Goal: Information Seeking & Learning: Learn about a topic

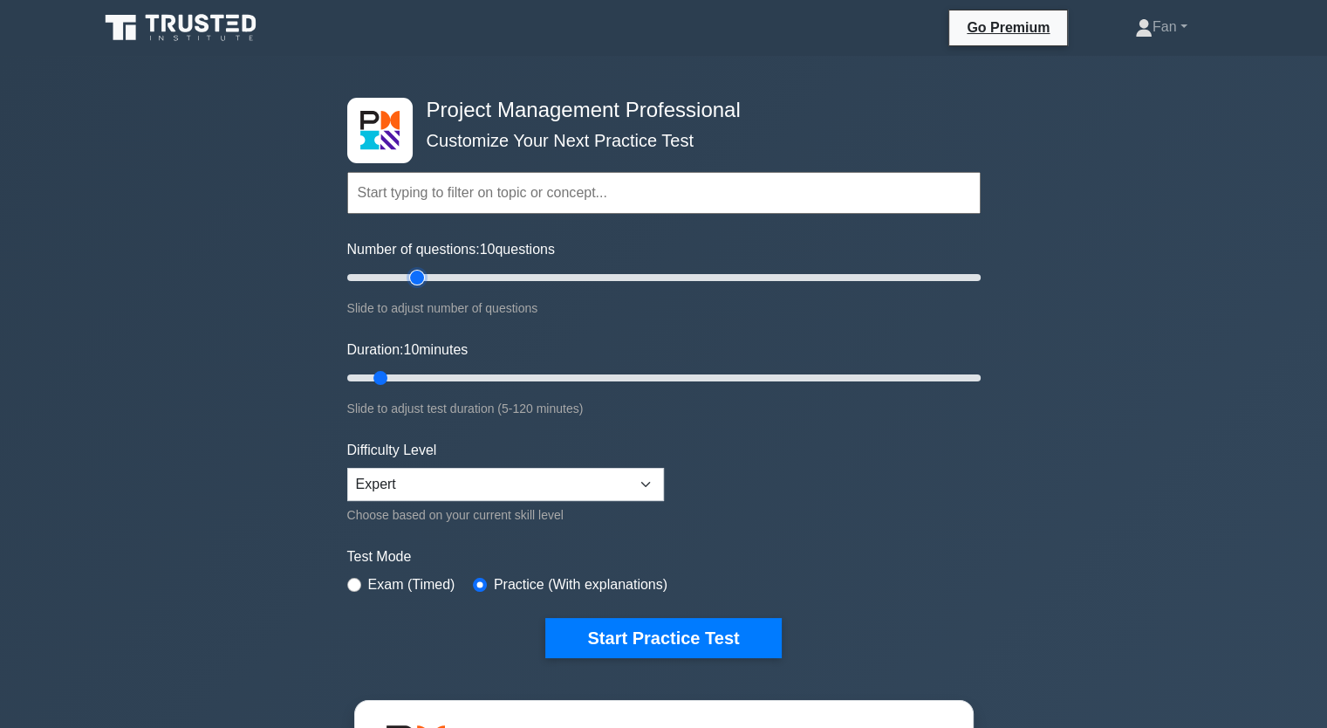
type input "25"
click at [417, 275] on input "Number of questions: 10 questions" at bounding box center [663, 277] width 633 height 21
click at [439, 373] on input "Duration: 10 minutes" at bounding box center [663, 377] width 633 height 21
type input "25"
click at [449, 375] on input "Duration: 20 minutes" at bounding box center [663, 377] width 633 height 21
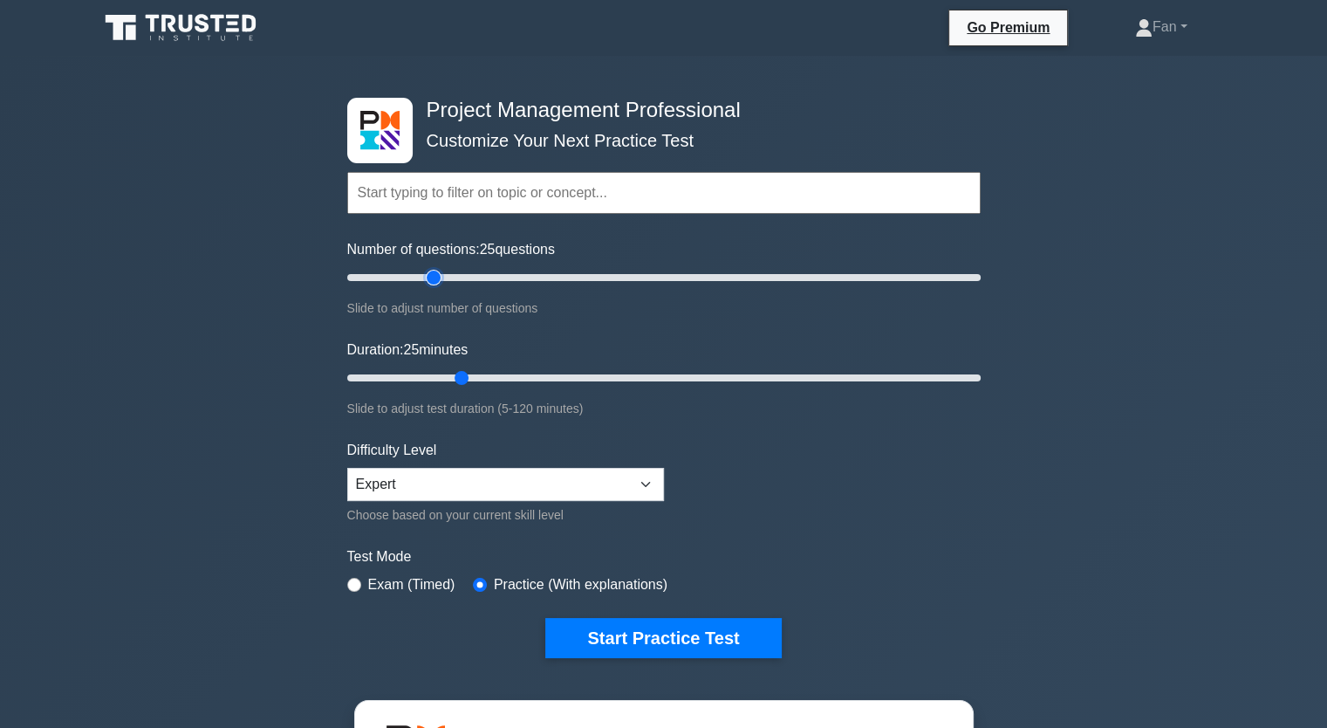
type input "30"
click at [428, 280] on input "Number of questions: 25 questions" at bounding box center [663, 277] width 633 height 21
type input "30"
click at [485, 385] on input "Duration: 25 minutes" at bounding box center [663, 377] width 633 height 21
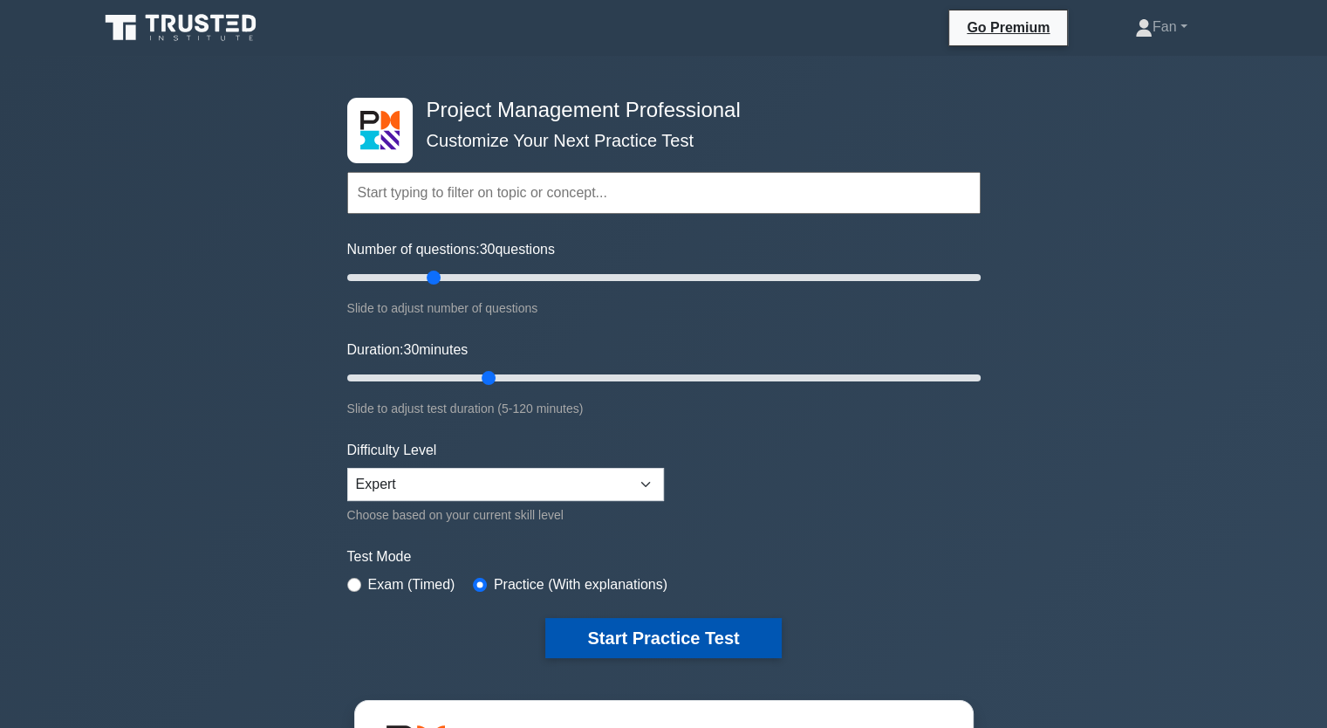
click at [605, 620] on button "Start Practice Test" at bounding box center [663, 638] width 236 height 40
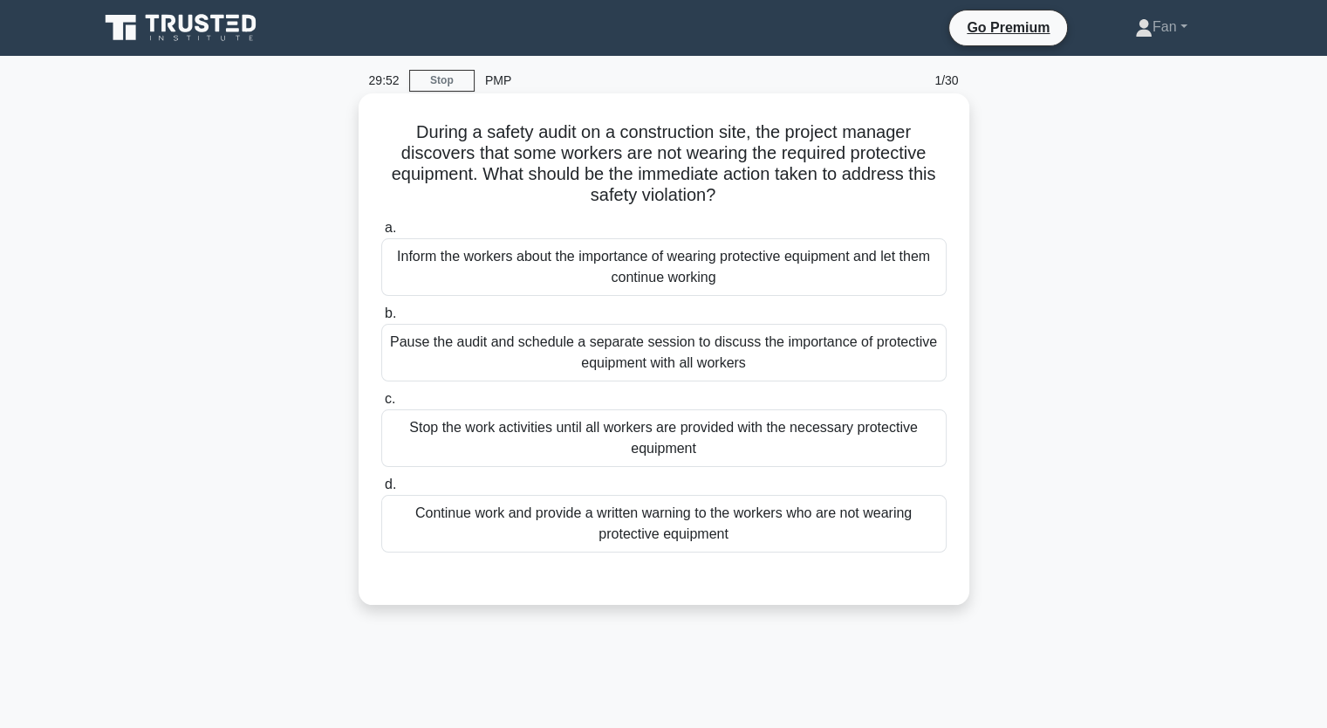
drag, startPoint x: 628, startPoint y: 127, endPoint x: 789, endPoint y: 189, distance: 172.4
click at [789, 189] on h5 "During a safety audit on a construction site, the project manager discovers tha…" at bounding box center [664, 164] width 569 height 86
click at [706, 420] on div "Stop the work activities until all workers are provided with the necessary prot…" at bounding box center [663, 438] width 565 height 58
click at [381, 405] on input "c. Stop the work activities until all workers are provided with the necessary p…" at bounding box center [381, 399] width 0 height 11
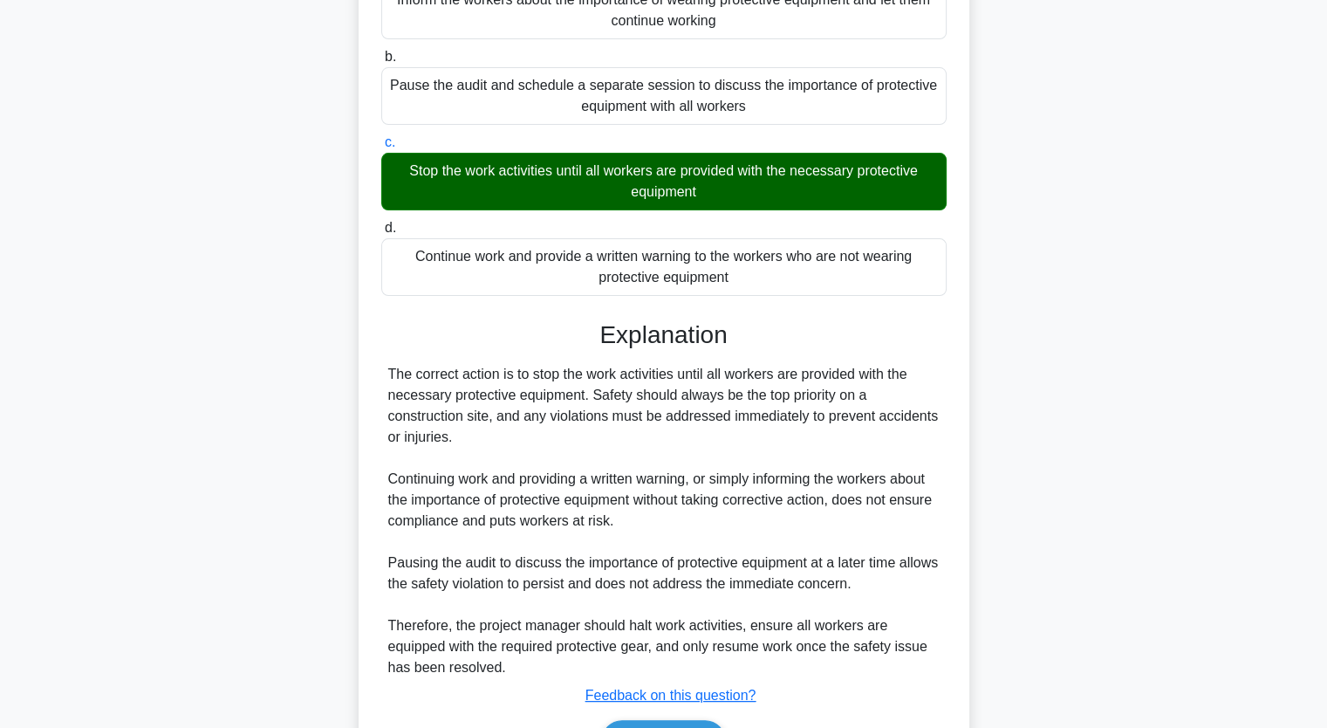
scroll to position [364, 0]
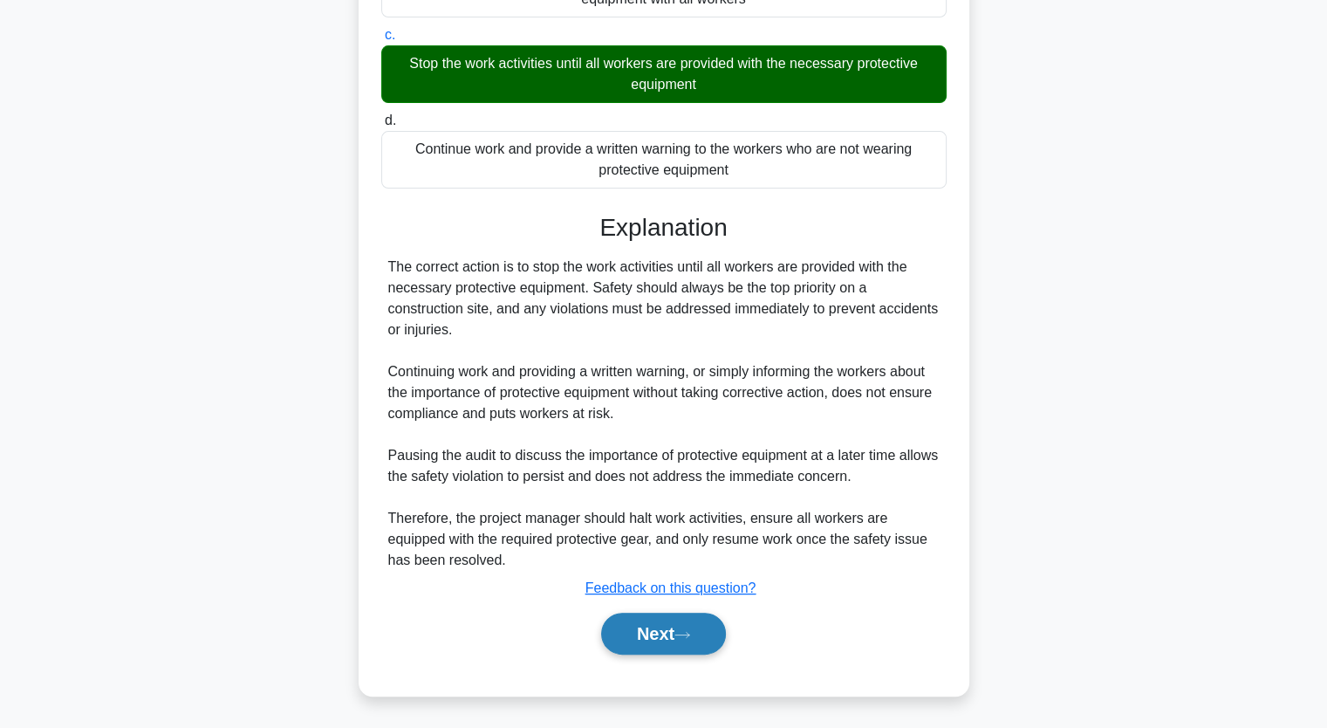
click at [670, 627] on button "Next" at bounding box center [663, 634] width 125 height 42
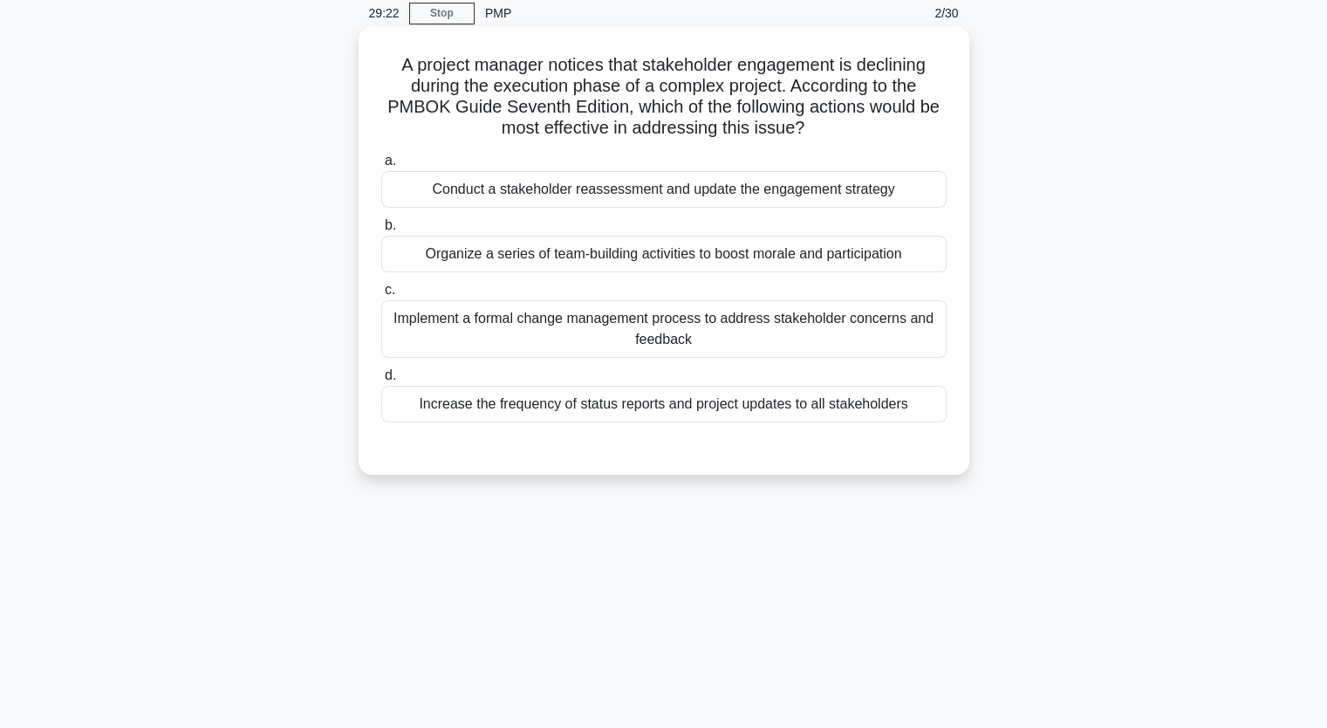
scroll to position [0, 0]
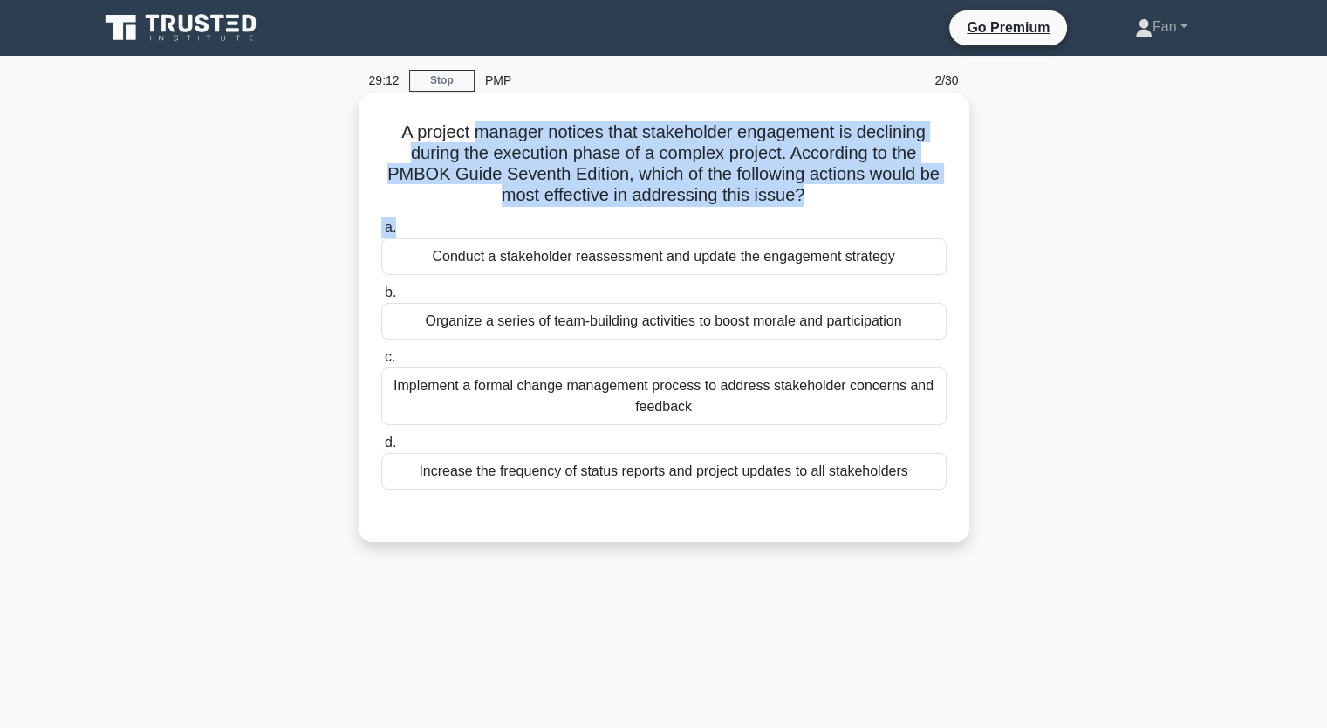
drag, startPoint x: 474, startPoint y: 128, endPoint x: 698, endPoint y: 212, distance: 239.4
click at [698, 212] on div "A project manager notices that stakeholder engagement is declining during the e…" at bounding box center [664, 317] width 597 height 435
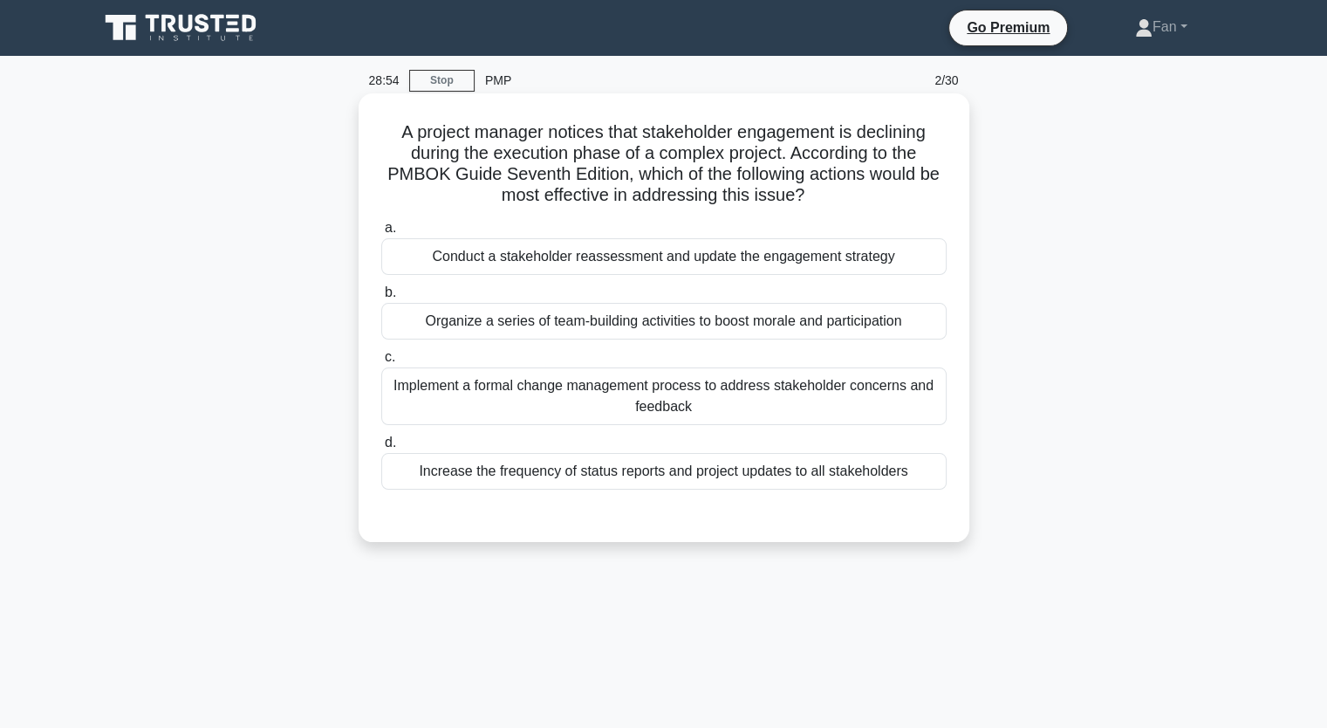
click at [654, 268] on div "Conduct a stakeholder reassessment and update the engagement strategy" at bounding box center [663, 256] width 565 height 37
click at [381, 234] on input "a. Conduct a stakeholder reassessment and update the engagement strategy" at bounding box center [381, 227] width 0 height 11
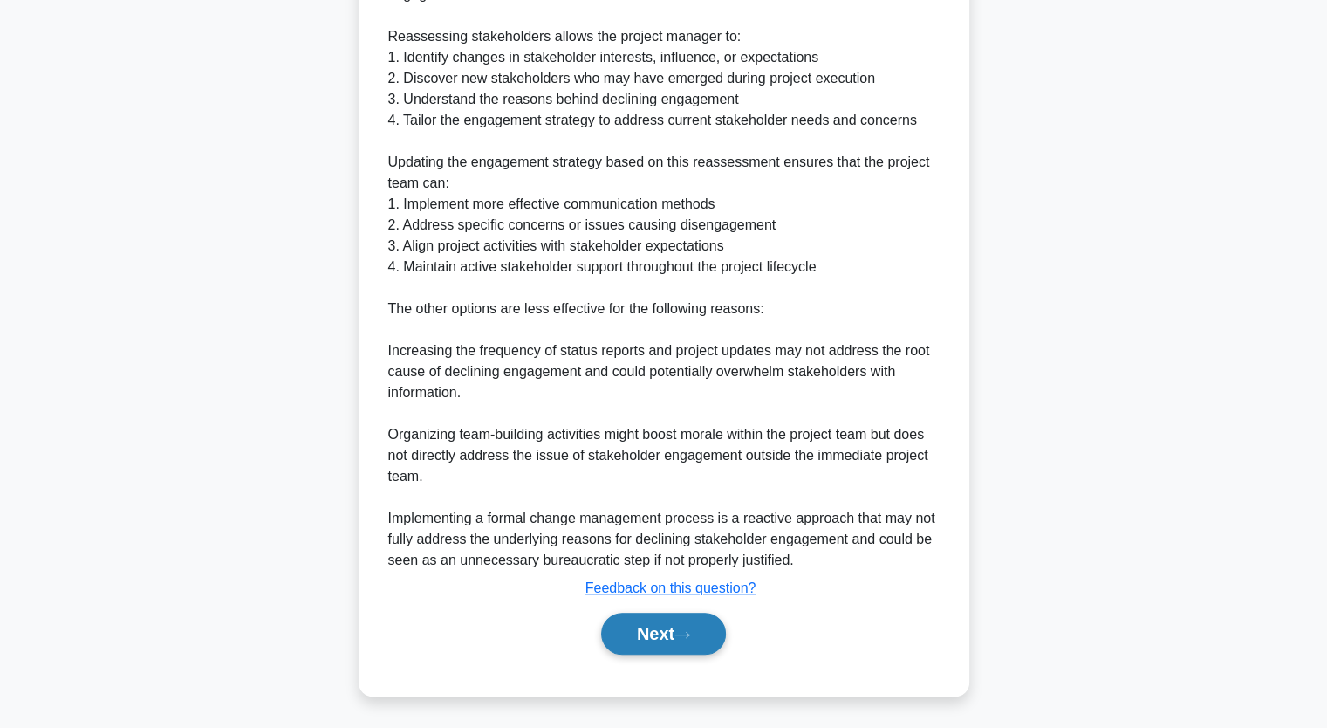
click at [657, 636] on button "Next" at bounding box center [663, 634] width 125 height 42
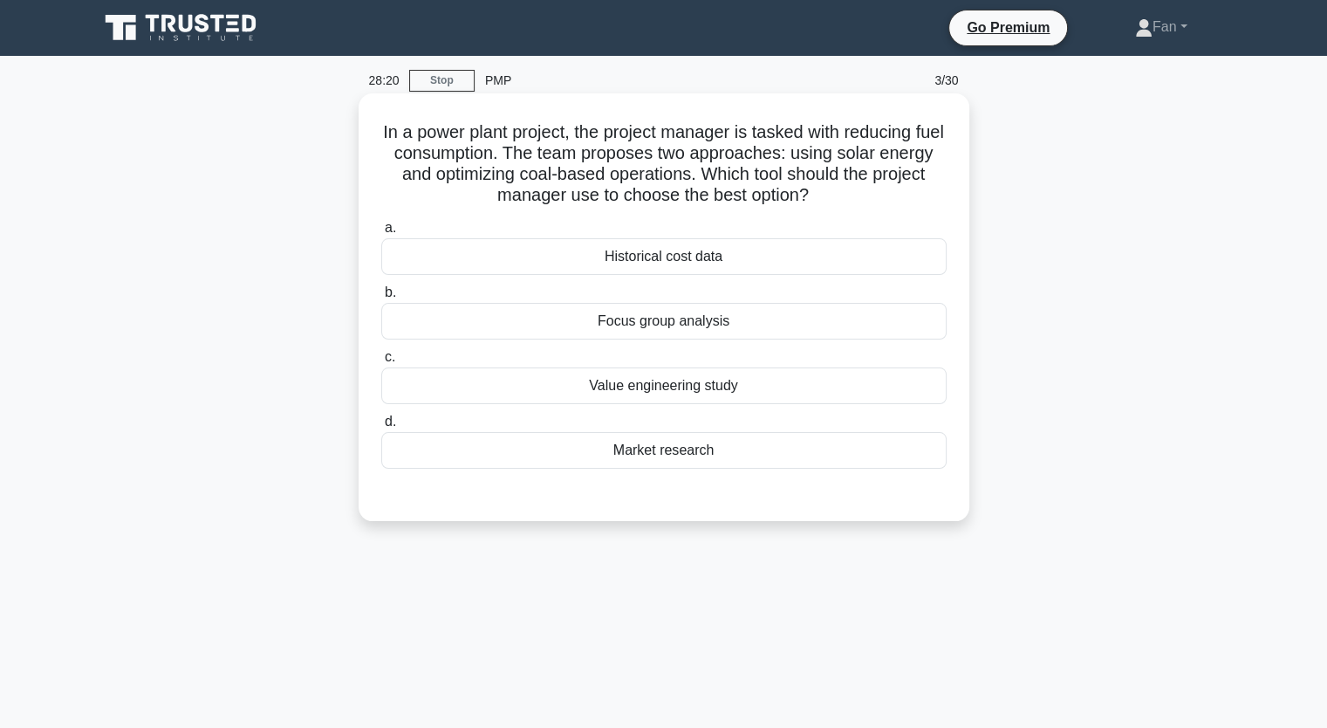
click at [707, 387] on div "Value engineering study" at bounding box center [663, 385] width 565 height 37
click at [381, 363] on input "c. Value engineering study" at bounding box center [381, 357] width 0 height 11
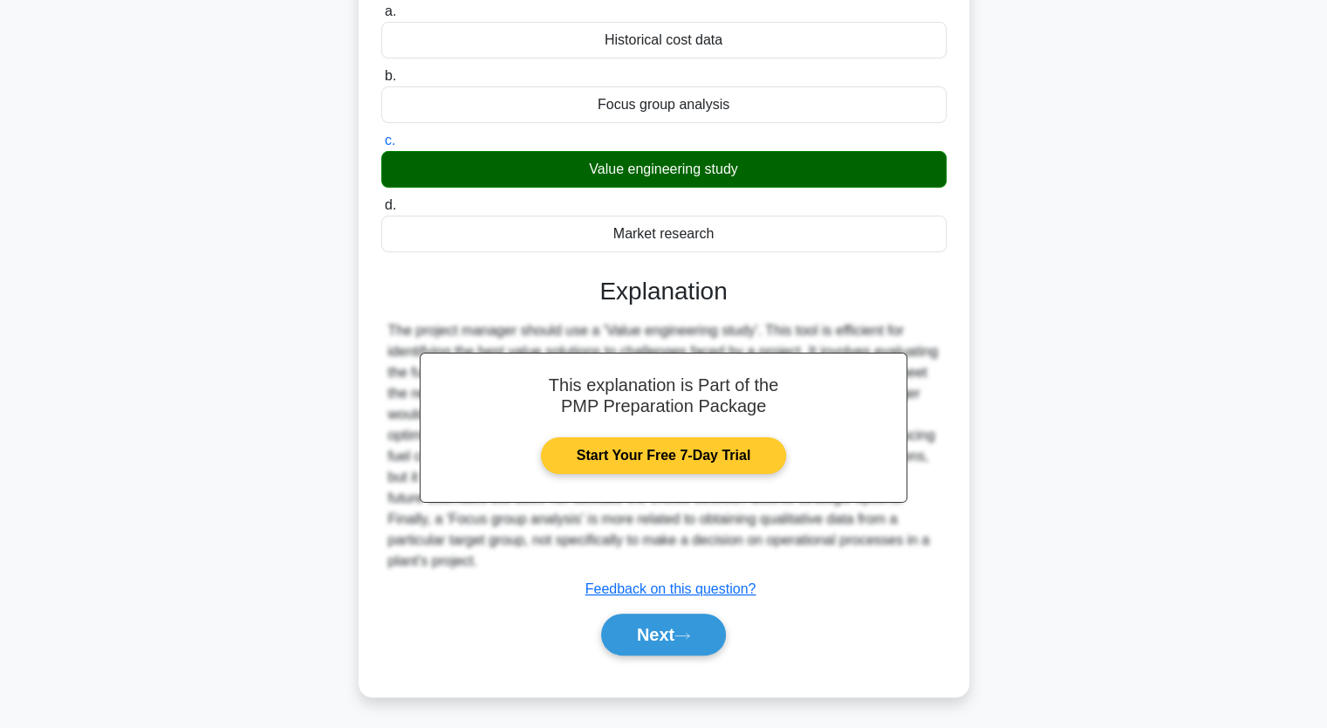
scroll to position [217, 0]
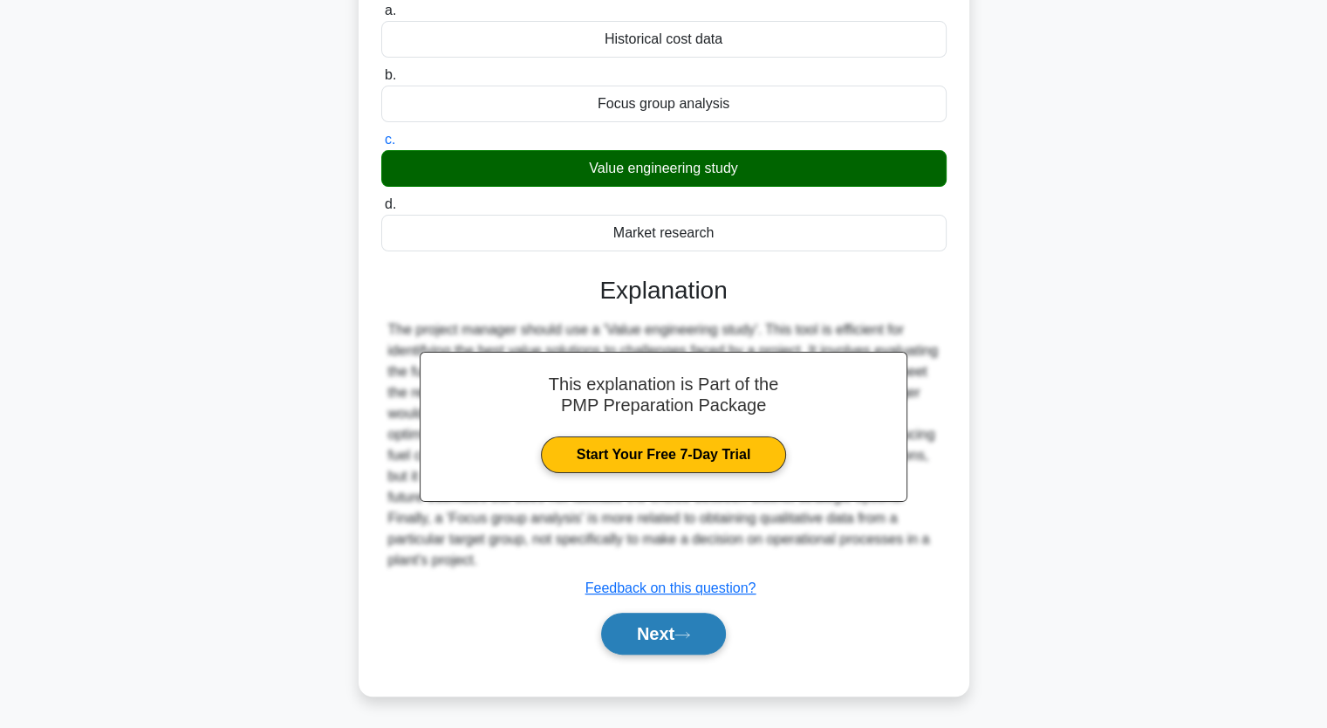
click at [651, 630] on button "Next" at bounding box center [663, 634] width 125 height 42
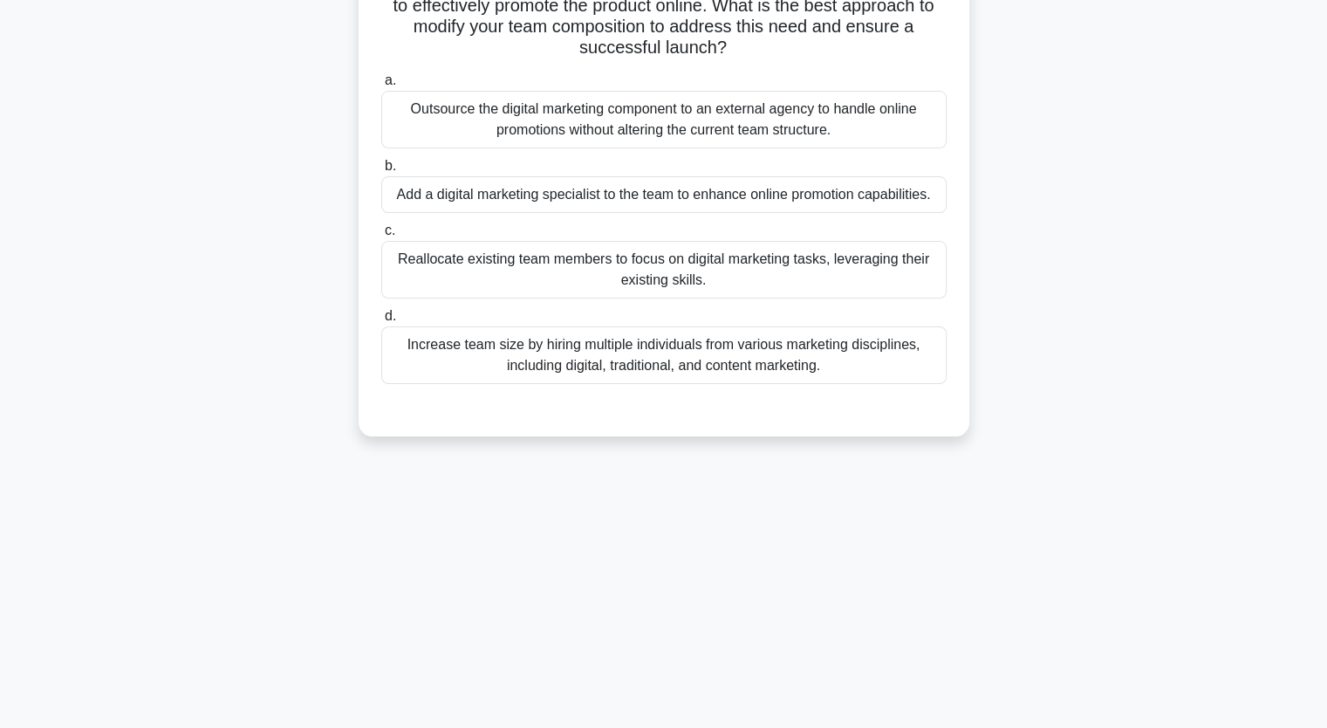
scroll to position [216, 0]
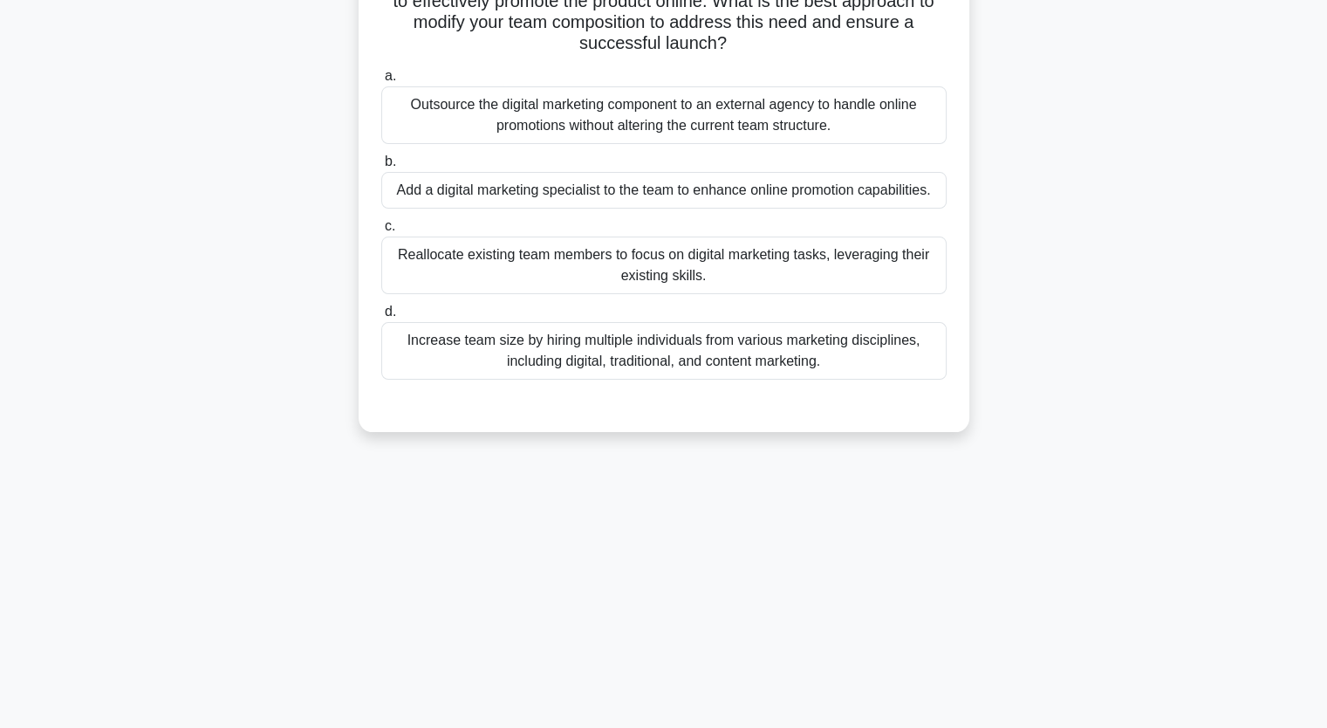
click at [649, 243] on div "Reallocate existing team members to focus on digital marketing tasks, leveragin…" at bounding box center [663, 265] width 565 height 58
click at [381, 232] on input "c. Reallocate existing team members to focus on digital marketing tasks, levera…" at bounding box center [381, 226] width 0 height 11
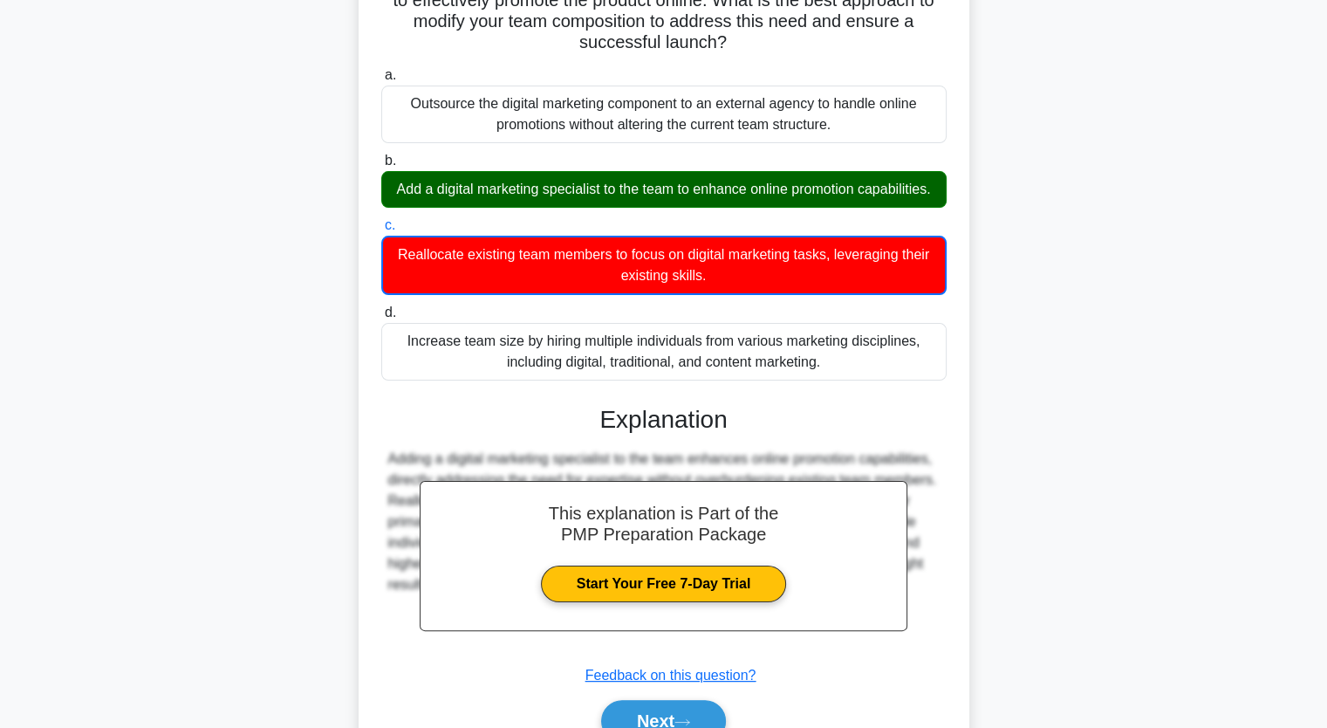
scroll to position [324, 0]
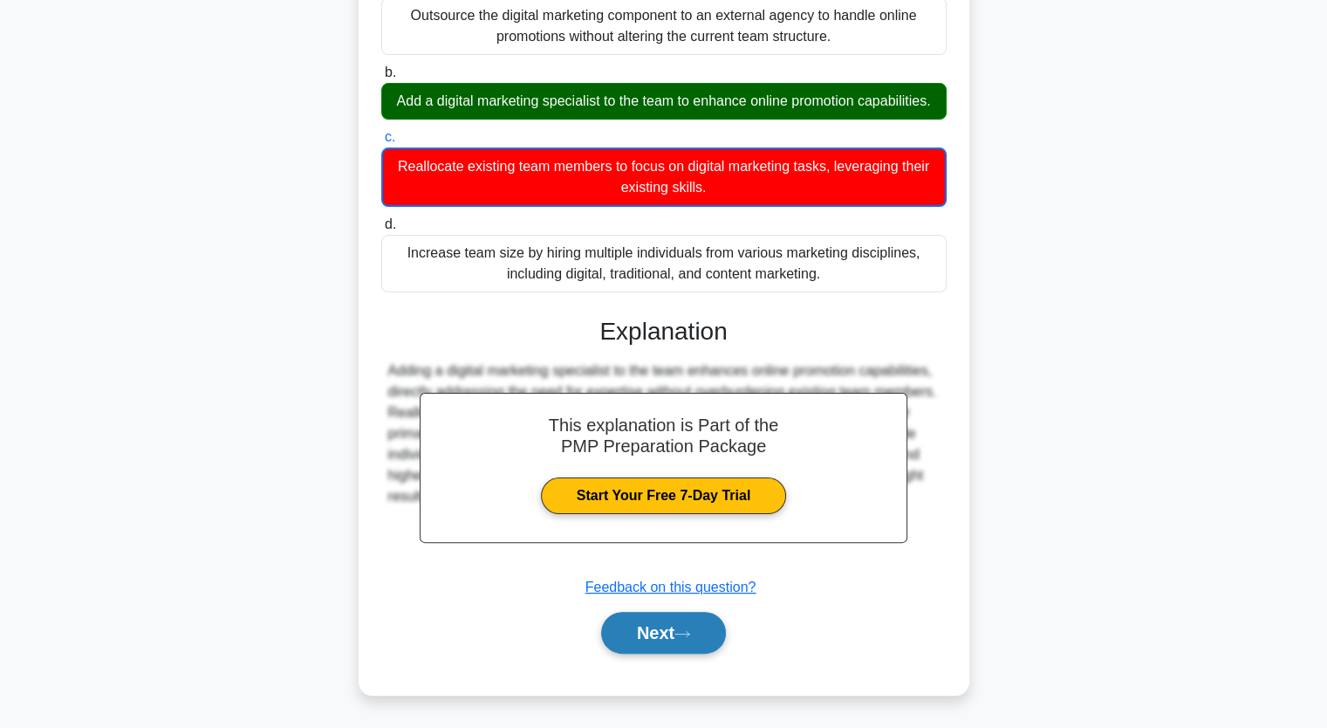
click at [667, 643] on button "Next" at bounding box center [663, 633] width 125 height 42
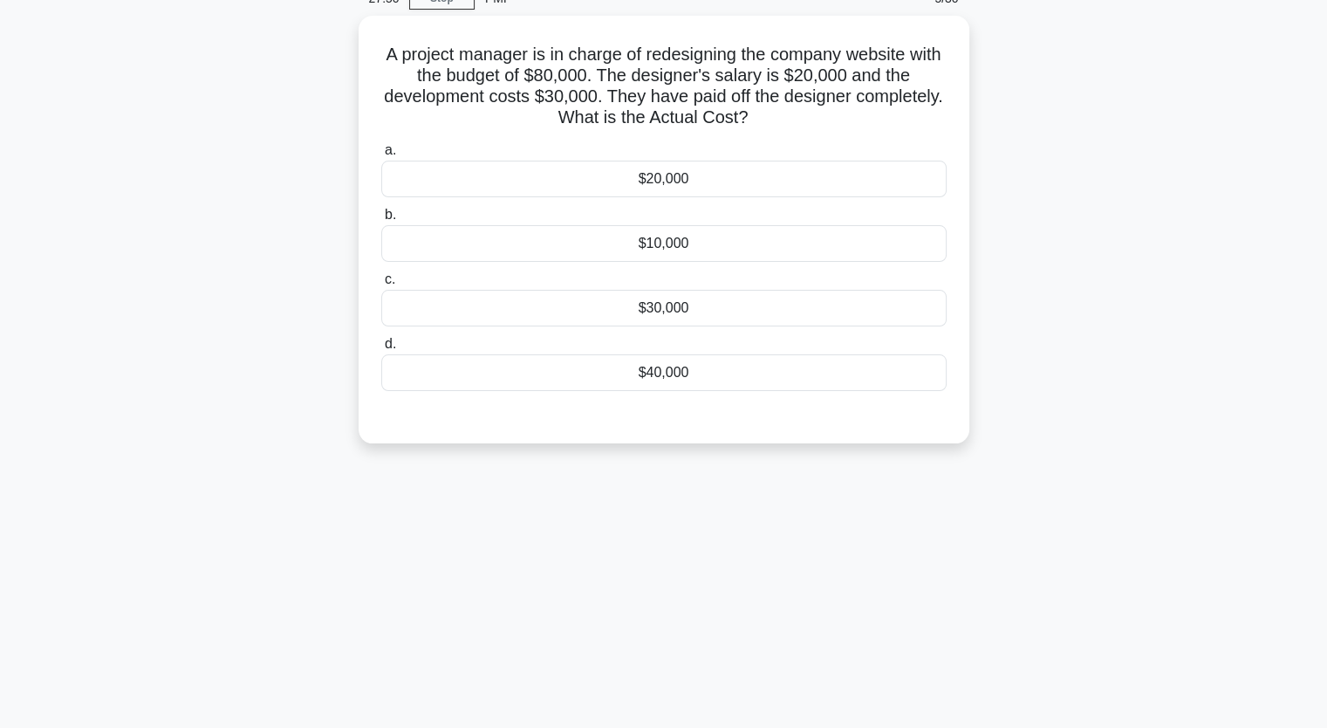
scroll to position [0, 0]
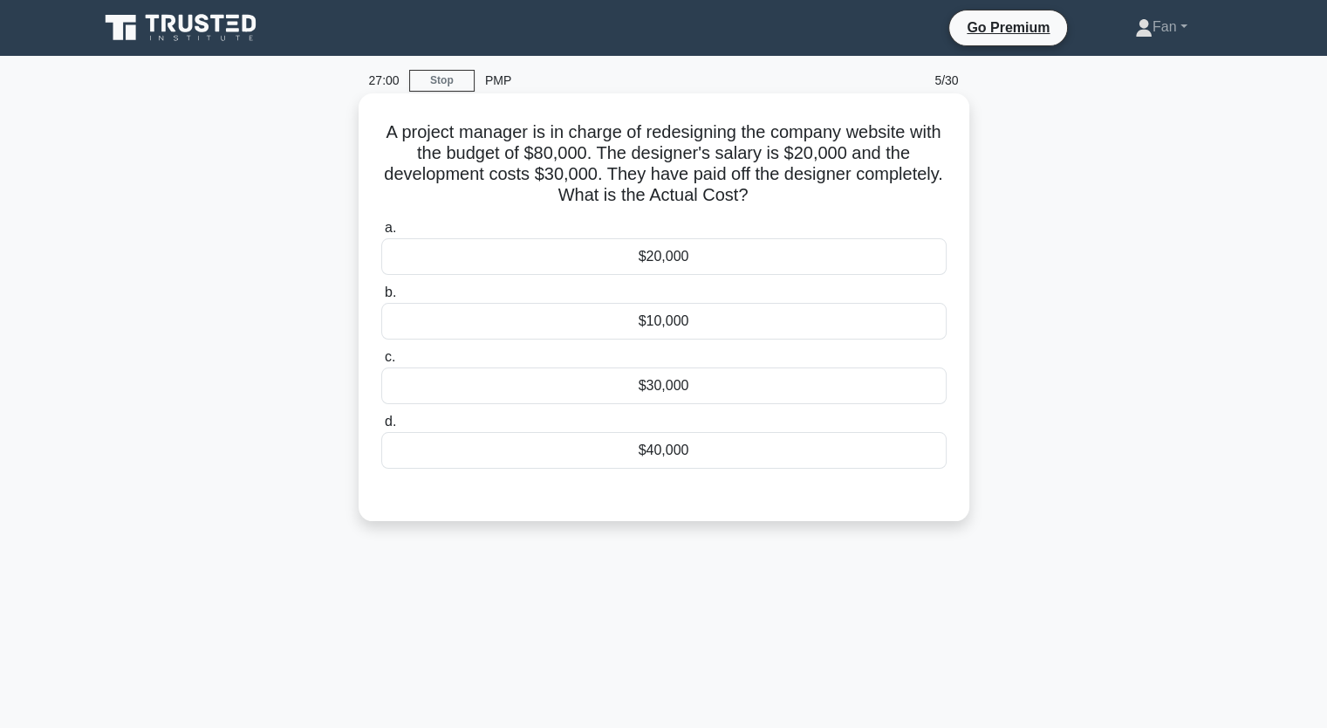
click at [745, 313] on div "$10,000" at bounding box center [663, 321] width 565 height 37
click at [381, 298] on input "b. $10,000" at bounding box center [381, 292] width 0 height 11
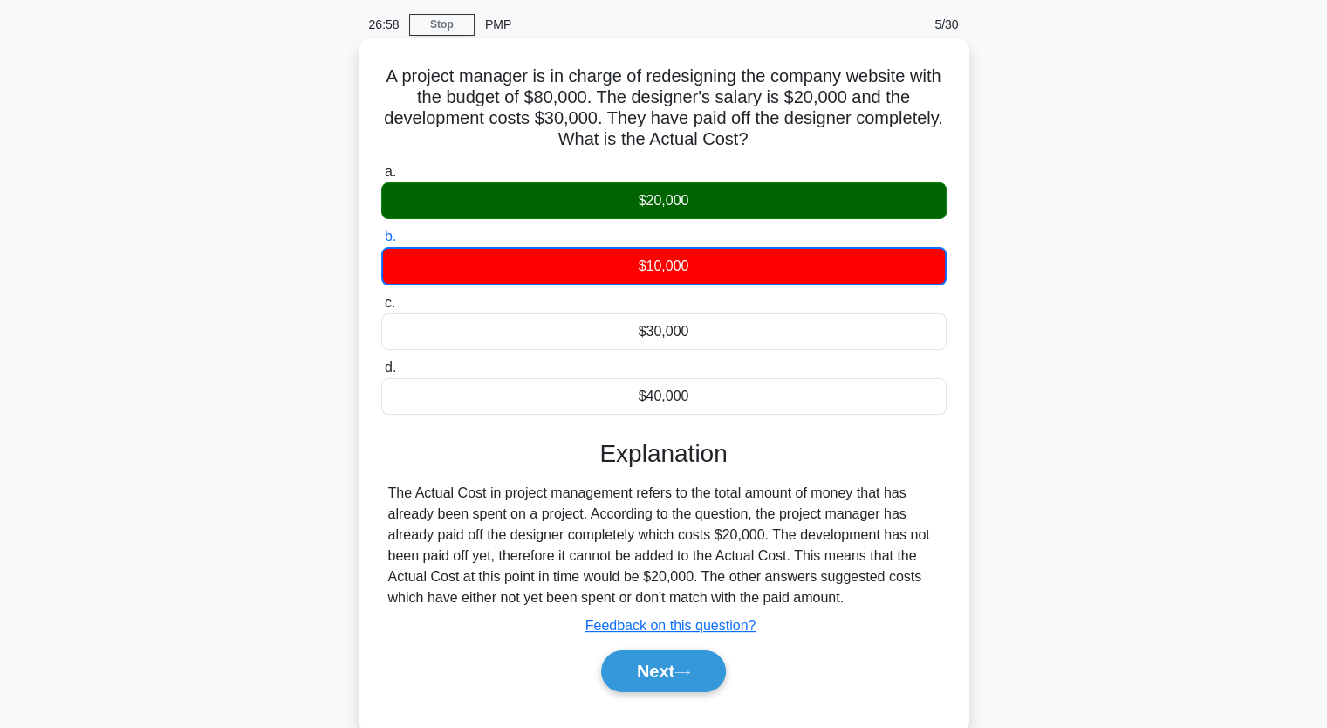
scroll to position [87, 0]
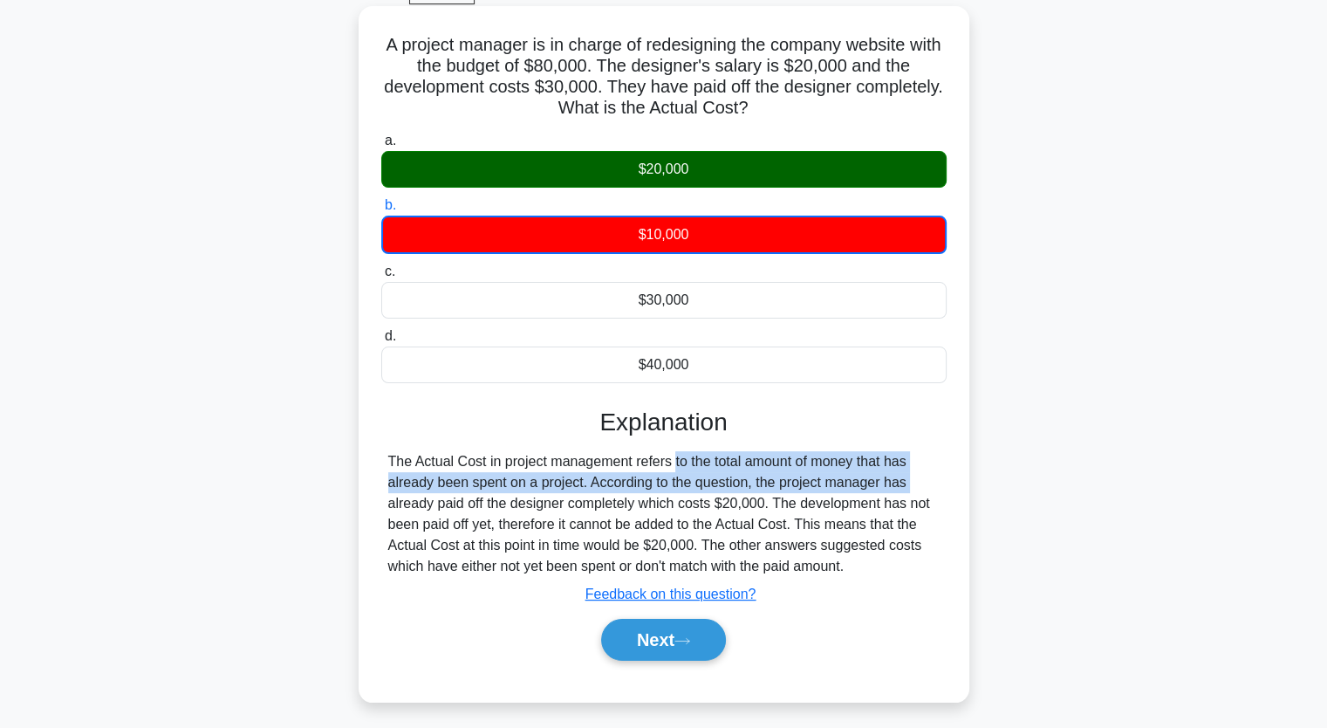
drag, startPoint x: 578, startPoint y: 455, endPoint x: 800, endPoint y: 474, distance: 223.3
click at [800, 474] on div "The Actual Cost in project management refers to the total amount of money that …" at bounding box center [663, 514] width 551 height 126
click at [660, 635] on button "Next" at bounding box center [663, 640] width 125 height 42
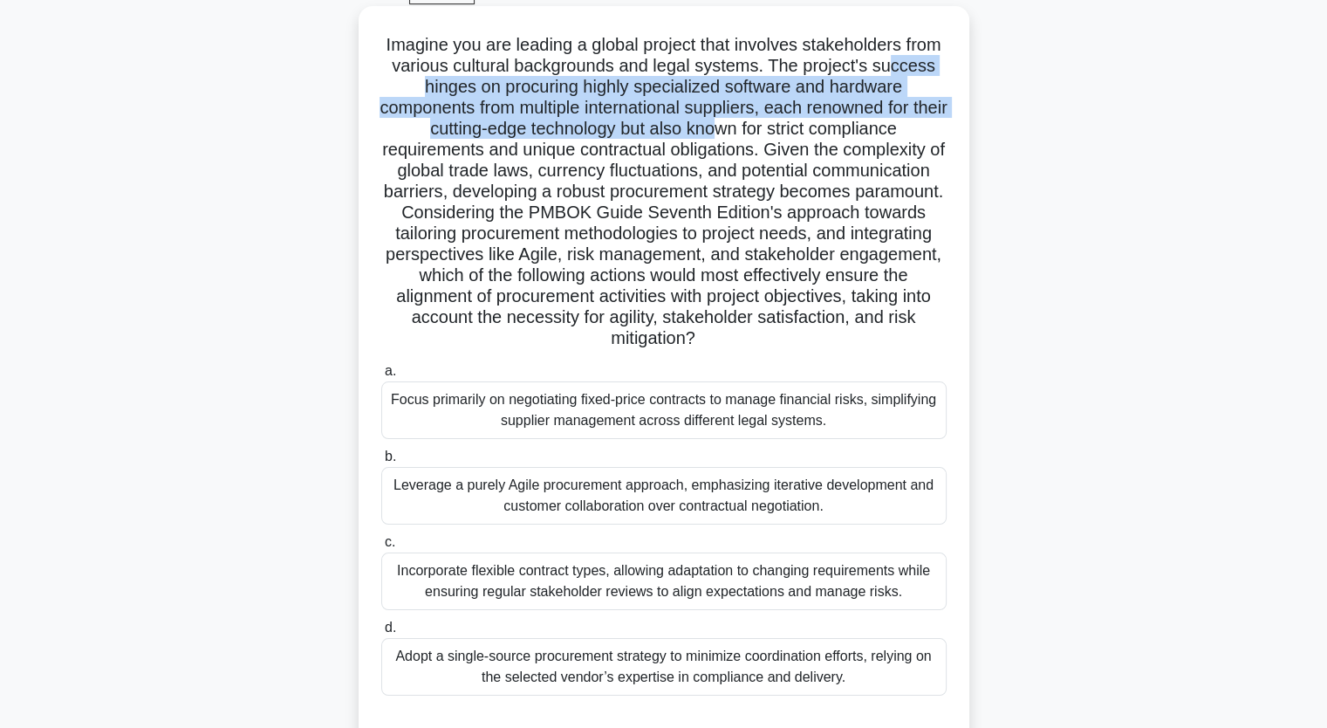
drag, startPoint x: 402, startPoint y: 85, endPoint x: 744, endPoint y: 133, distance: 345.5
click at [744, 133] on h5 "Imagine you are leading a global project that involves stakeholders from variou…" at bounding box center [664, 192] width 569 height 316
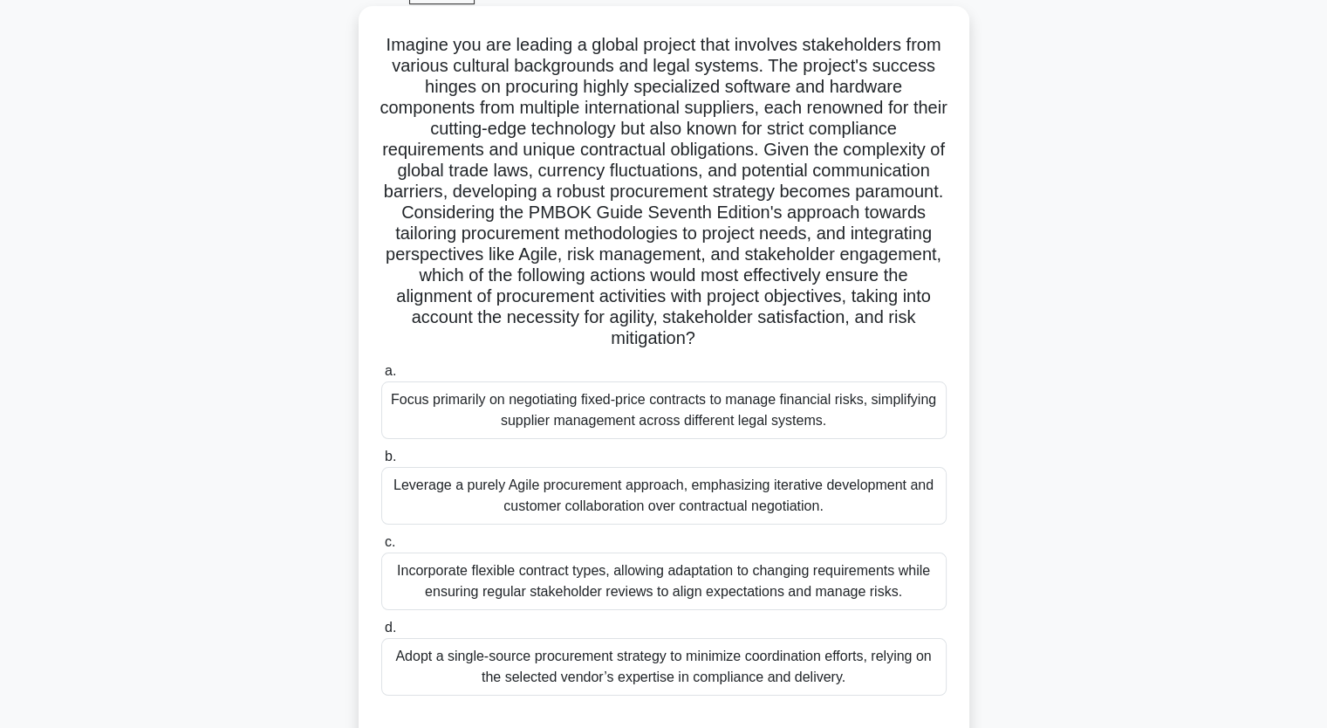
click at [883, 128] on h5 "Imagine you are leading a global project that involves stakeholders from variou…" at bounding box center [664, 192] width 569 height 316
click at [880, 106] on h5 "Imagine you are leading a global project that involves stakeholders from variou…" at bounding box center [664, 192] width 569 height 316
click at [835, 39] on h5 "Imagine you are leading a global project that involves stakeholders from variou…" at bounding box center [664, 192] width 569 height 316
click at [897, 71] on h5 "Imagine you are leading a global project that involves stakeholders from variou…" at bounding box center [664, 192] width 569 height 316
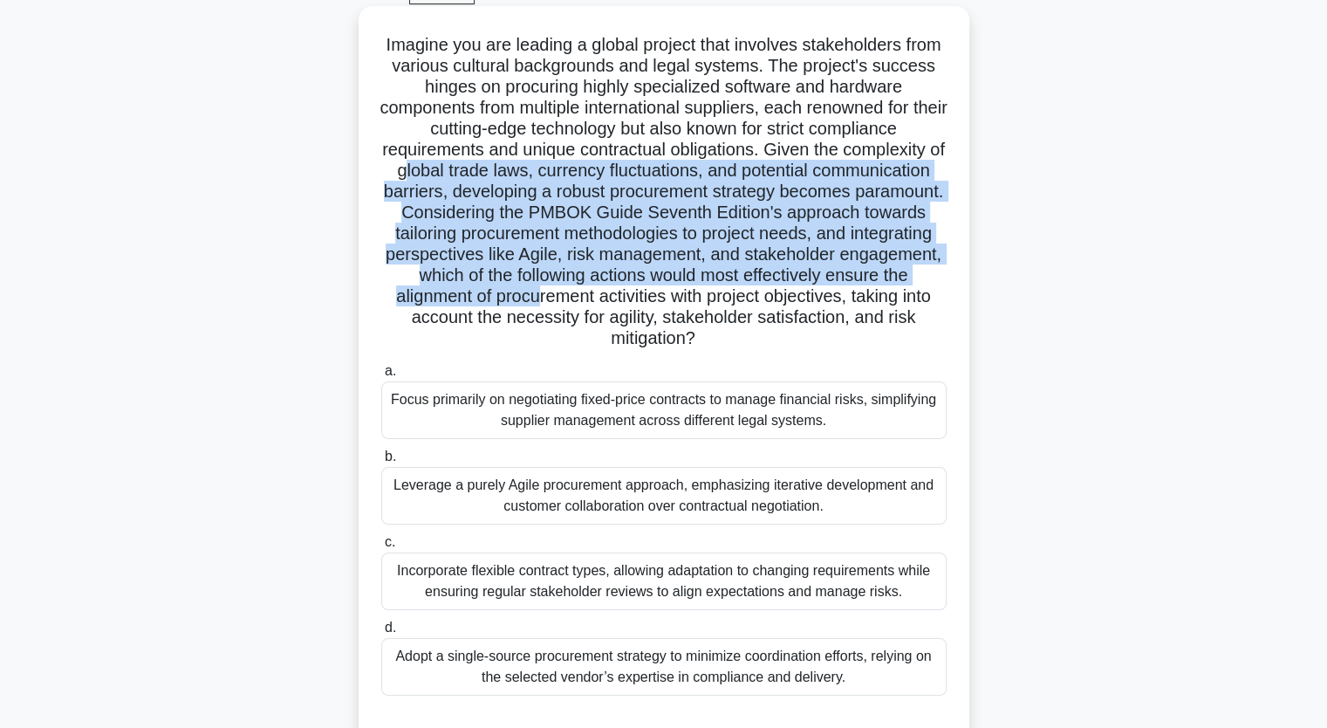
drag, startPoint x: 468, startPoint y: 179, endPoint x: 710, endPoint y: 291, distance: 267.0
click at [710, 291] on h5 "Imagine you are leading a global project that involves stakeholders from variou…" at bounding box center [664, 192] width 569 height 316
click at [614, 302] on h5 "Imagine you are leading a global project that involves stakeholders from variou…" at bounding box center [664, 192] width 569 height 316
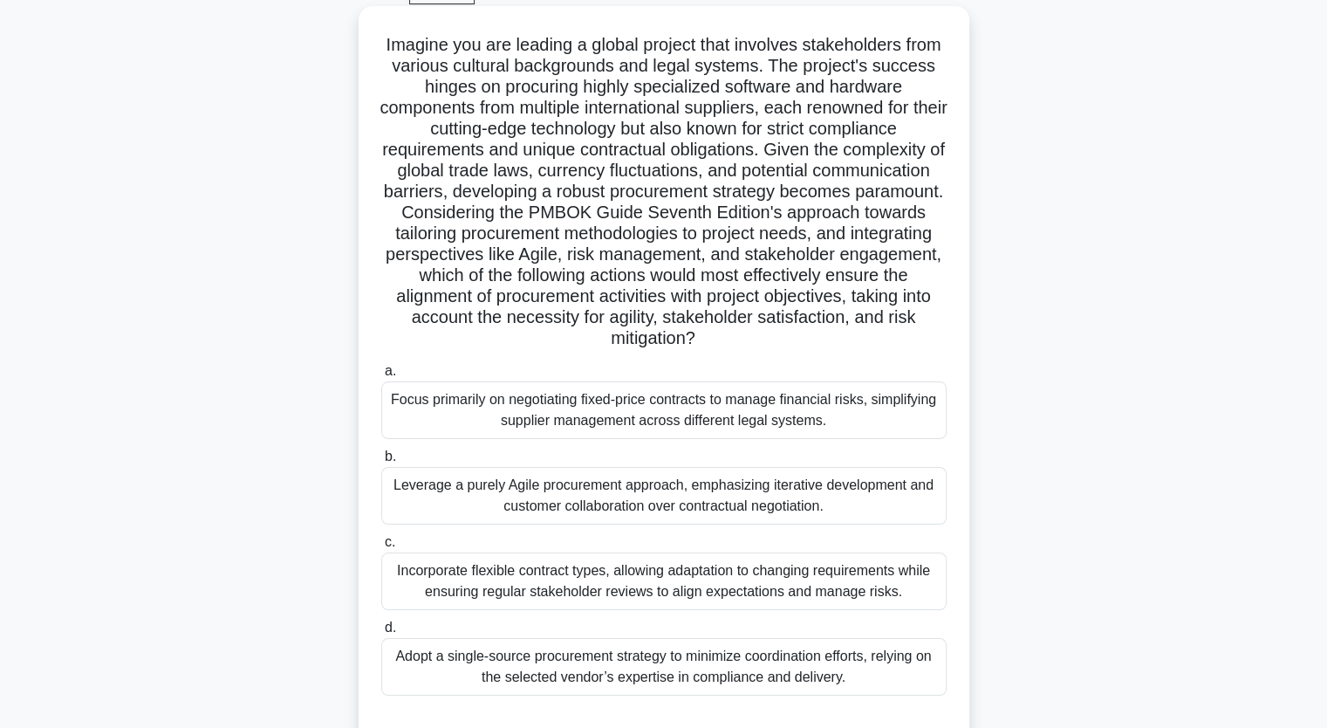
click at [540, 578] on div "Incorporate flexible contract types, allowing adaptation to changing requiremen…" at bounding box center [663, 581] width 565 height 58
click at [381, 548] on input "c. Incorporate flexible contract types, allowing adaptation to changing require…" at bounding box center [381, 542] width 0 height 11
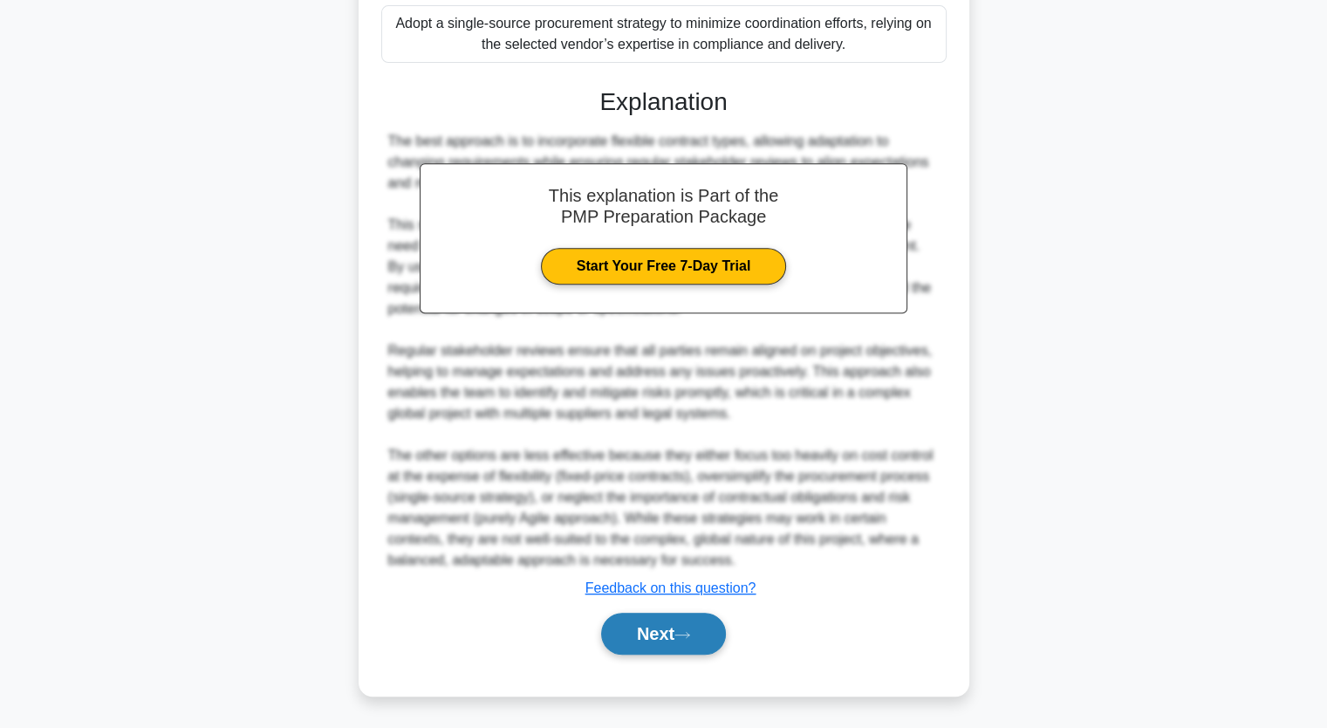
click at [677, 636] on button "Next" at bounding box center [663, 634] width 125 height 42
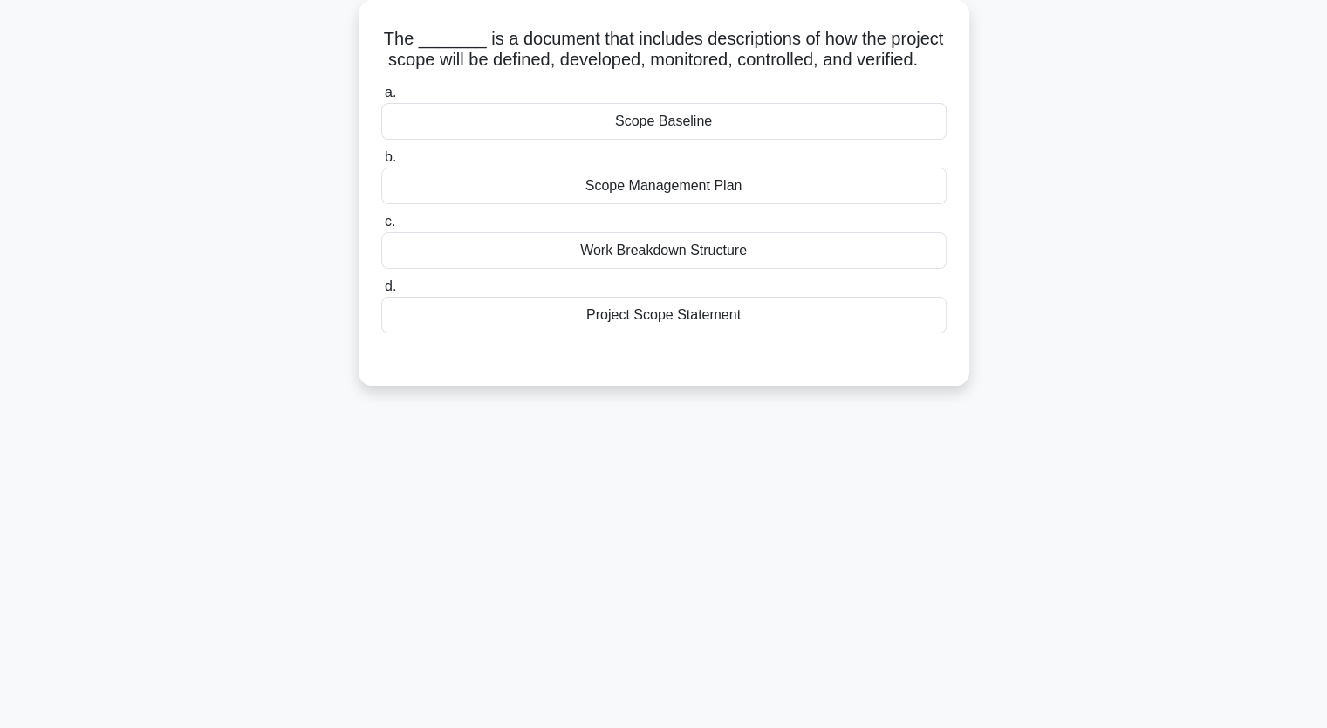
scroll to position [0, 0]
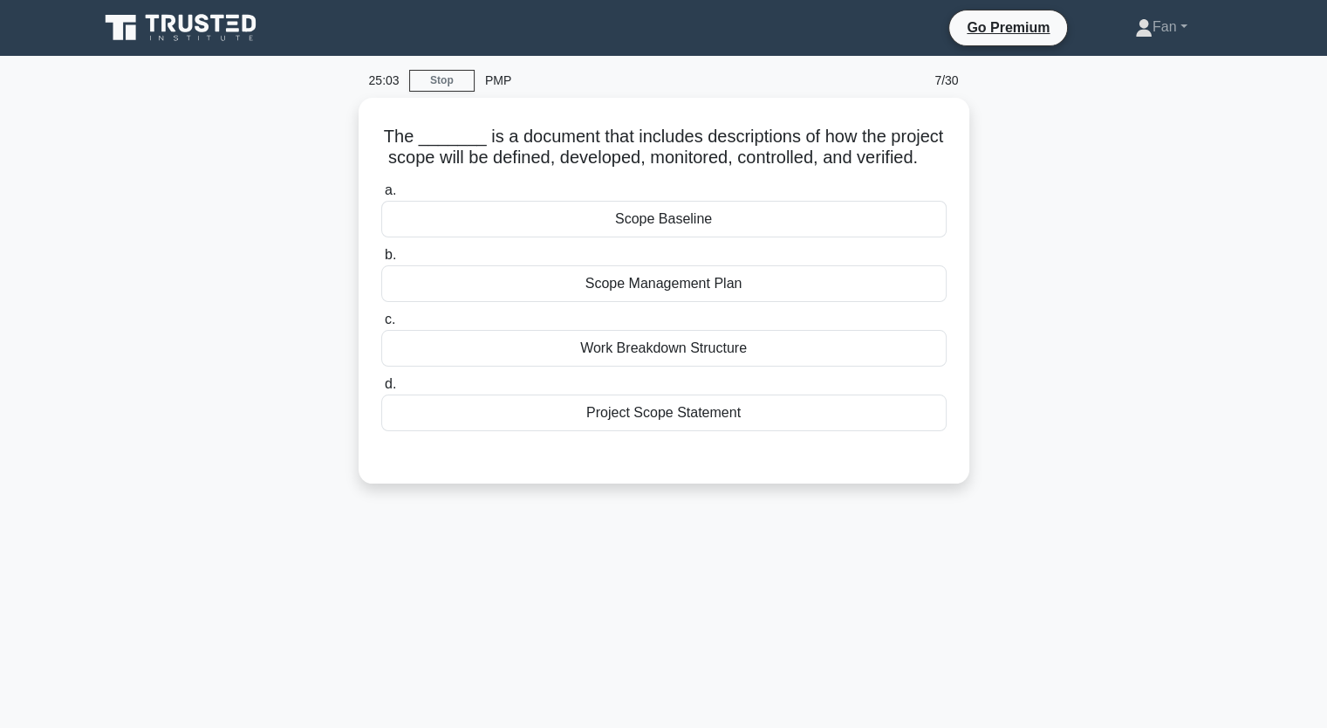
click at [1211, 256] on div "The _______ is a document that includes descriptions of how the project scope w…" at bounding box center [664, 301] width 1152 height 407
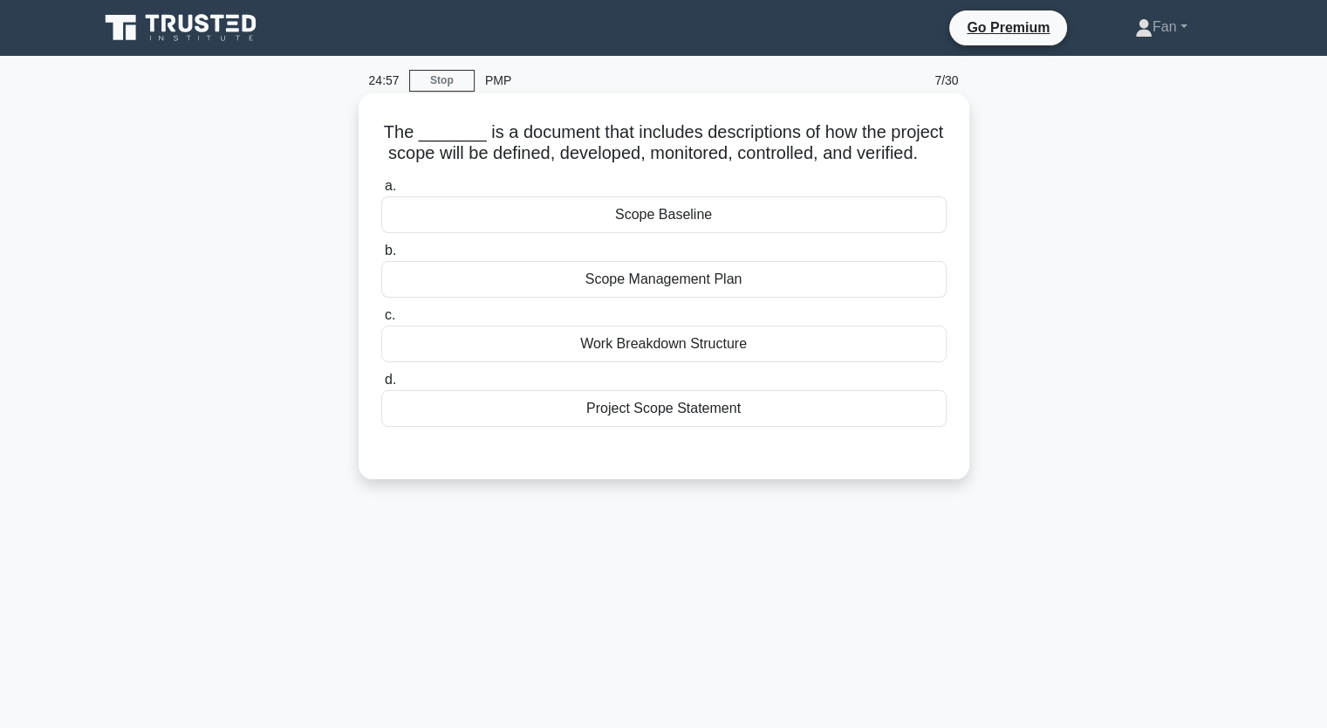
drag, startPoint x: 698, startPoint y: 300, endPoint x: 710, endPoint y: 300, distance: 12.2
click at [699, 298] on div "Scope Management Plan" at bounding box center [663, 279] width 565 height 37
click at [381, 257] on input "b. Scope Management Plan" at bounding box center [381, 250] width 0 height 11
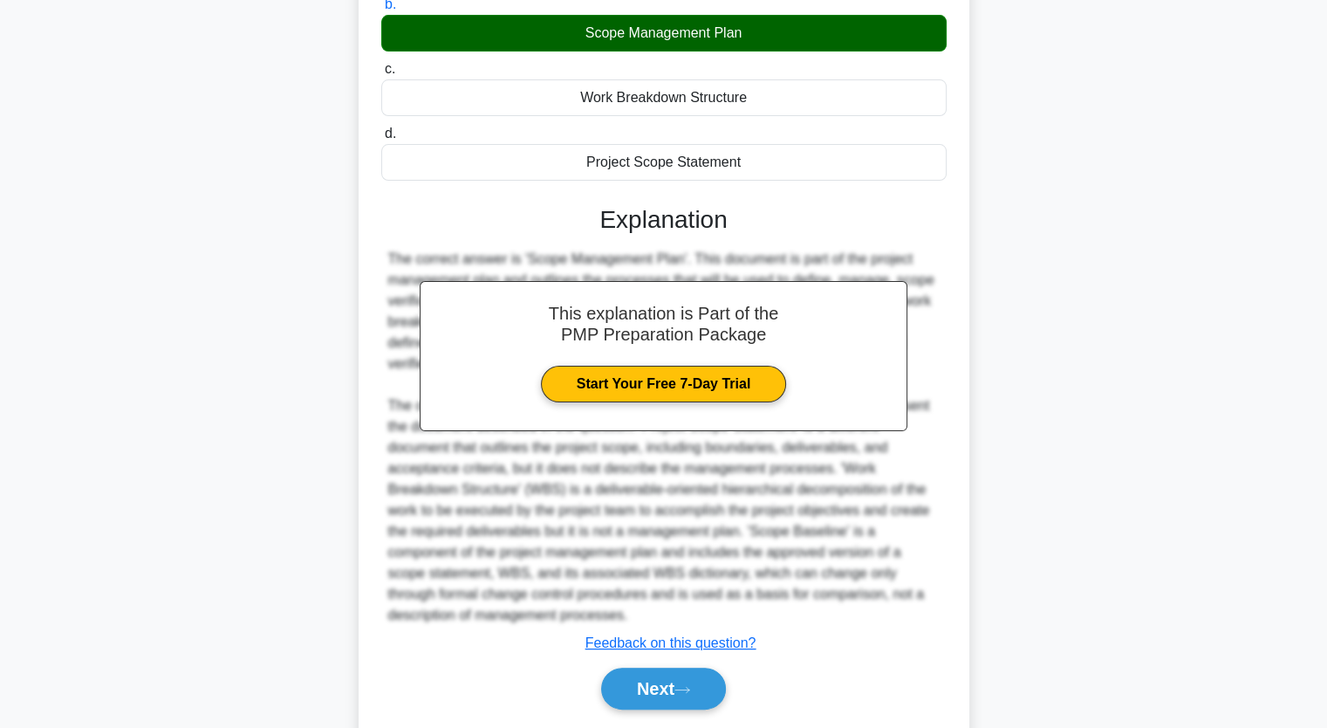
scroll to position [322, 0]
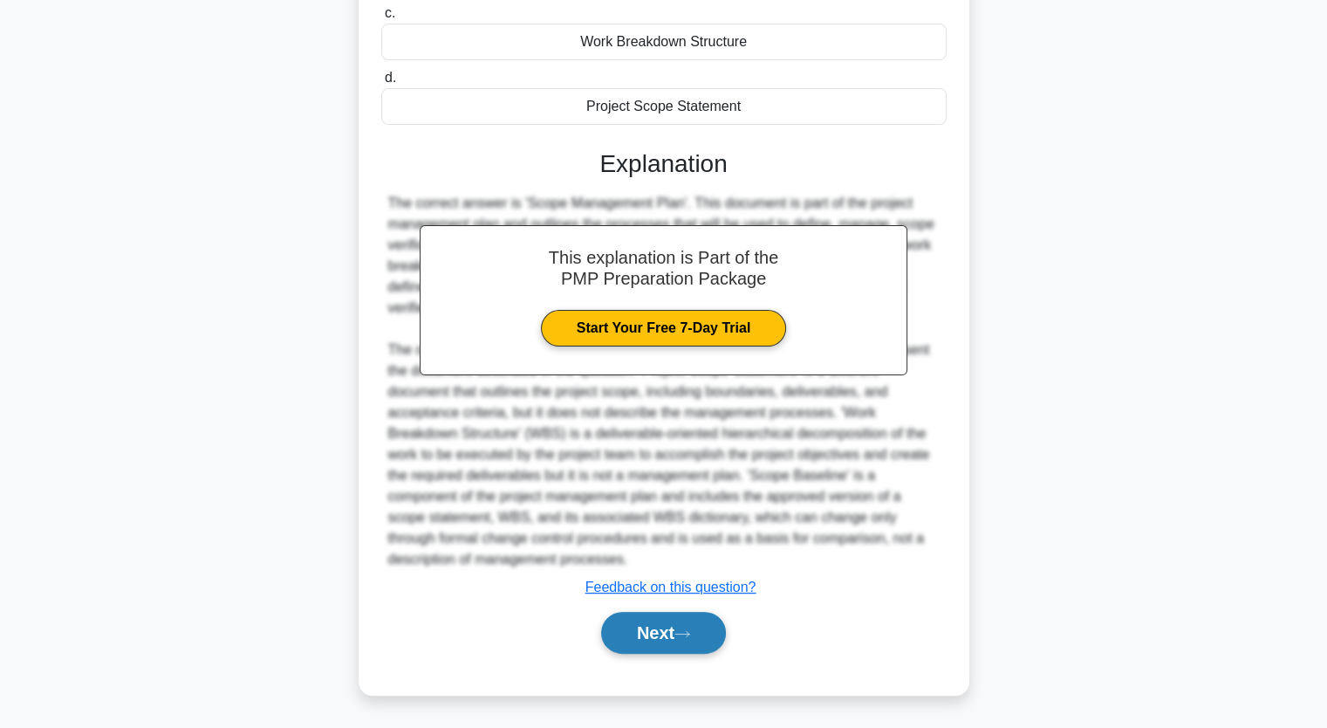
click at [690, 635] on icon at bounding box center [682, 634] width 16 height 10
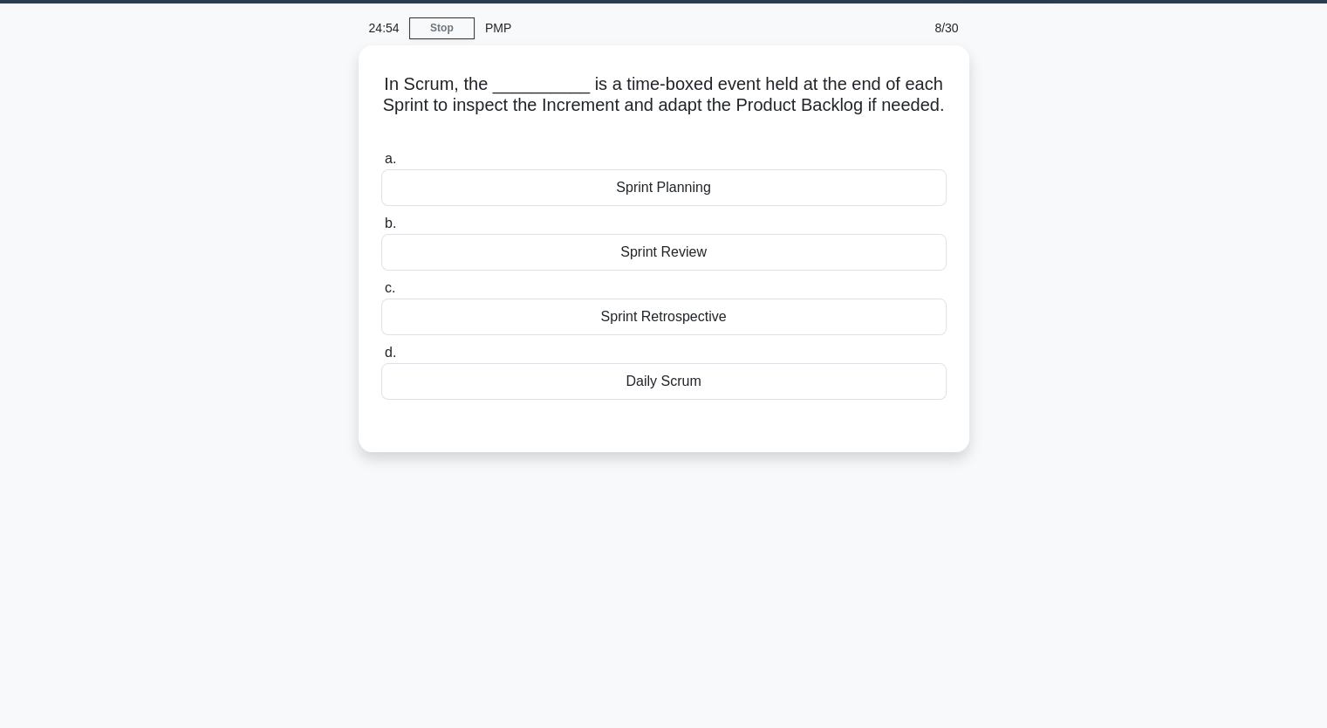
scroll to position [0, 0]
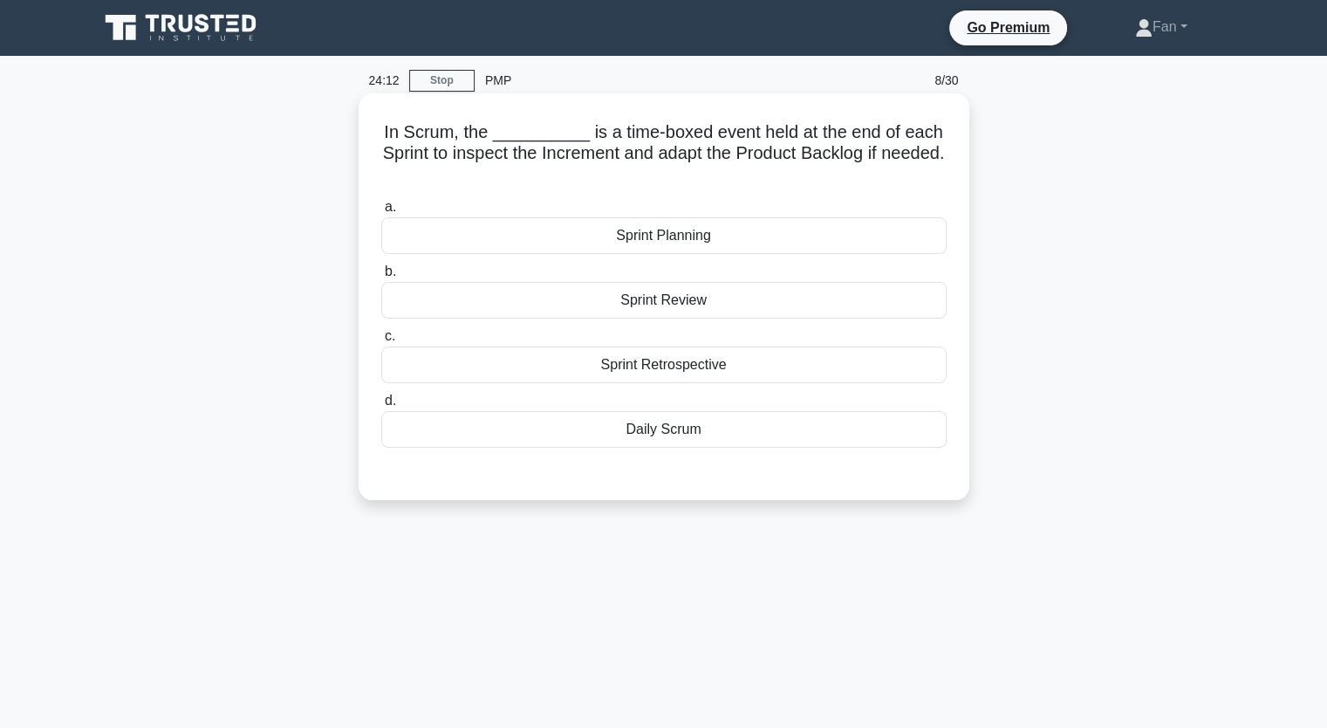
click at [741, 365] on div "Sprint Retrospective" at bounding box center [663, 364] width 565 height 37
click at [381, 342] on input "c. Sprint Retrospective" at bounding box center [381, 336] width 0 height 11
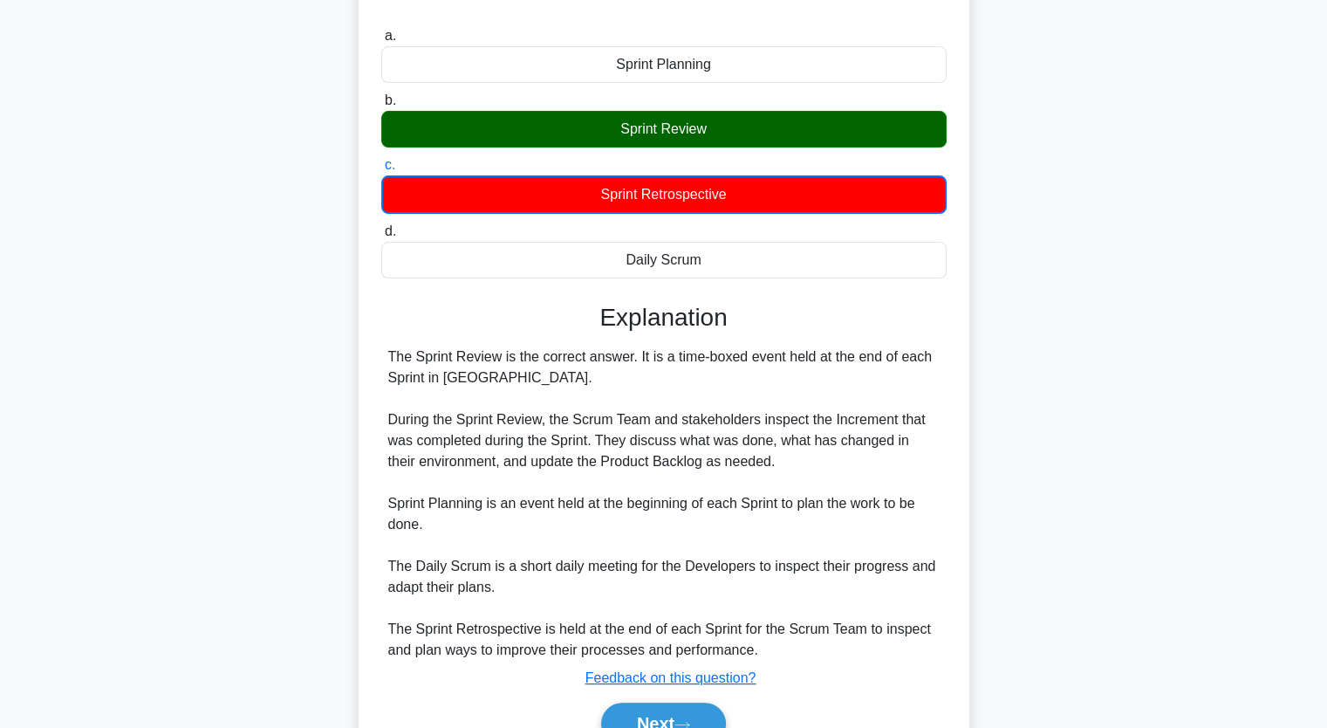
scroll to position [175, 0]
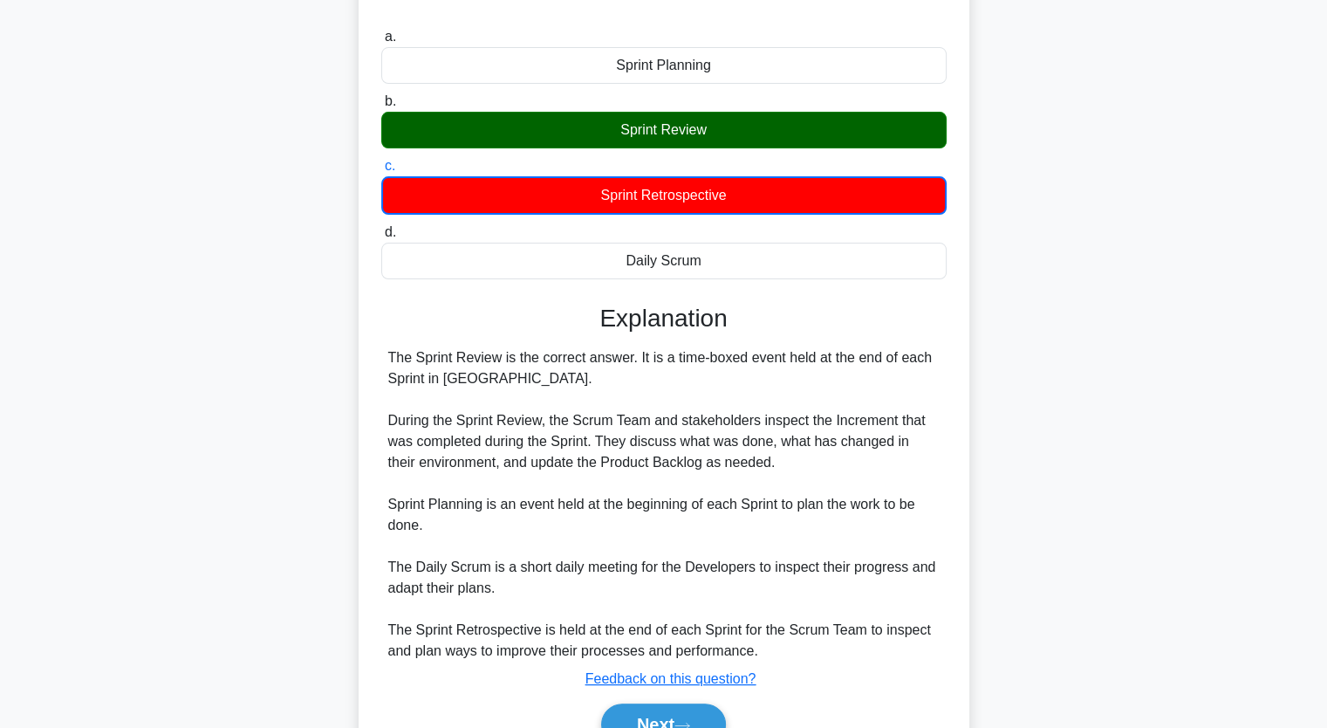
click at [1132, 444] on div "In Scrum, the __________ is a time-boxed event held at the end of each Sprint t…" at bounding box center [664, 365] width 1152 height 884
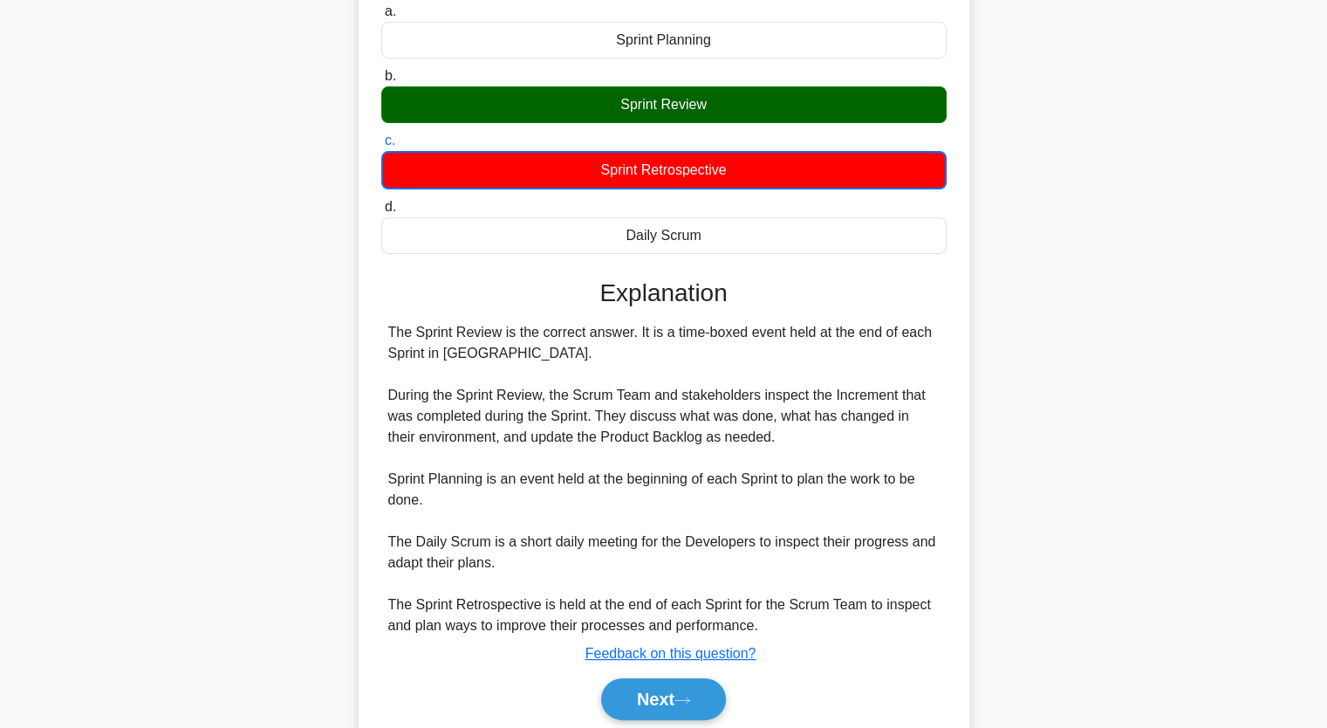
scroll to position [261, 0]
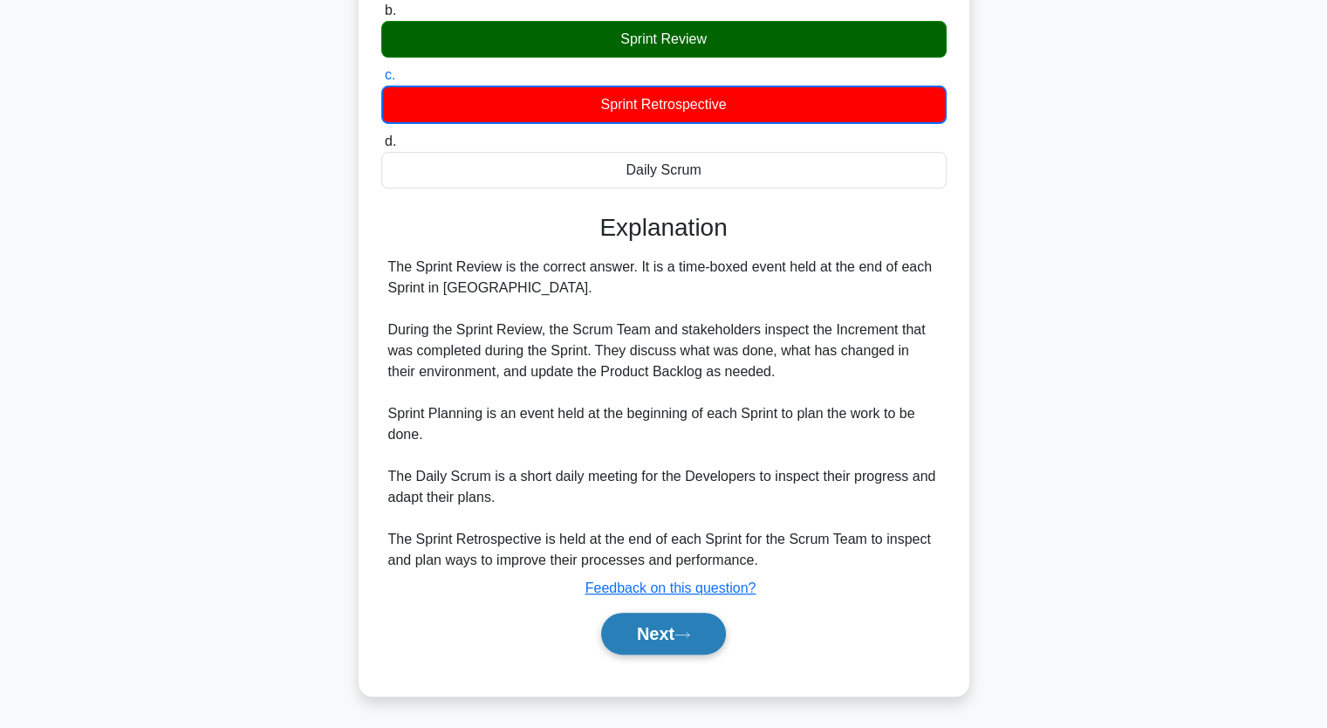
click at [654, 636] on button "Next" at bounding box center [663, 634] width 125 height 42
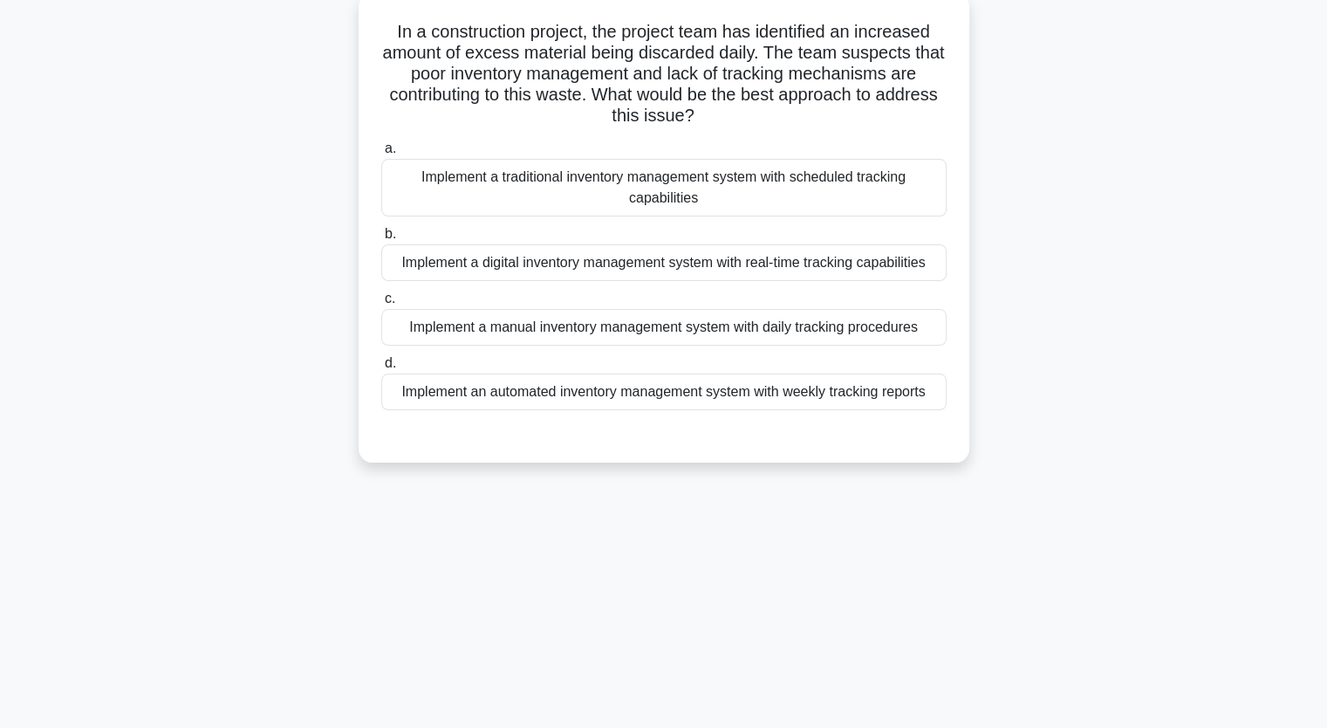
scroll to position [0, 0]
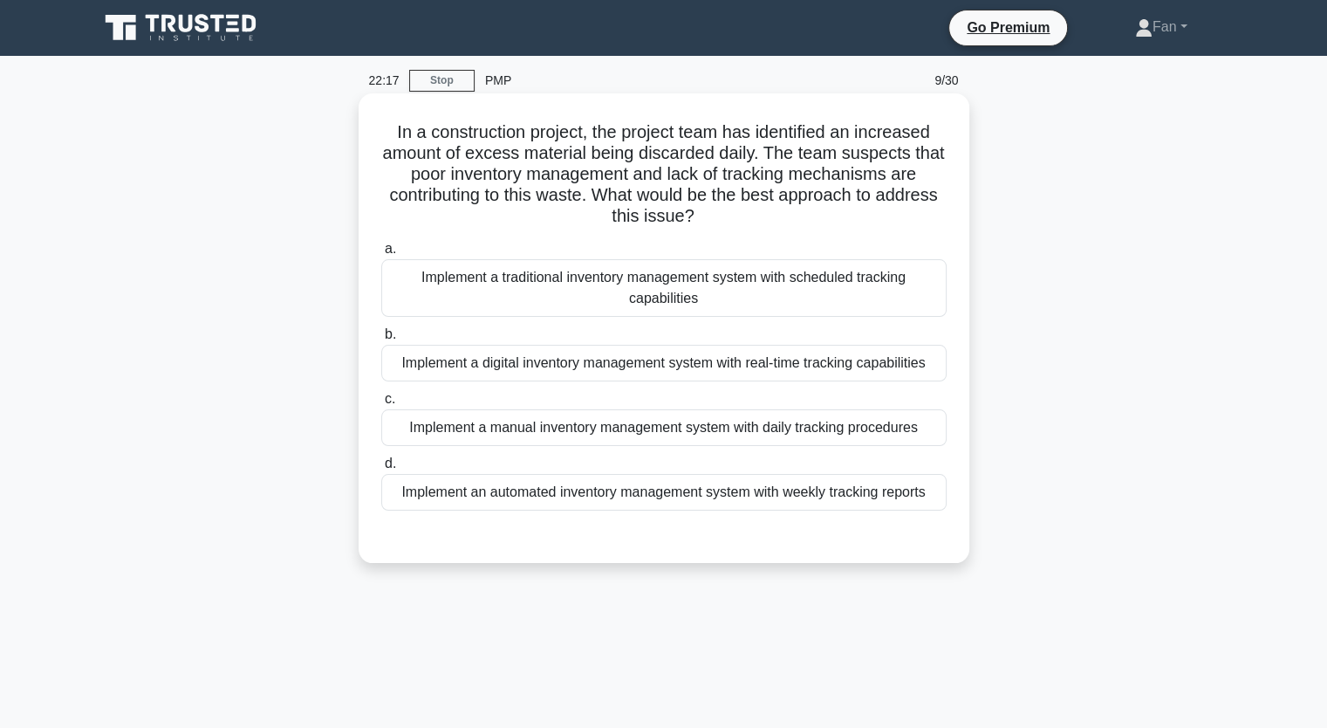
click at [900, 435] on div "Implement a manual inventory management system with daily tracking procedures" at bounding box center [663, 427] width 565 height 37
click at [381, 405] on input "c. Implement a manual inventory management system with daily tracking procedures" at bounding box center [381, 399] width 0 height 11
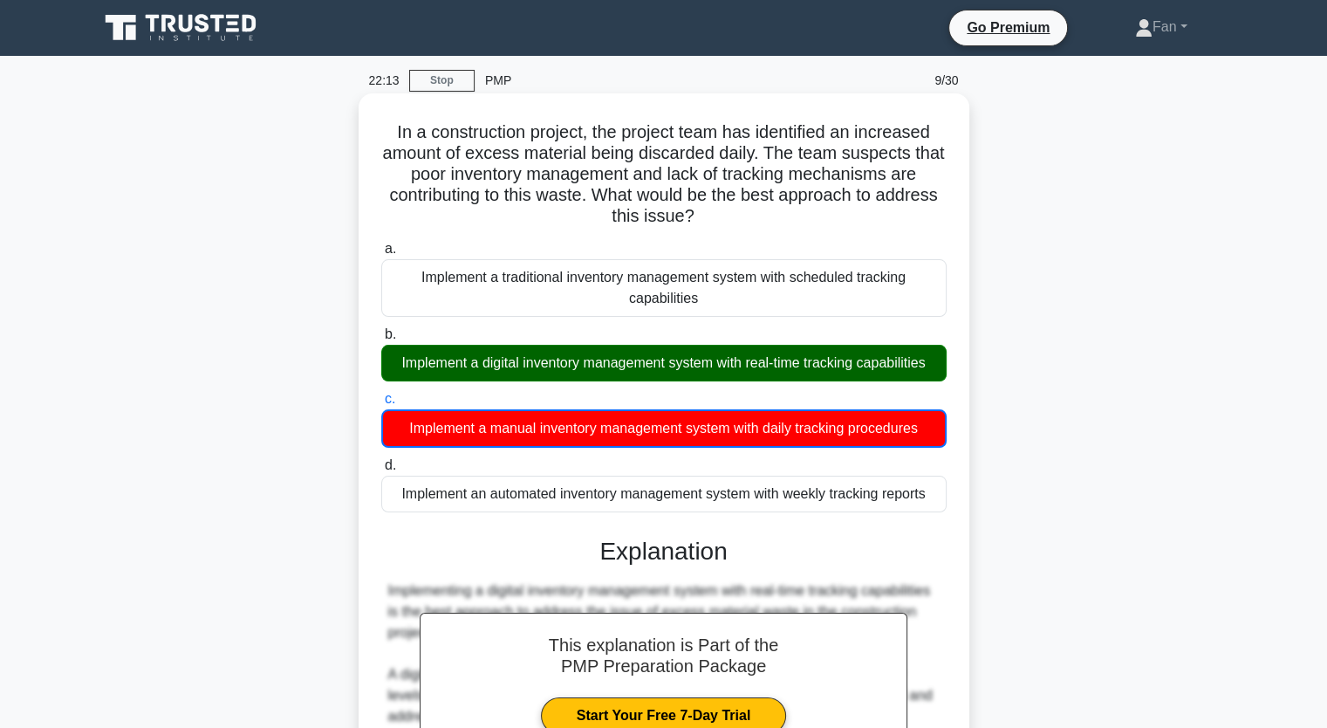
drag, startPoint x: 932, startPoint y: 493, endPoint x: 390, endPoint y: 133, distance: 650.3
click at [390, 133] on div "In a construction project, the project team has identified an increased amount …" at bounding box center [664, 577] width 597 height 954
copy div "In a construction project, the project team has identified an increased amount …"
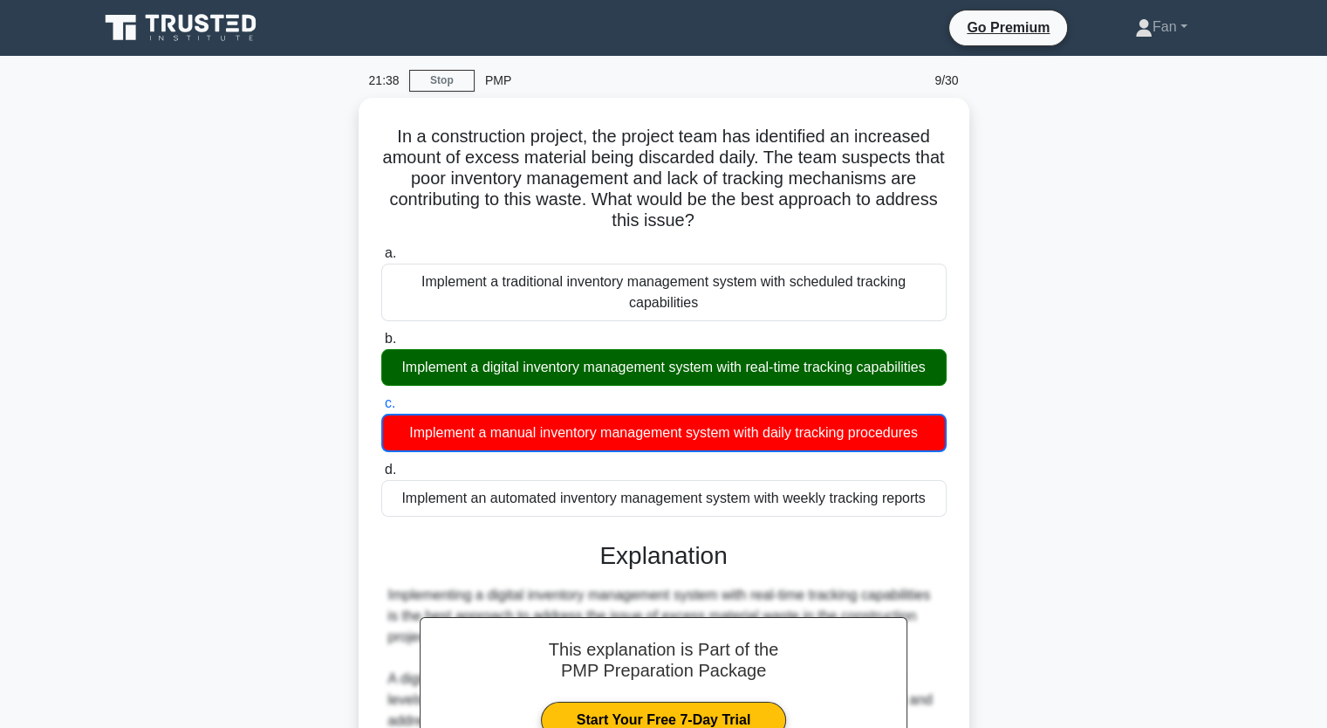
click at [1016, 439] on div "In a construction project, the project team has identified an increased amount …" at bounding box center [664, 592] width 1152 height 989
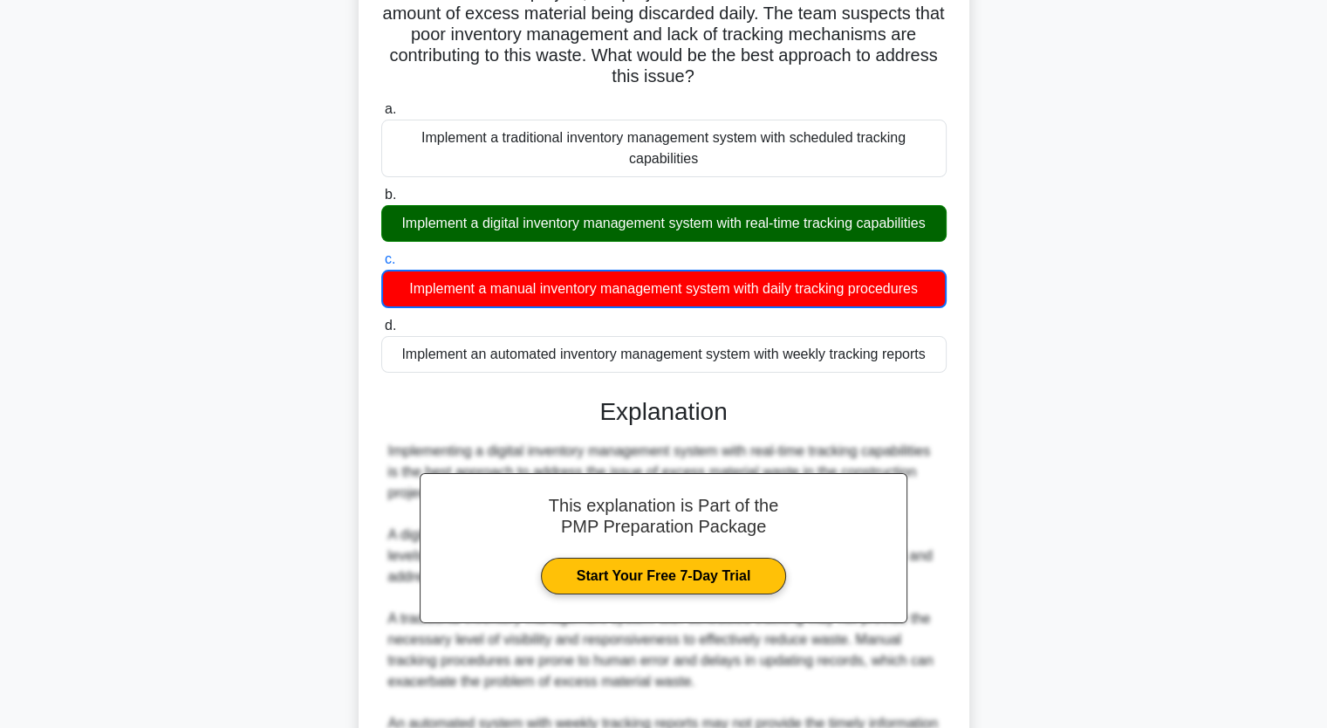
scroll to position [366, 0]
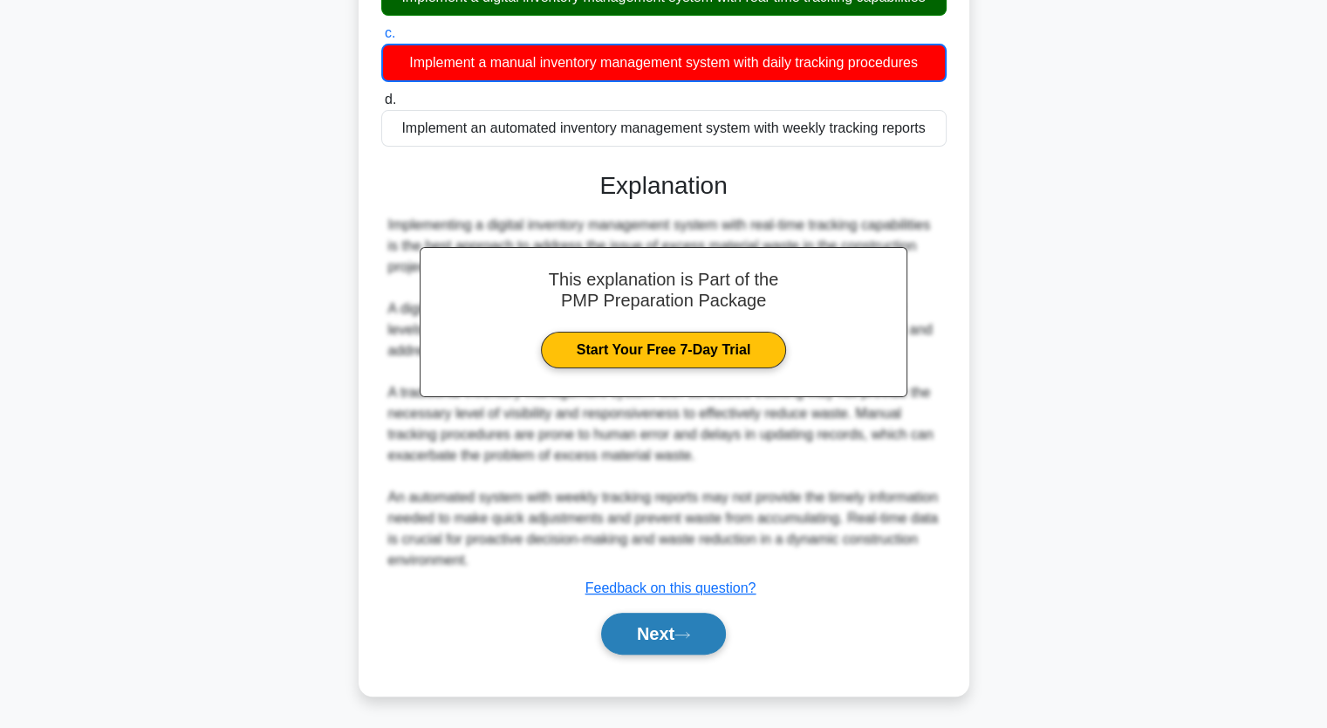
click at [647, 633] on button "Next" at bounding box center [663, 634] width 125 height 42
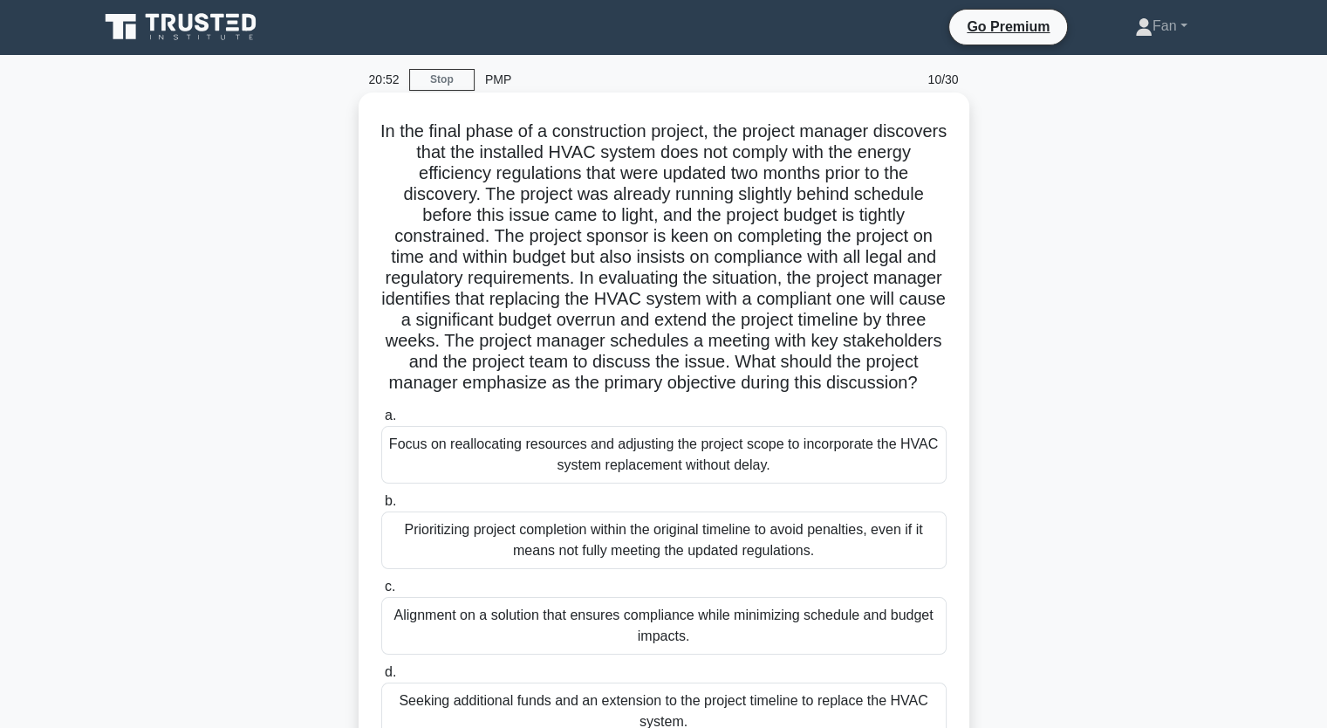
scroll to position [0, 0]
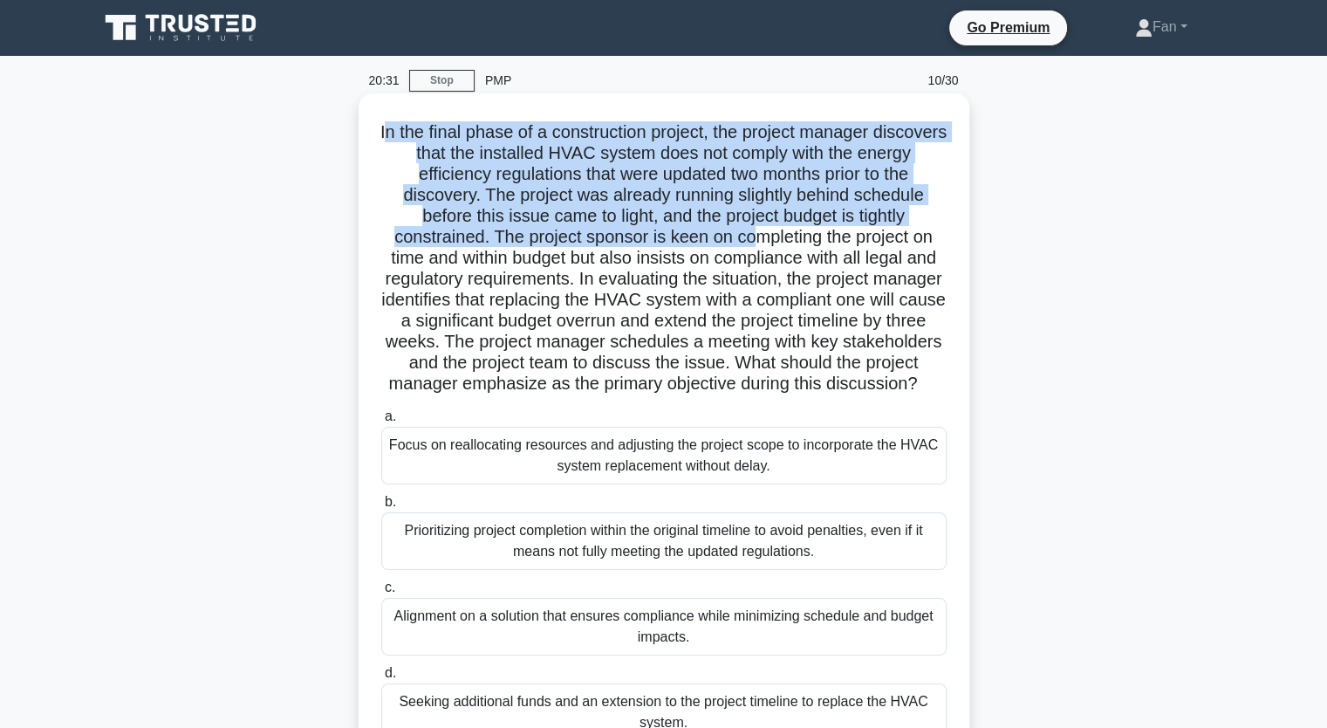
drag, startPoint x: 419, startPoint y: 137, endPoint x: 760, endPoint y: 243, distance: 357.1
click at [757, 243] on h5 "In the final phase of a construction project, the project manager discovers tha…" at bounding box center [664, 258] width 569 height 274
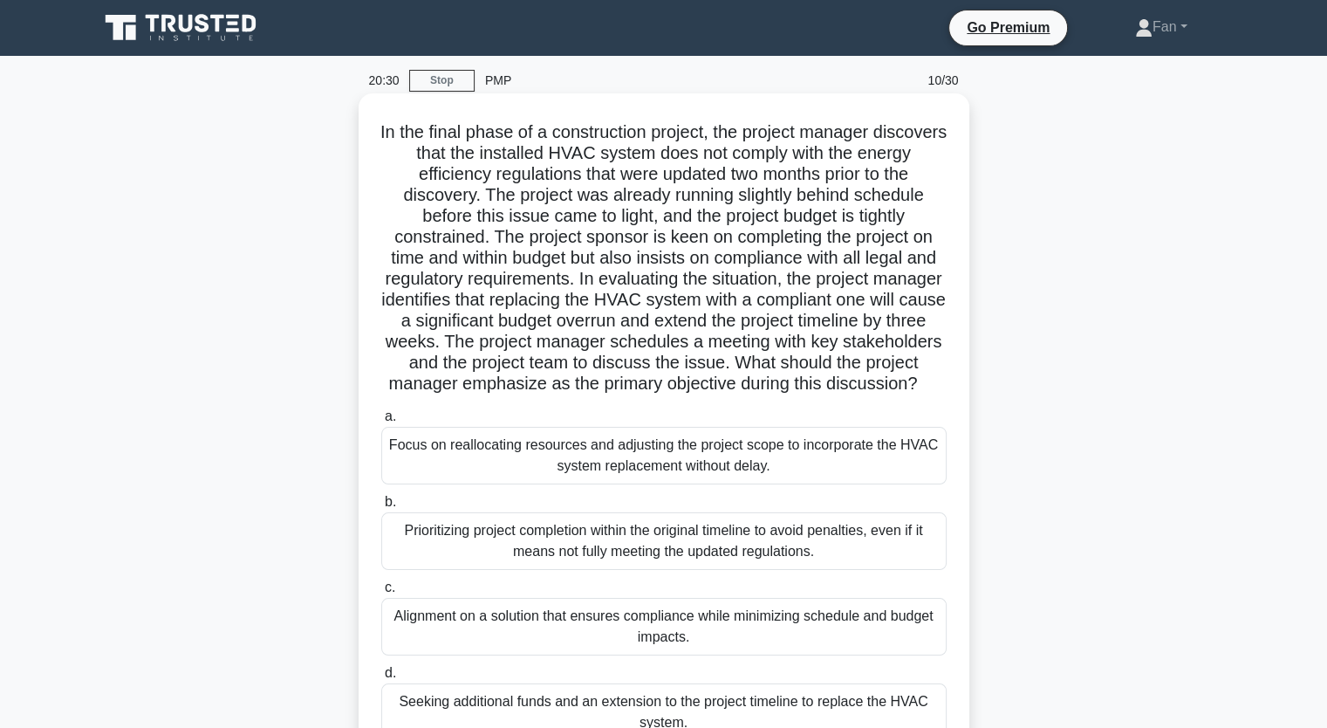
click at [524, 256] on h5 "In the final phase of a construction project, the project manager discovers tha…" at bounding box center [664, 258] width 569 height 274
drag, startPoint x: 537, startPoint y: 241, endPoint x: 843, endPoint y: 398, distance: 344.2
click at [843, 395] on h5 "In the final phase of a construction project, the project manager discovers tha…" at bounding box center [664, 258] width 569 height 274
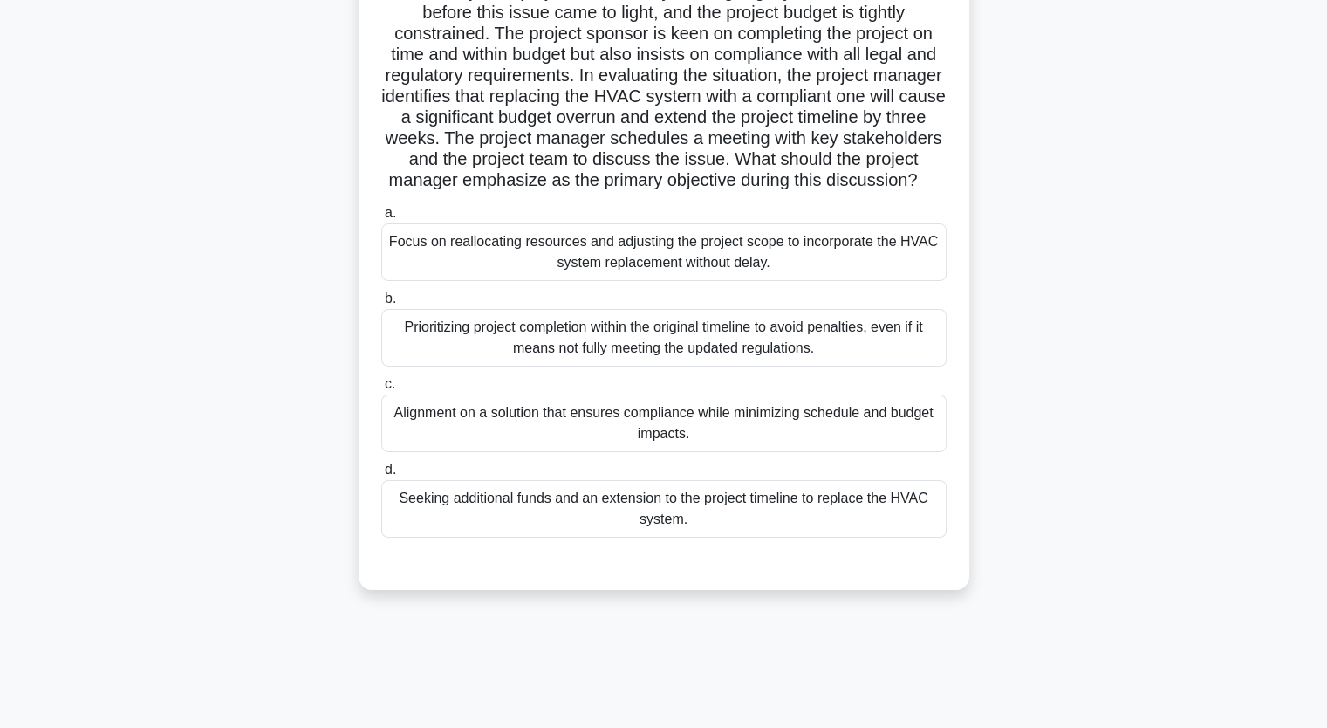
scroll to position [216, 0]
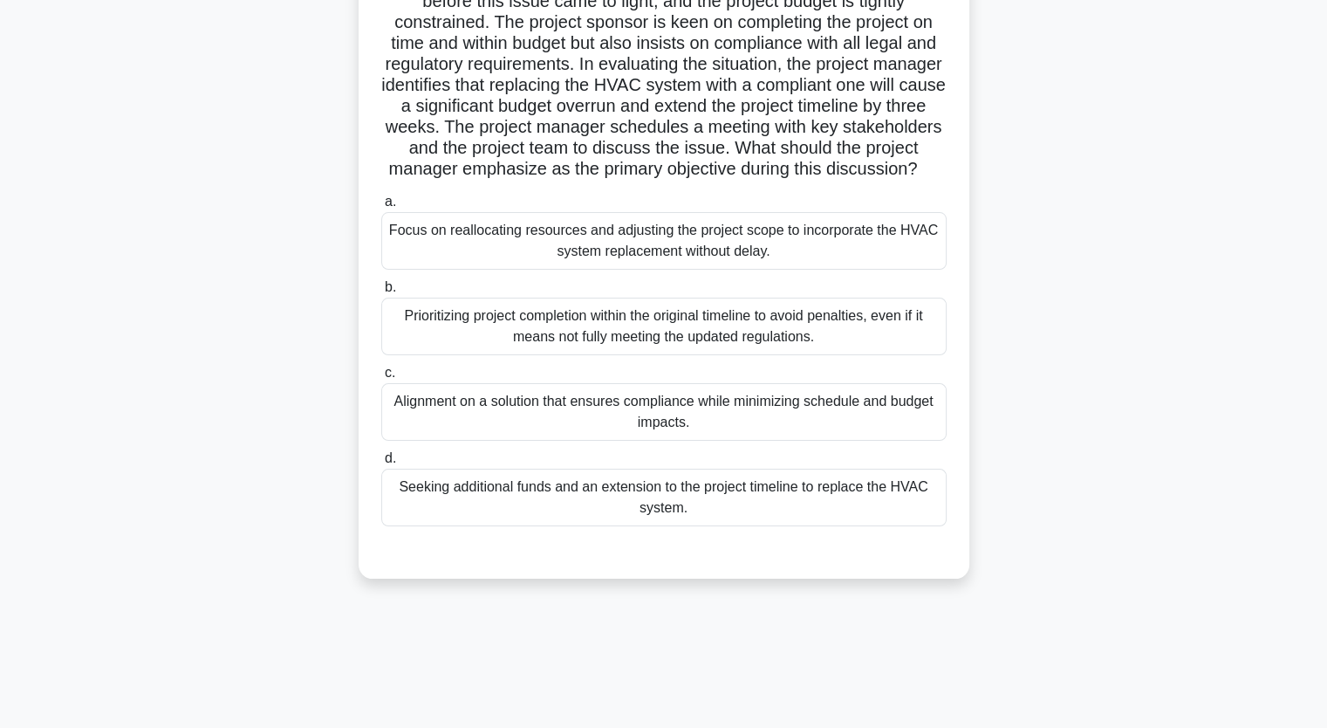
click at [599, 435] on div "Alignment on a solution that ensures compliance while minimizing schedule and b…" at bounding box center [663, 412] width 565 height 58
click at [381, 379] on input "c. Alignment on a solution that ensures compliance while minimizing schedule an…" at bounding box center [381, 372] width 0 height 11
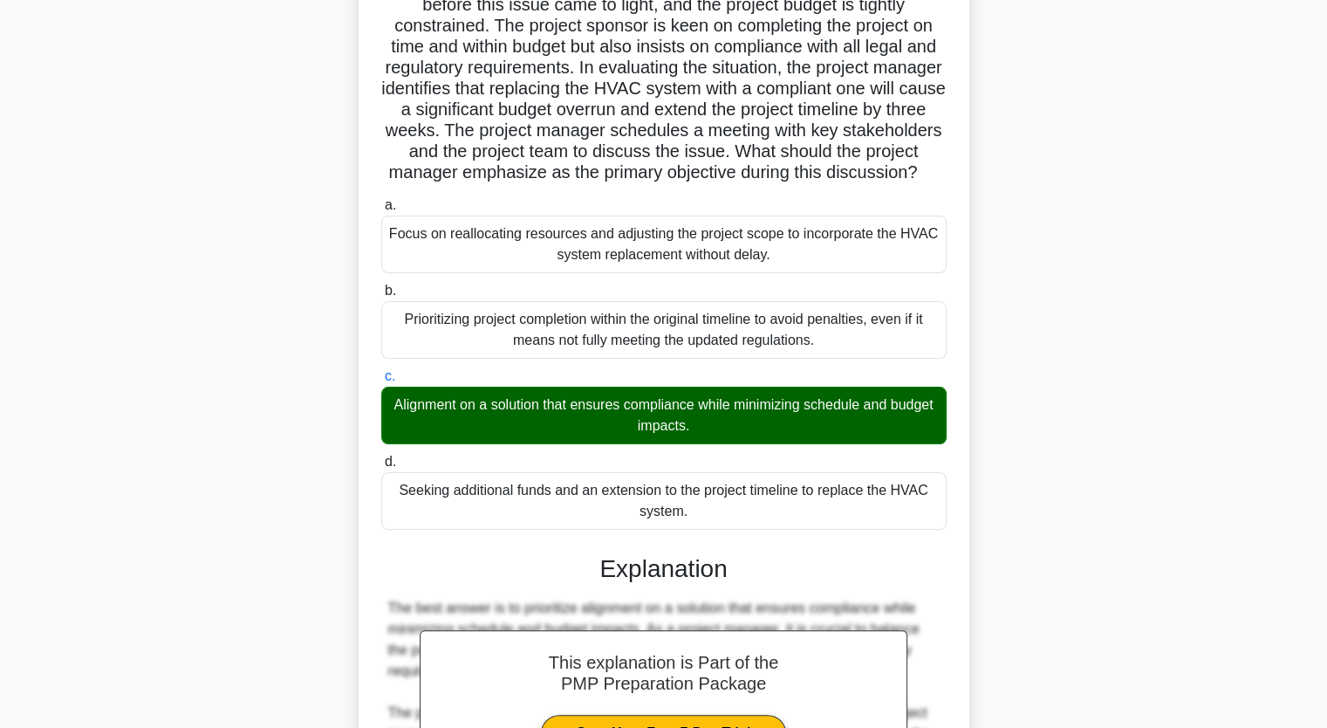
scroll to position [0, 0]
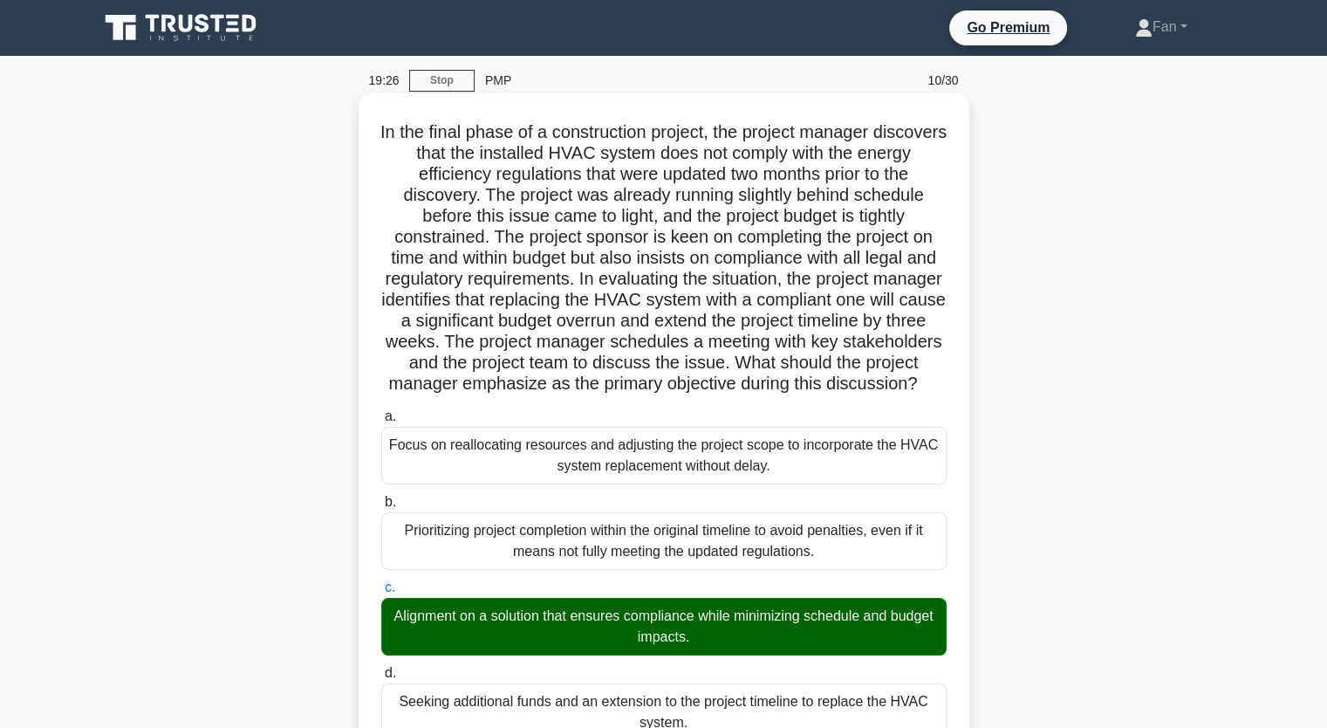
drag, startPoint x: 709, startPoint y: 531, endPoint x: 405, endPoint y: 133, distance: 500.5
click at [405, 133] on div "In the final phase of a construction project, the project manager discovers tha…" at bounding box center [664, 712] width 597 height 1224
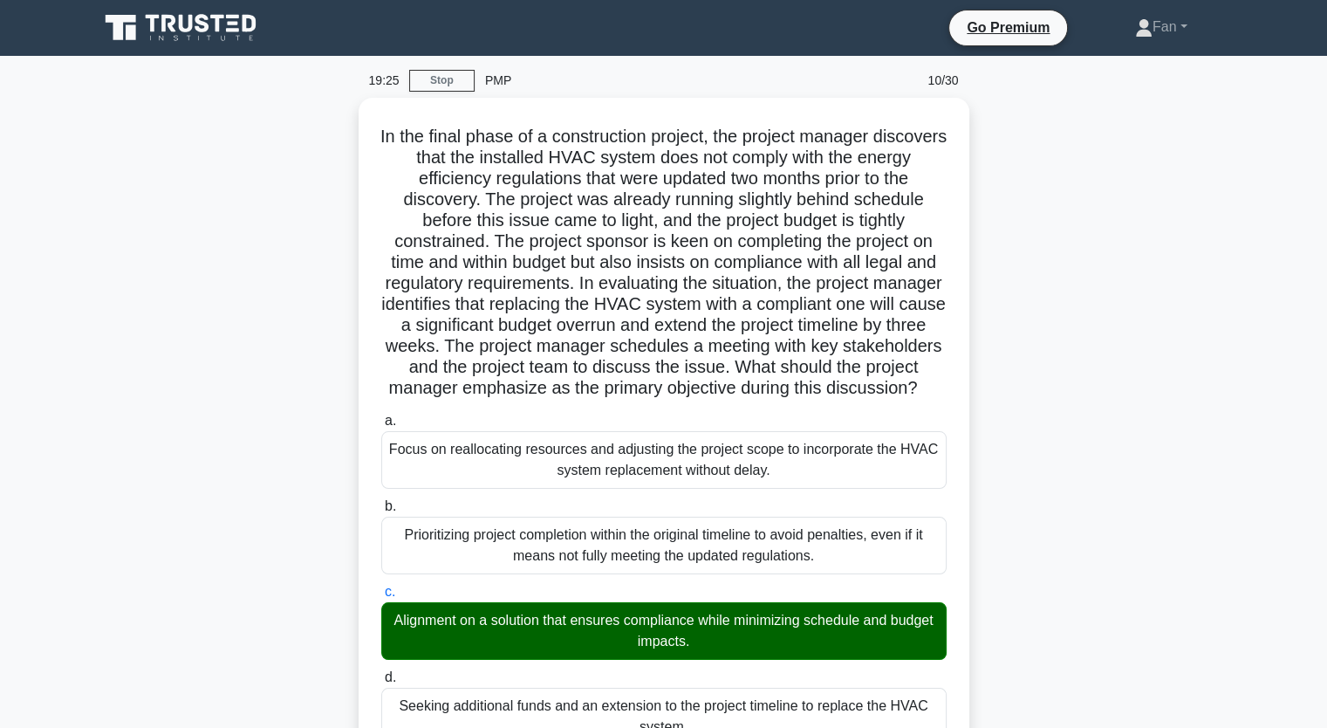
copy div "In the final phase of a construction project, the project manager discovers tha…"
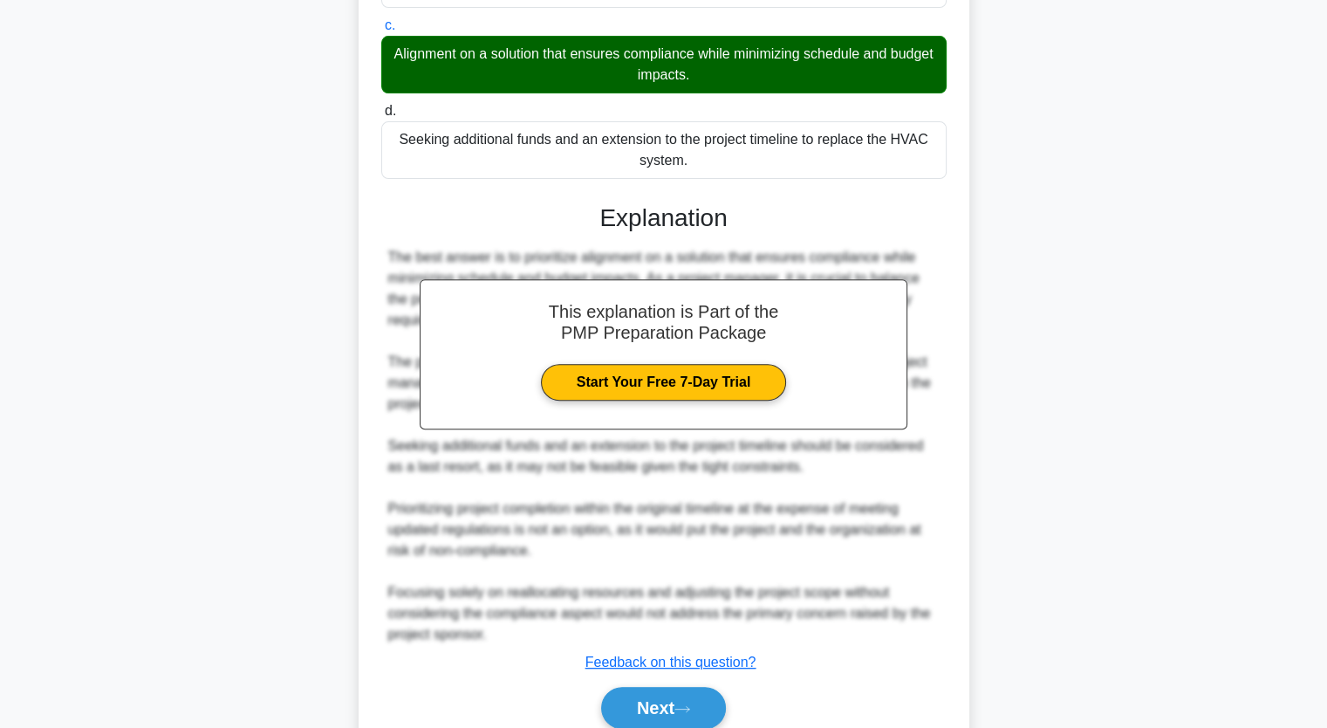
scroll to position [657, 0]
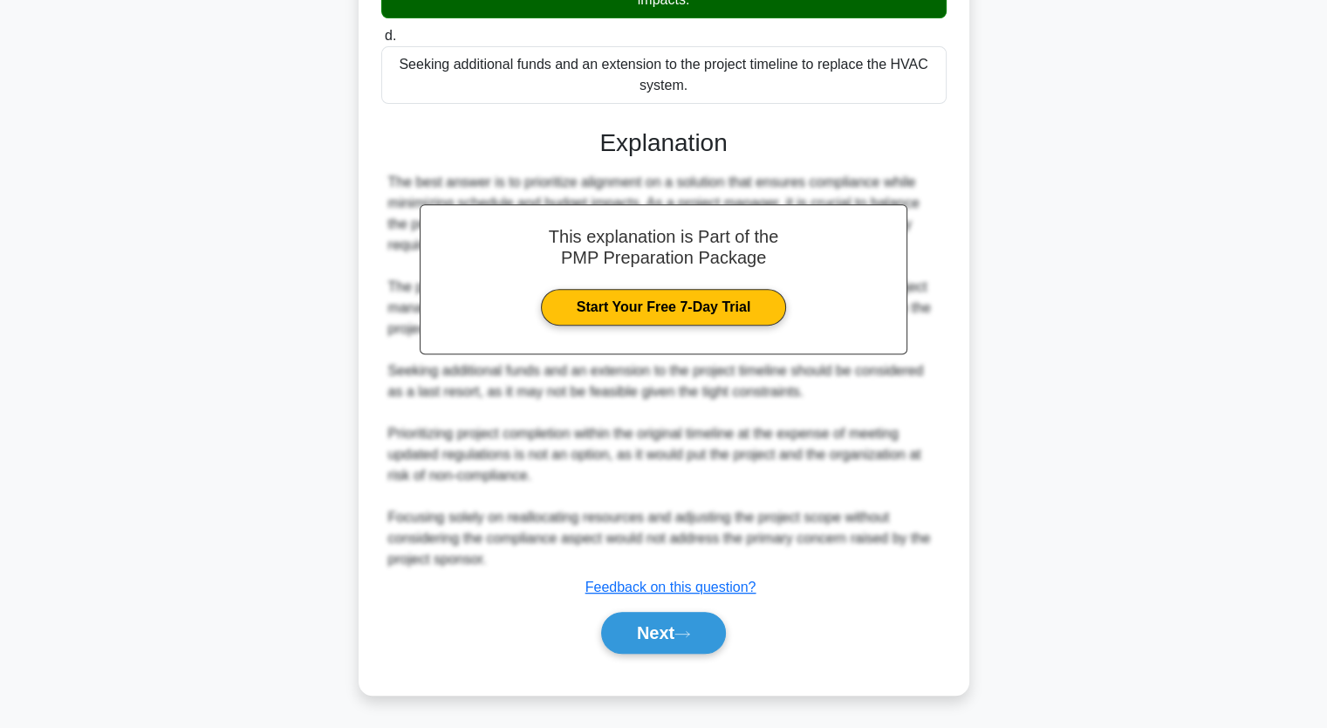
drag, startPoint x: 691, startPoint y: 635, endPoint x: 735, endPoint y: 455, distance: 185.8
click at [690, 635] on icon at bounding box center [682, 634] width 16 height 10
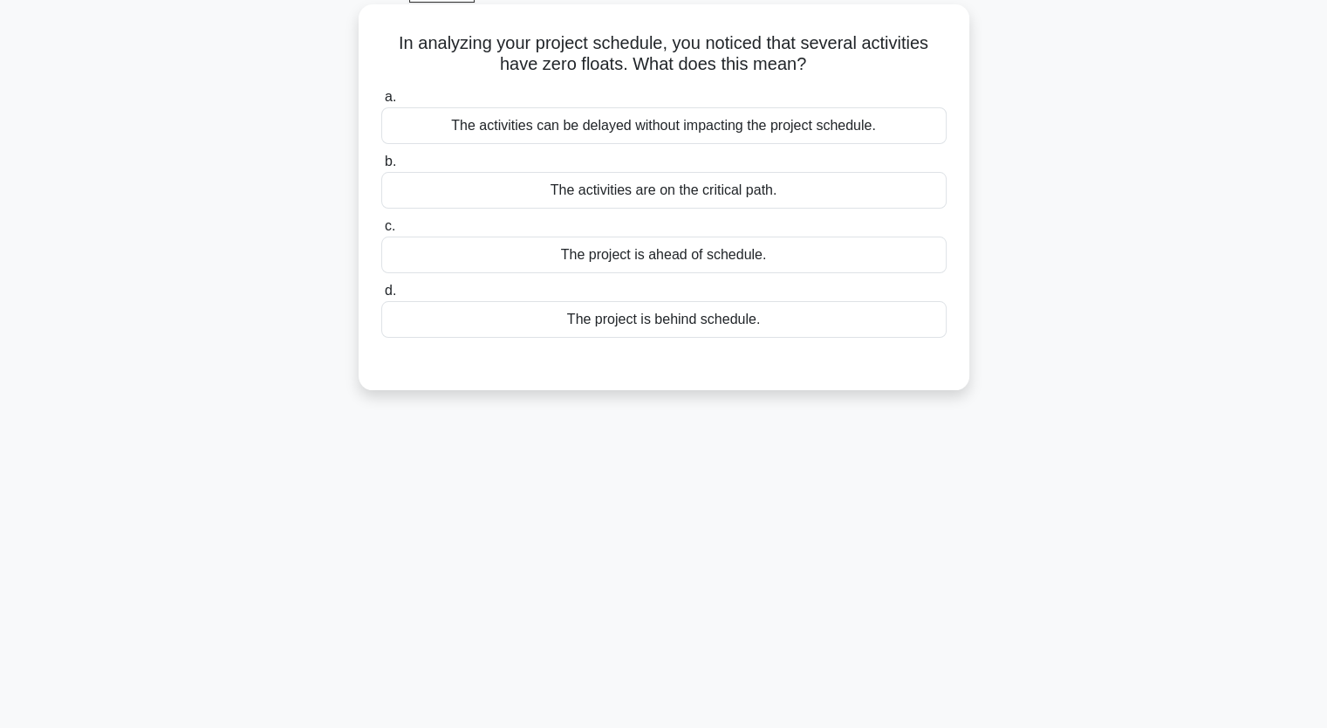
scroll to position [0, 0]
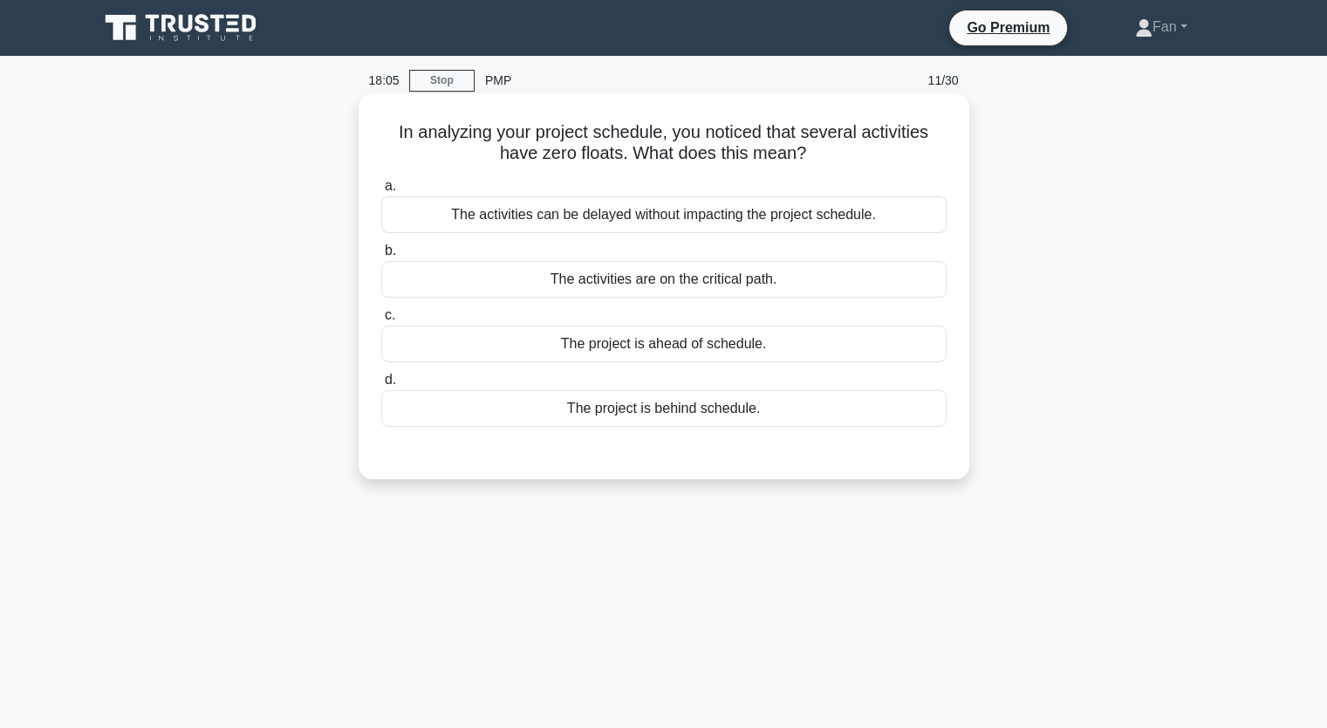
click at [760, 277] on div "The activities are on the critical path." at bounding box center [663, 279] width 565 height 37
click at [381, 257] on input "b. The activities are on the critical path." at bounding box center [381, 250] width 0 height 11
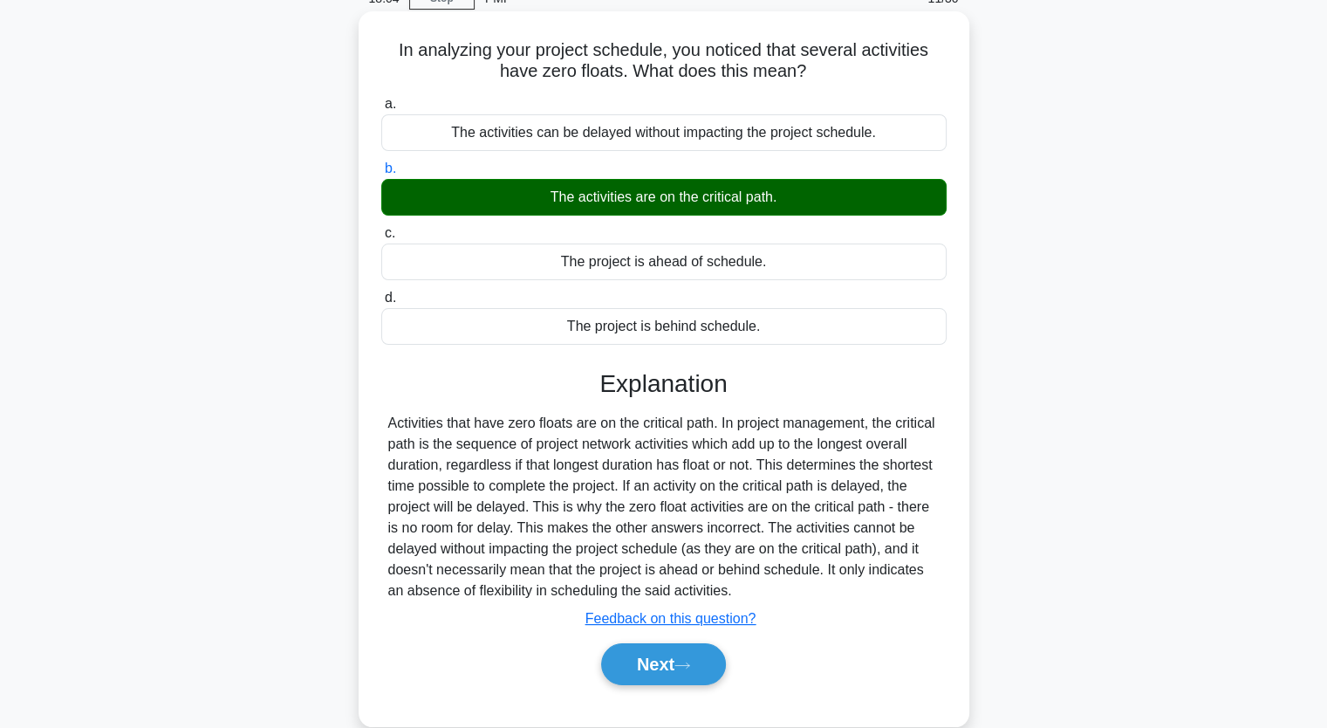
scroll to position [175, 0]
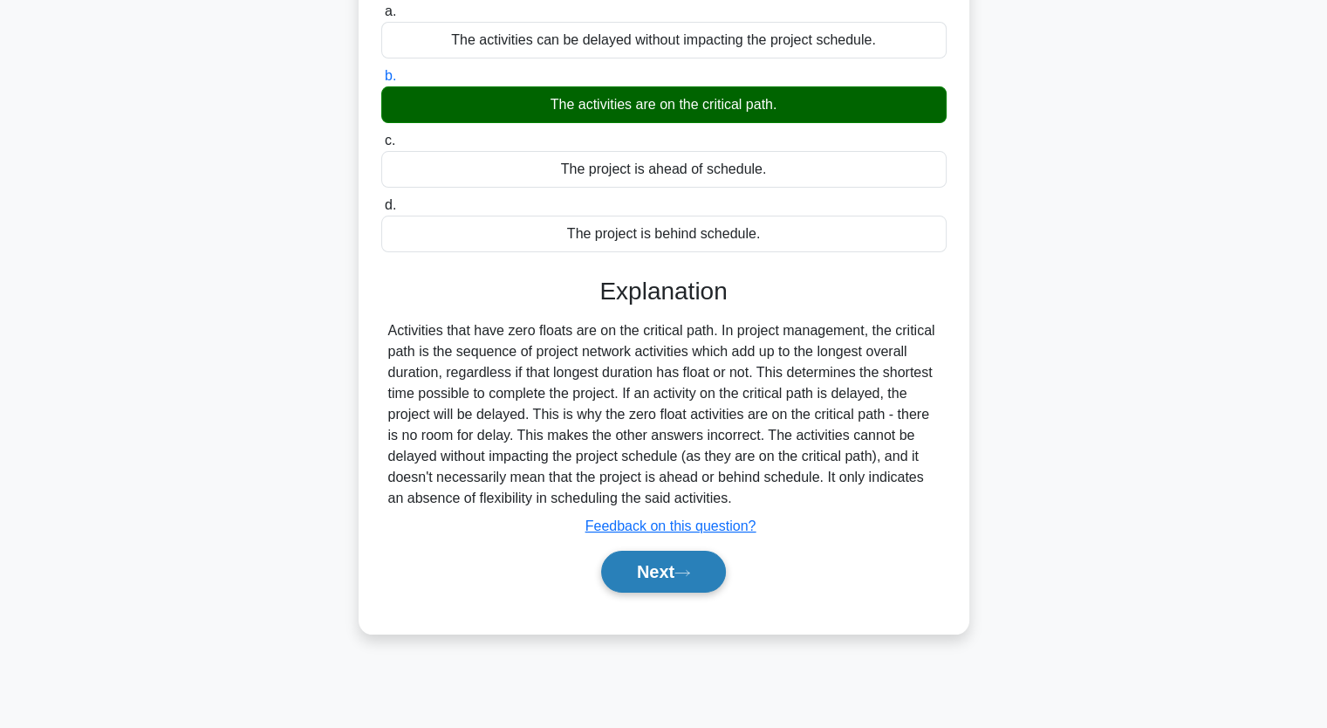
click at [686, 563] on button "Next" at bounding box center [663, 572] width 125 height 42
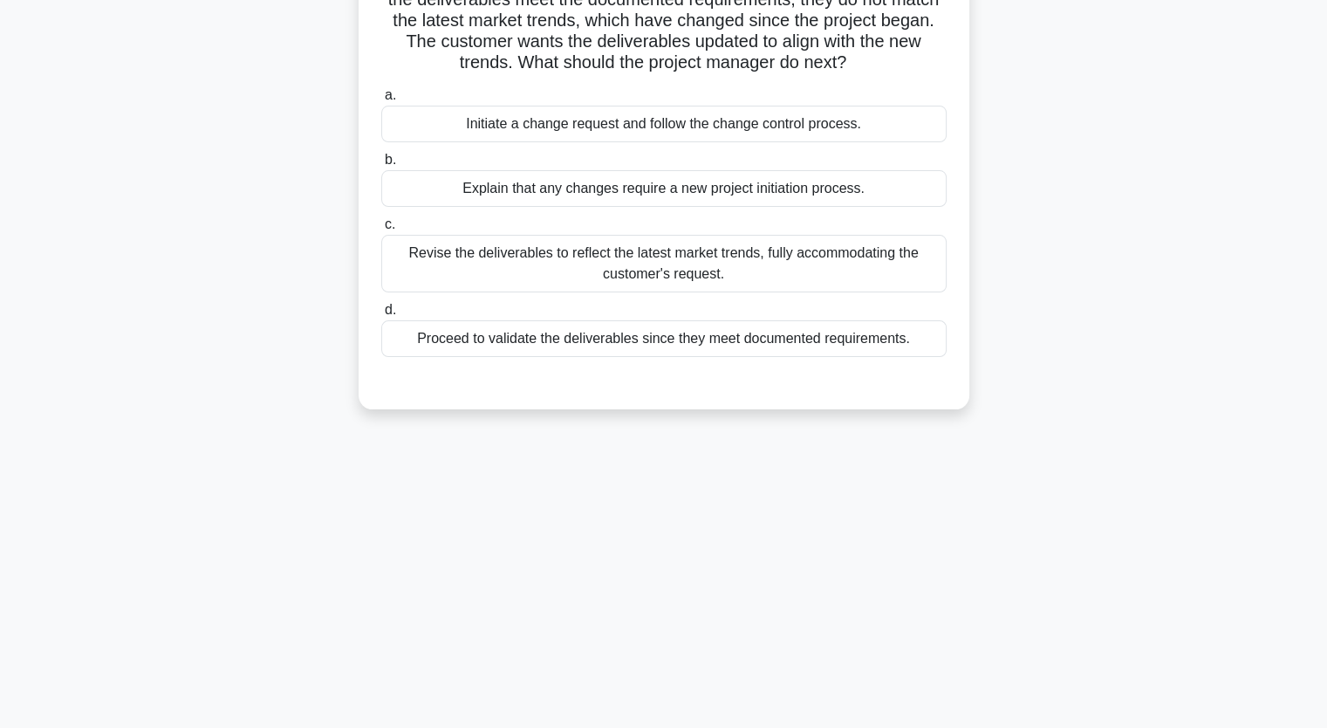
scroll to position [0, 0]
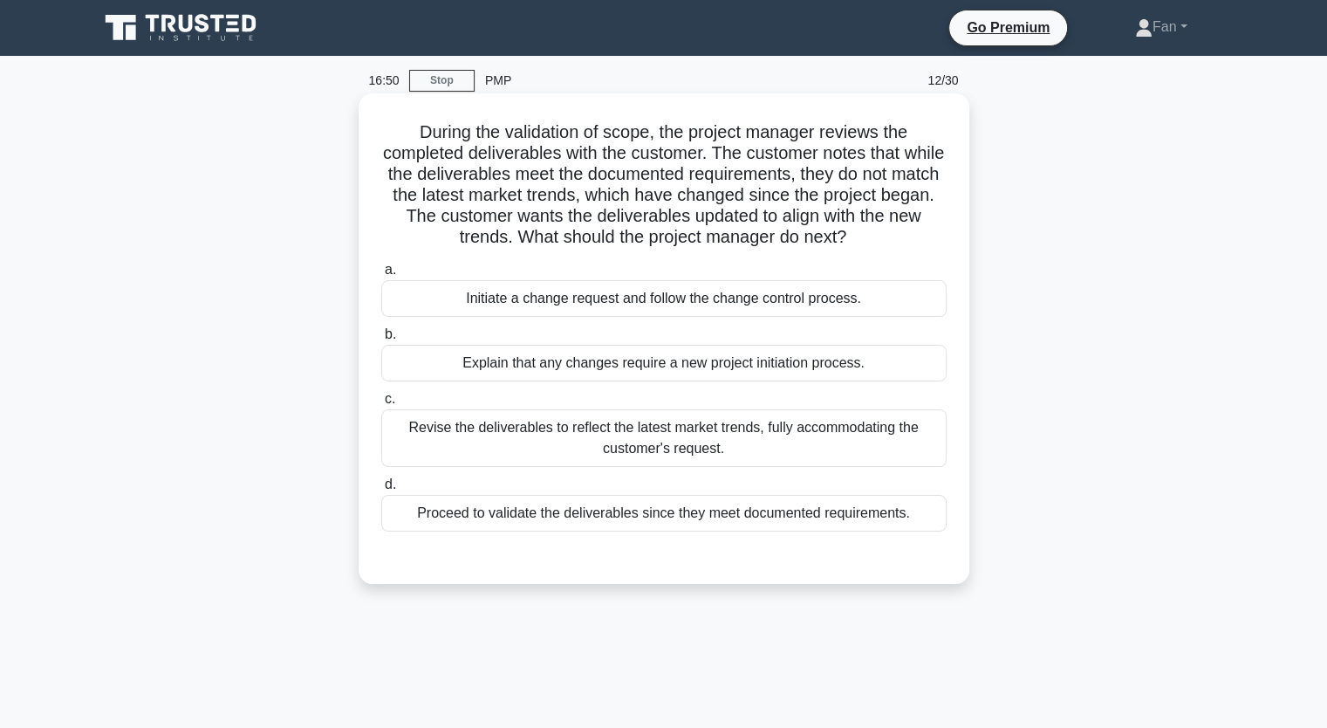
click at [866, 305] on div "Initiate a change request and follow the change control process." at bounding box center [663, 298] width 565 height 37
click at [381, 276] on input "a. Initiate a change request and follow the change control process." at bounding box center [381, 269] width 0 height 11
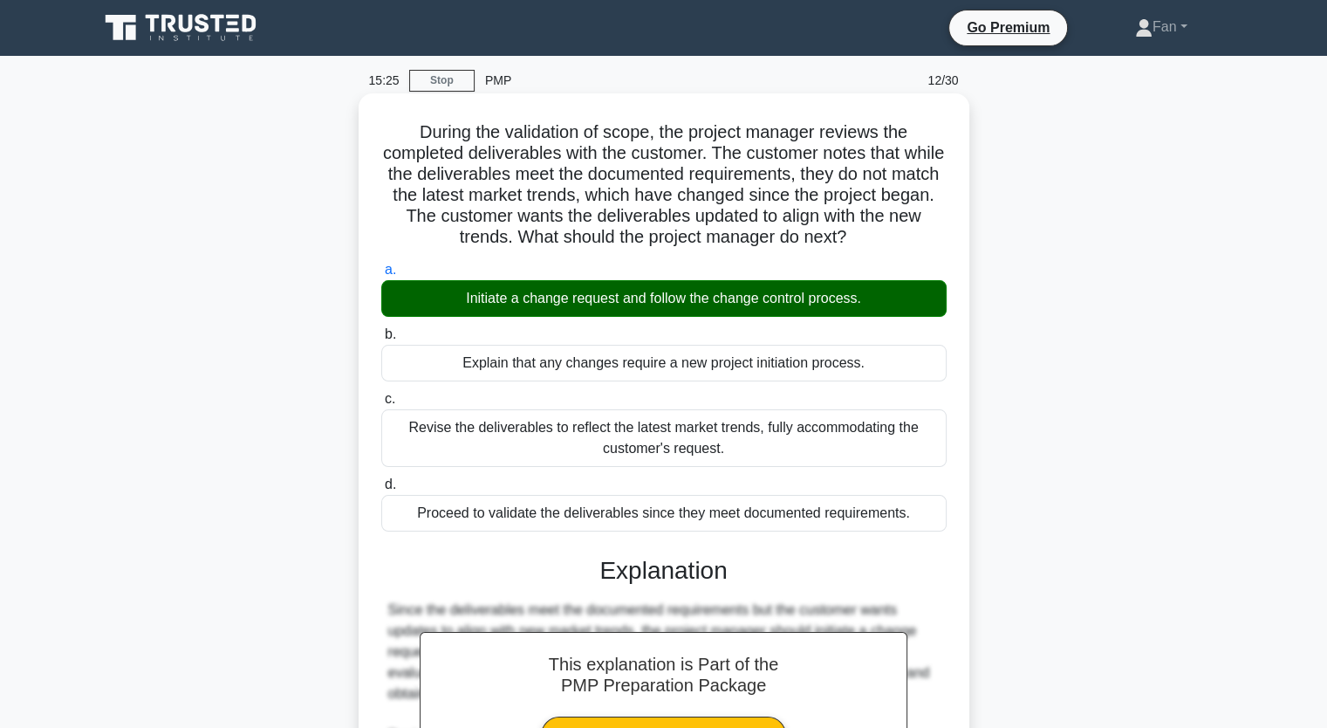
drag, startPoint x: 936, startPoint y: 519, endPoint x: 417, endPoint y: 133, distance: 647.3
click at [417, 133] on div "During the validation of scope, the project manager reviews the completed deliv…" at bounding box center [664, 597] width 597 height 994
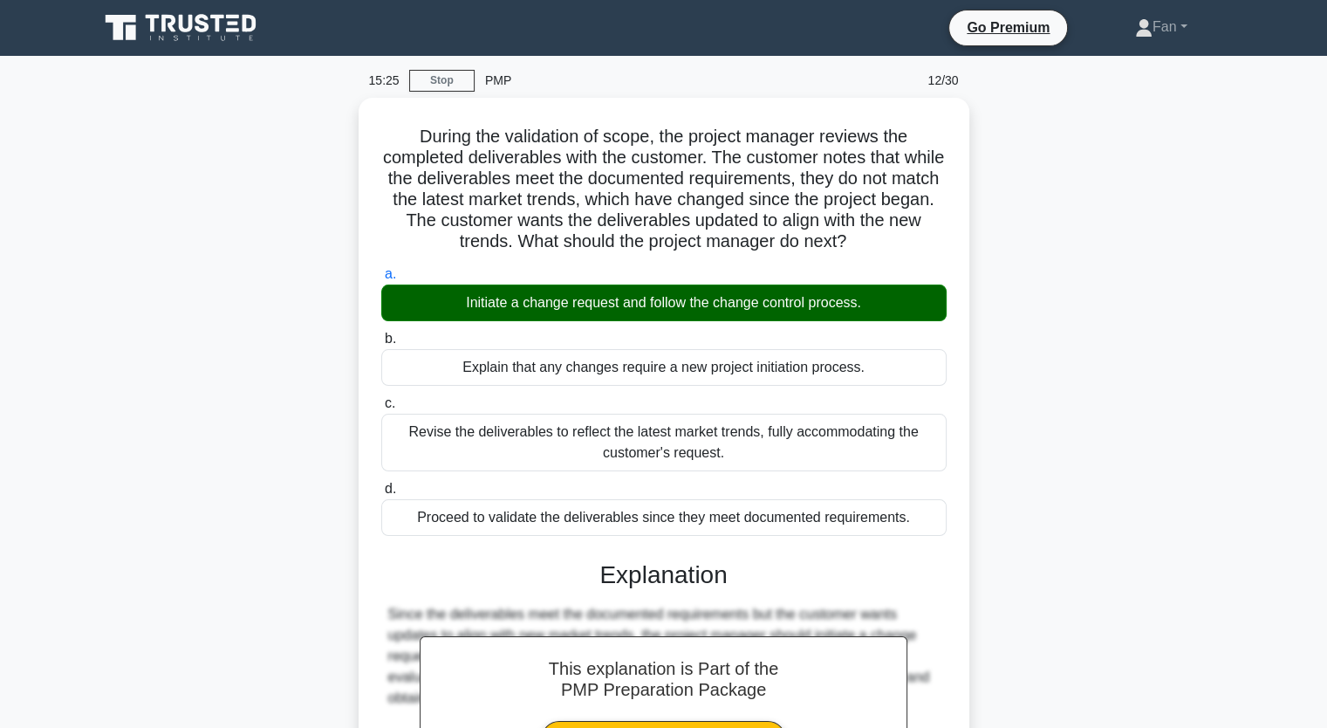
copy div "During the validation of scope, the project manager reviews the completed deliv…"
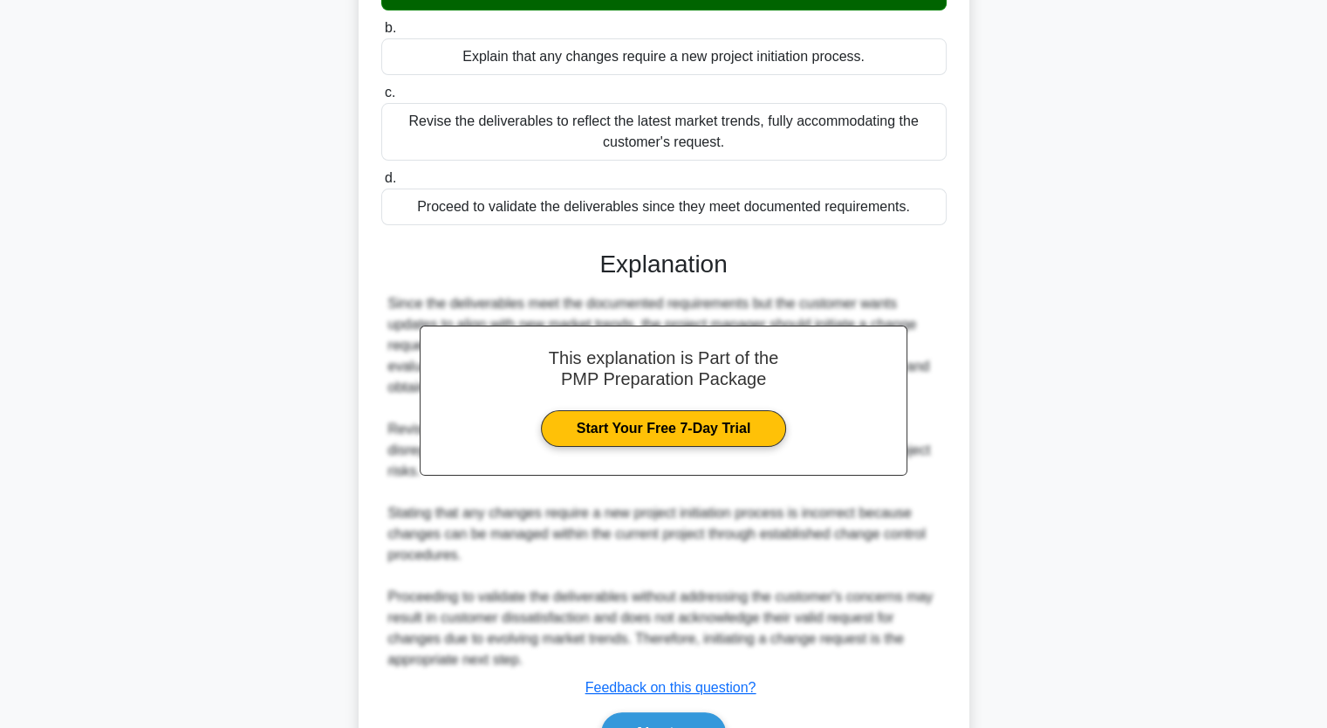
scroll to position [406, 0]
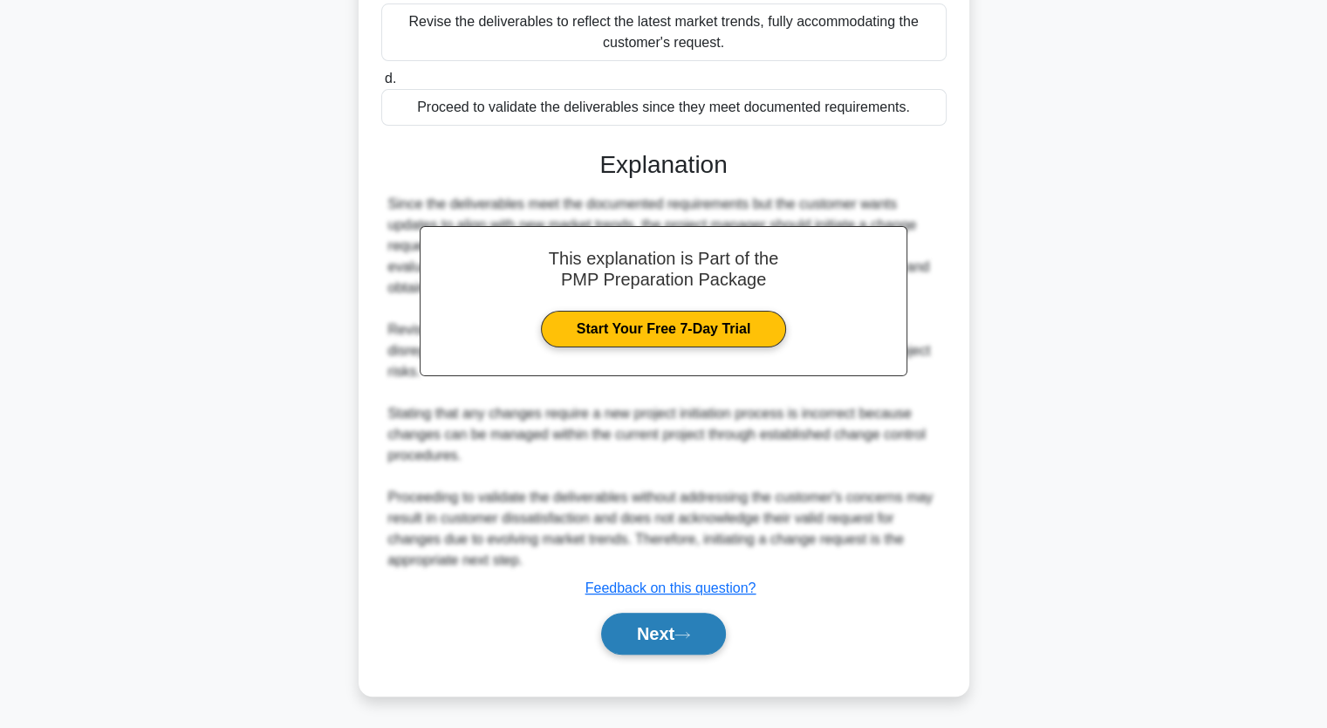
click at [684, 643] on button "Next" at bounding box center [663, 634] width 125 height 42
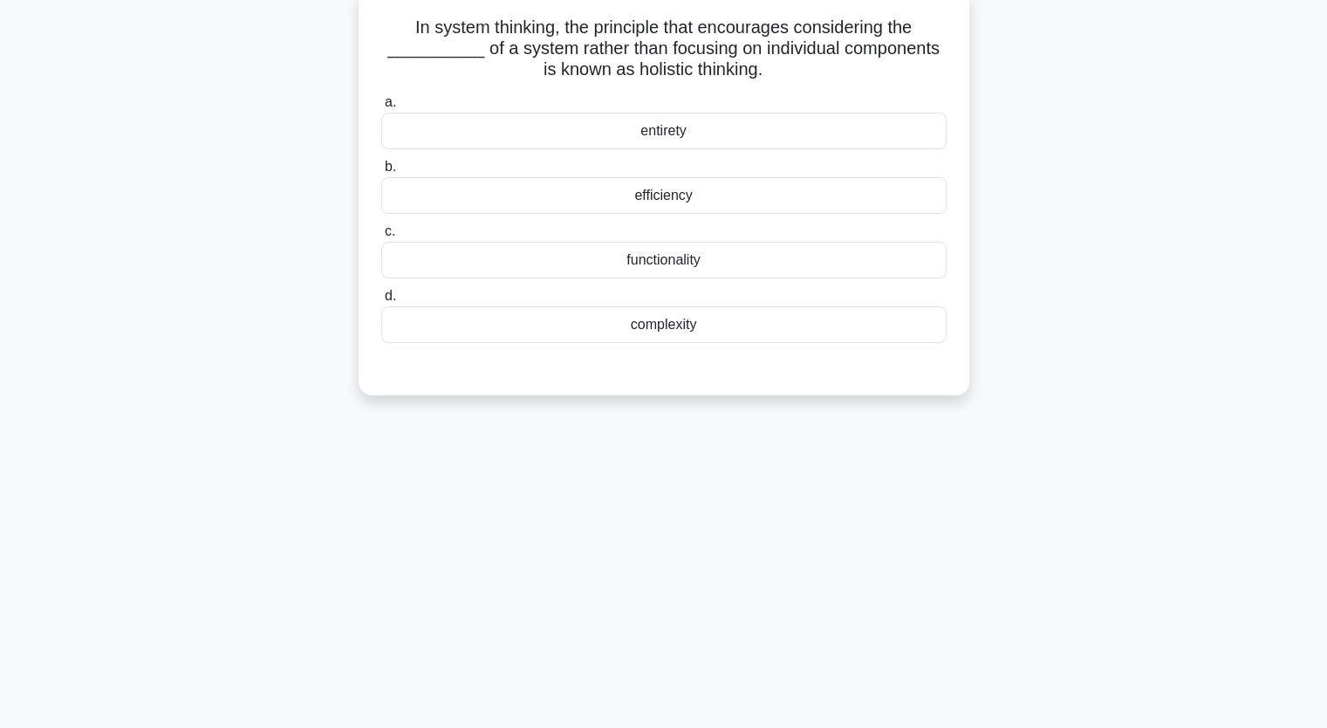
scroll to position [0, 0]
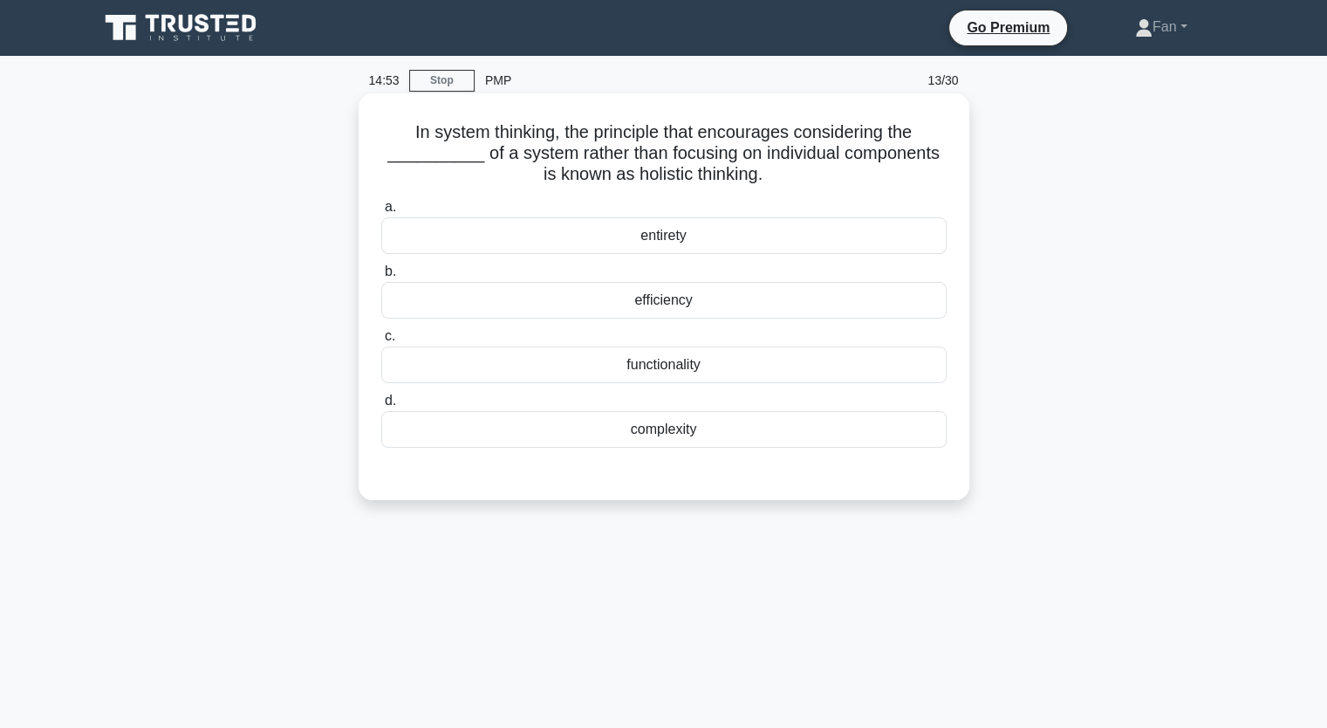
click at [715, 239] on div "entirety" at bounding box center [663, 235] width 565 height 37
click at [381, 213] on input "a. entirety" at bounding box center [381, 207] width 0 height 11
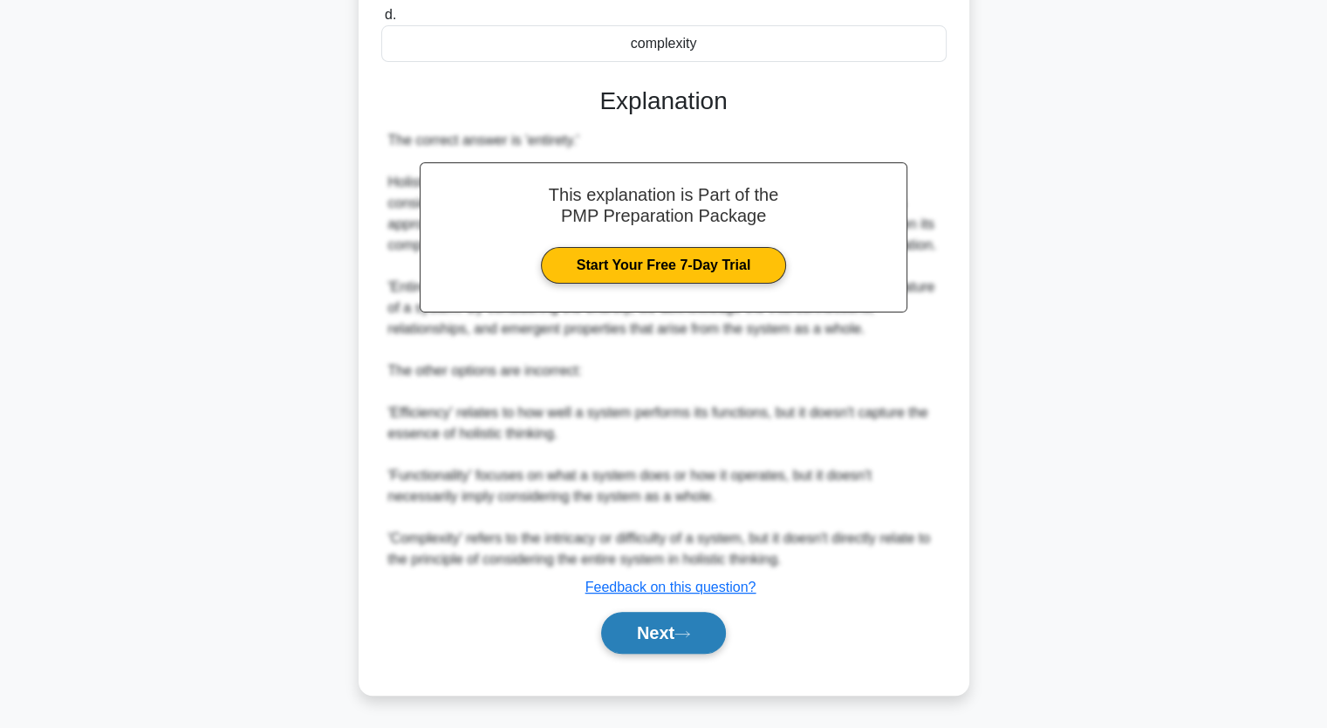
click at [684, 632] on icon at bounding box center [682, 634] width 16 height 10
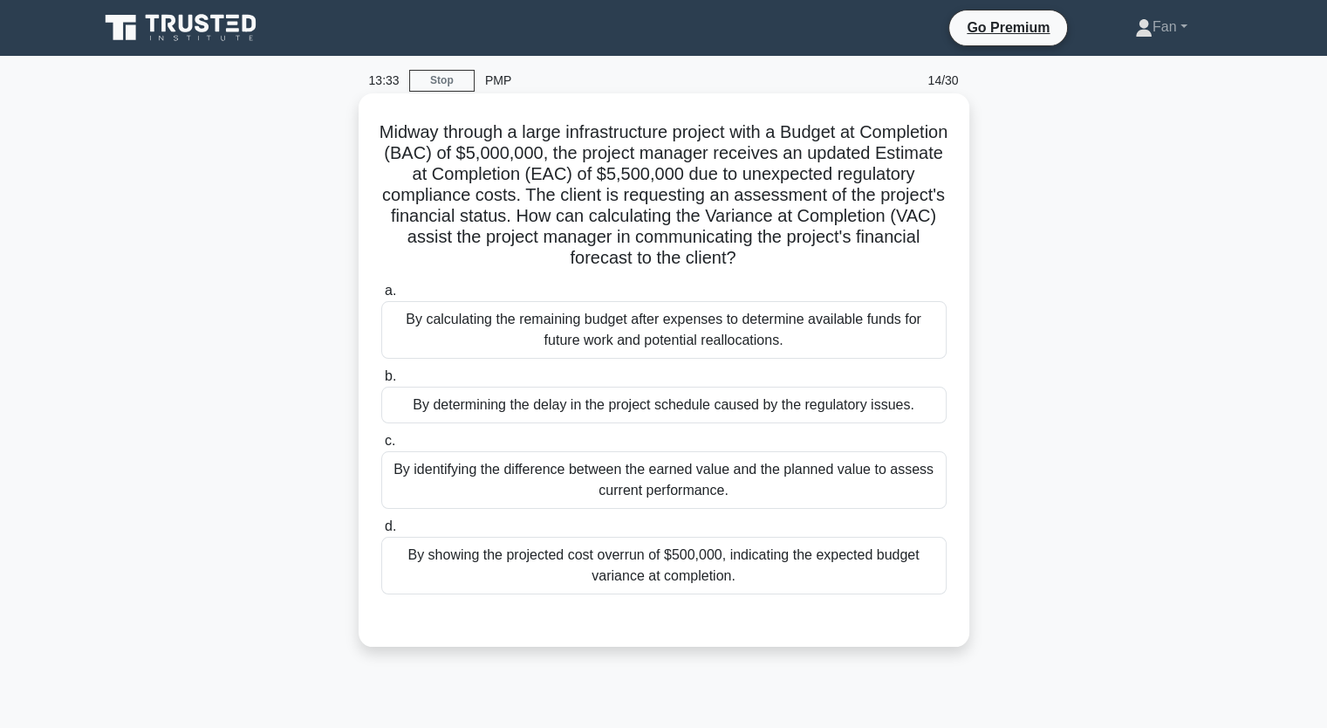
click at [912, 344] on div "By calculating the remaining budget after expenses to determine available funds…" at bounding box center [663, 330] width 565 height 58
click at [381, 297] on input "a. By calculating the remaining budget after expenses to determine available fu…" at bounding box center [381, 290] width 0 height 11
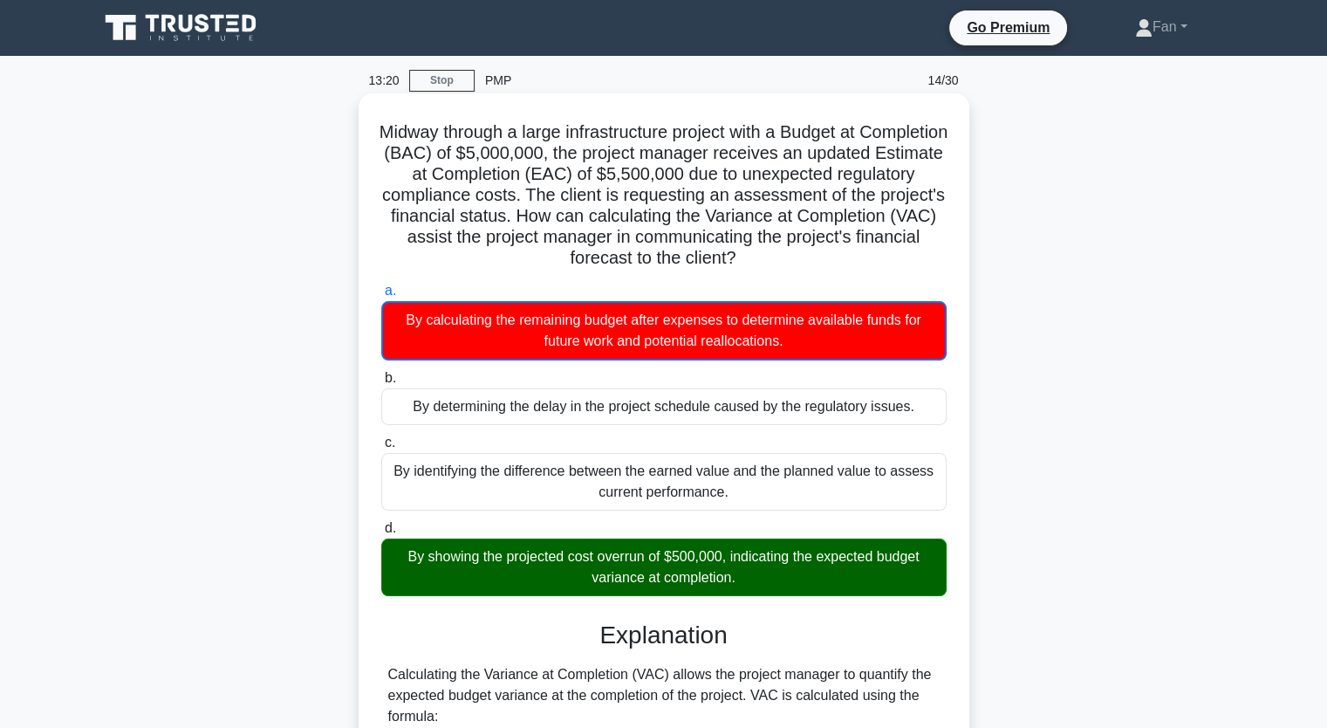
drag, startPoint x: 787, startPoint y: 577, endPoint x: 408, endPoint y: 127, distance: 588.3
click at [408, 128] on div "Midway through a large infrastructure project with a Budget at Completion (BAC)…" at bounding box center [664, 608] width 597 height 1017
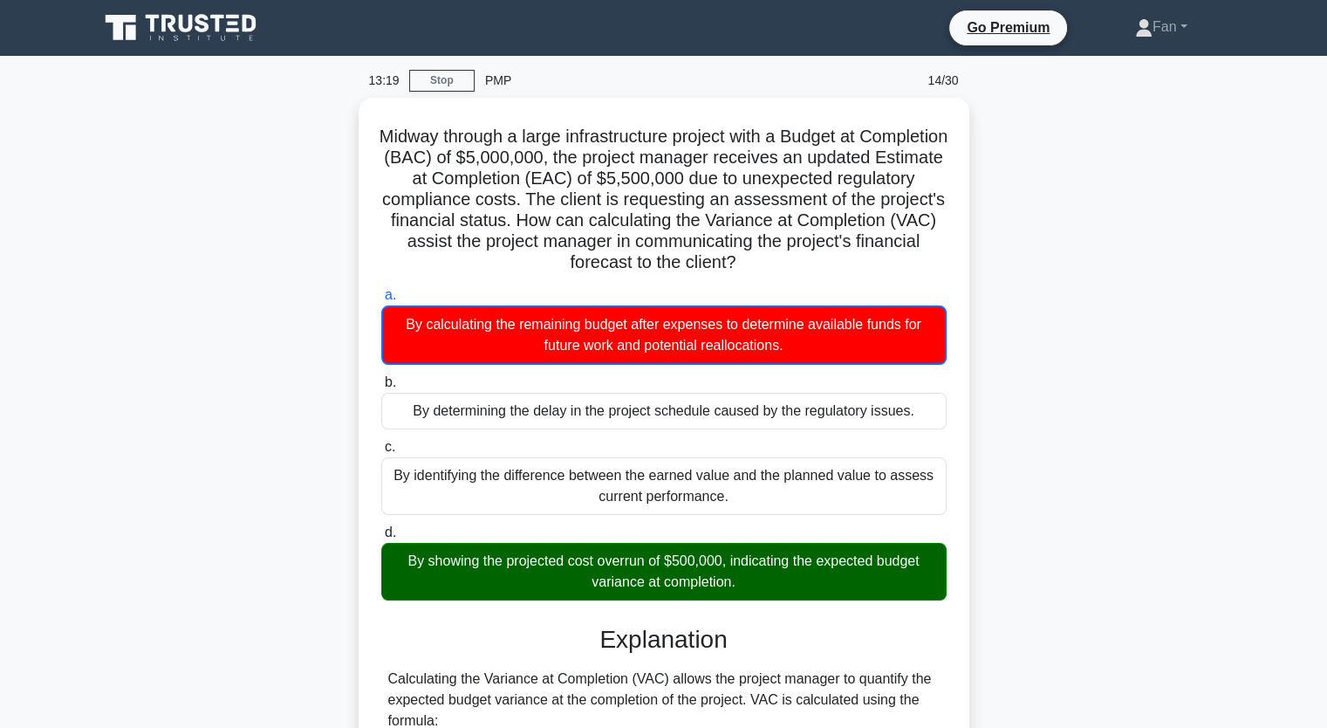
copy div "Midway through a large infrastructure project with a Budget at Completion (BAC)…"
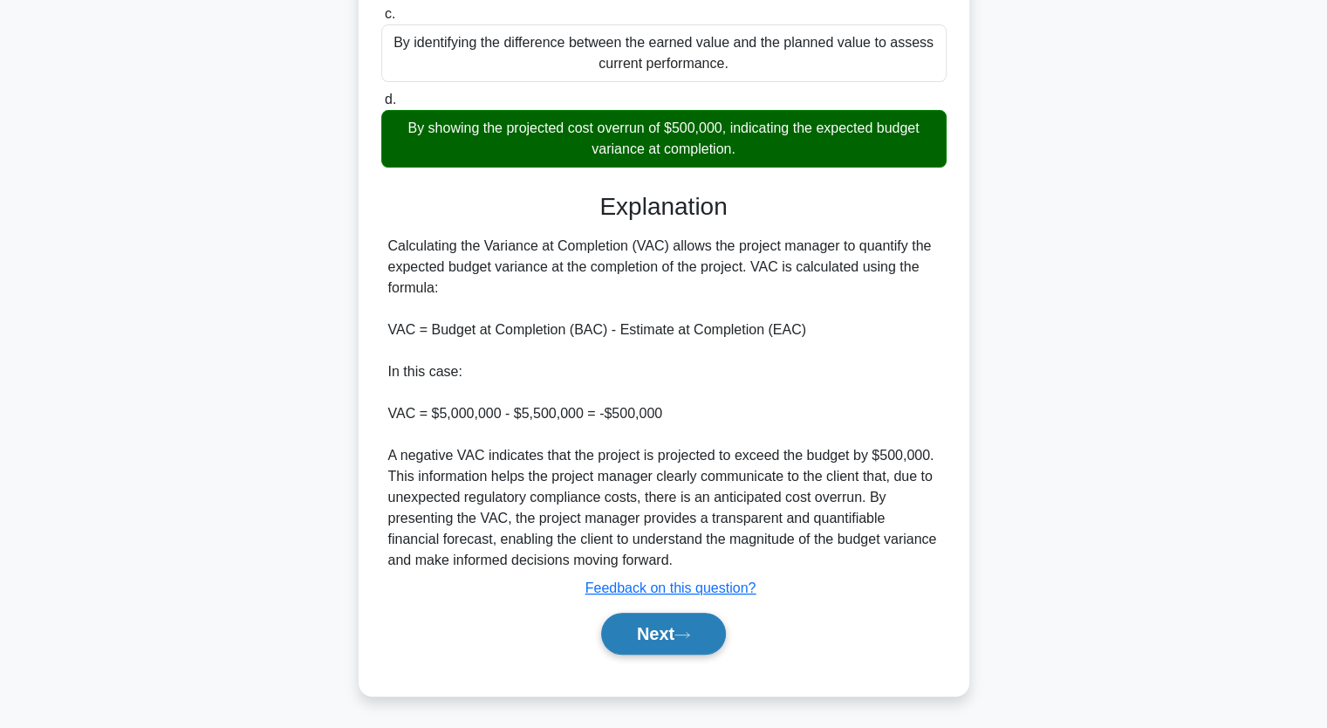
click at [681, 647] on button "Next" at bounding box center [663, 634] width 125 height 42
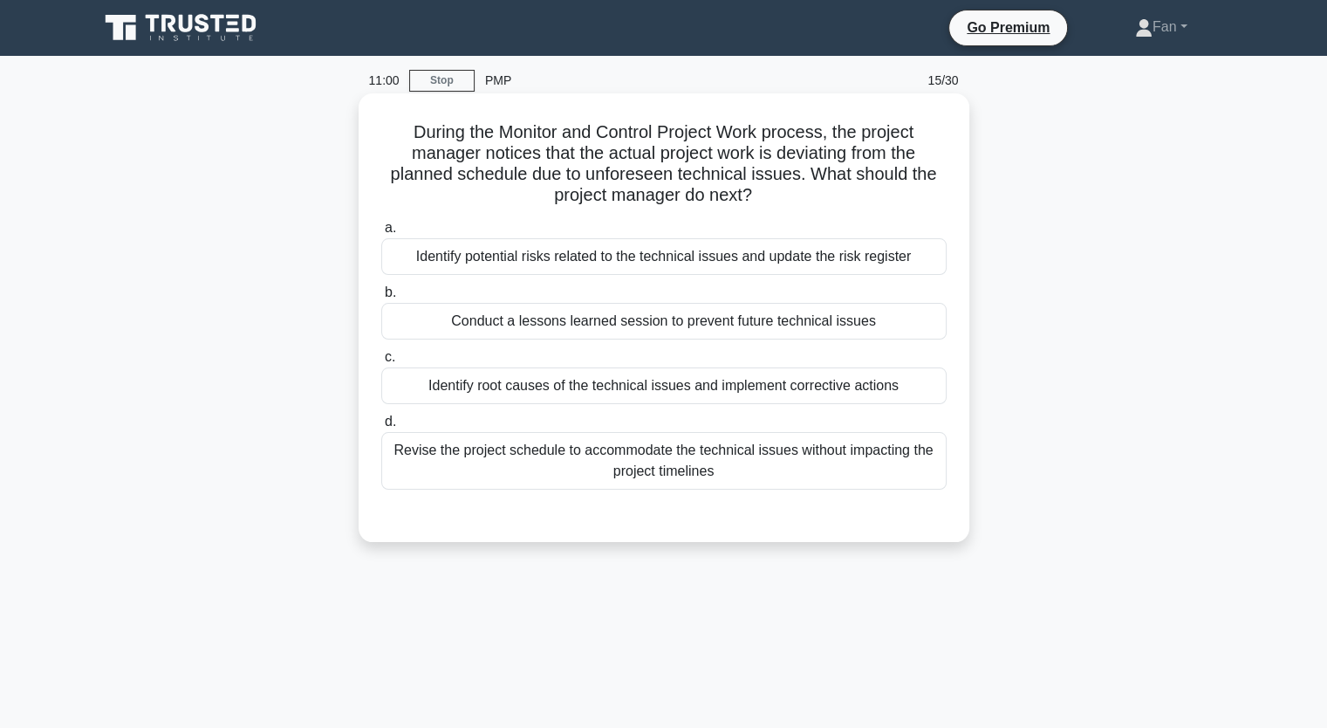
click at [743, 387] on div "Identify root causes of the technical issues and implement corrective actions" at bounding box center [663, 385] width 565 height 37
click at [381, 363] on input "c. Identify root causes of the technical issues and implement corrective actions" at bounding box center [381, 357] width 0 height 11
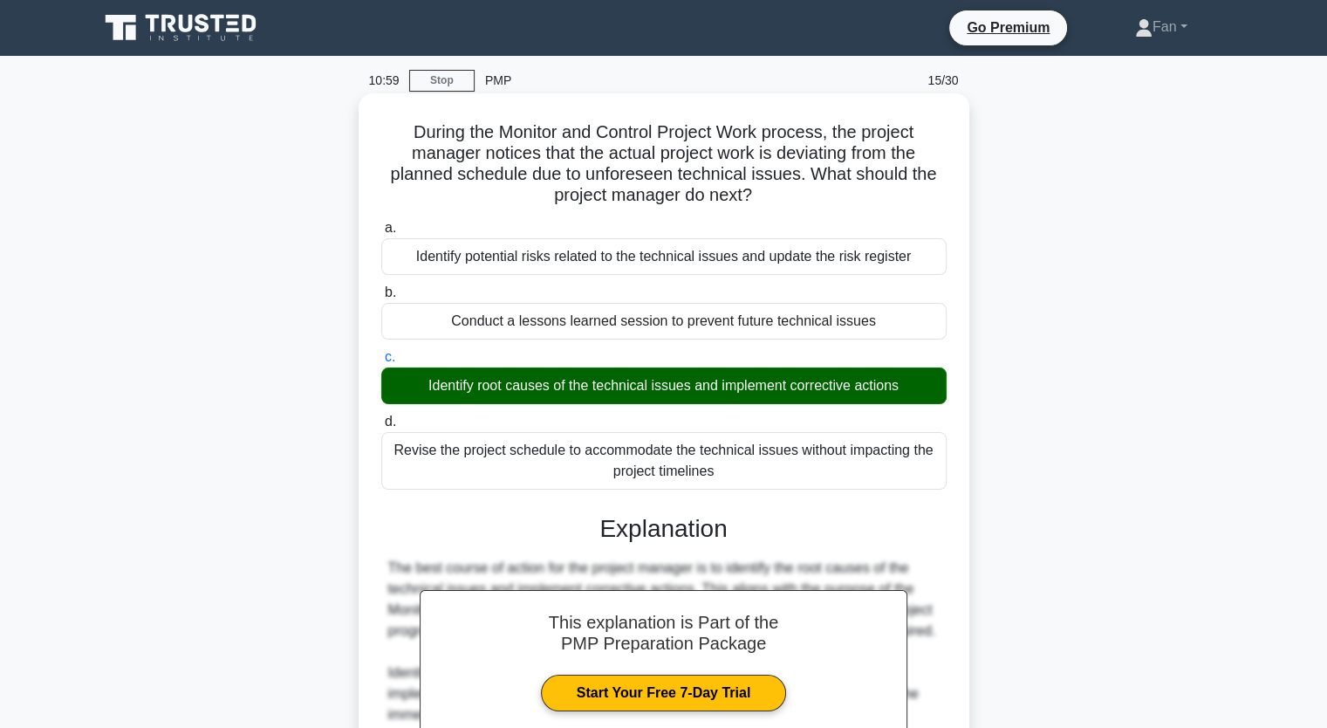
scroll to position [322, 0]
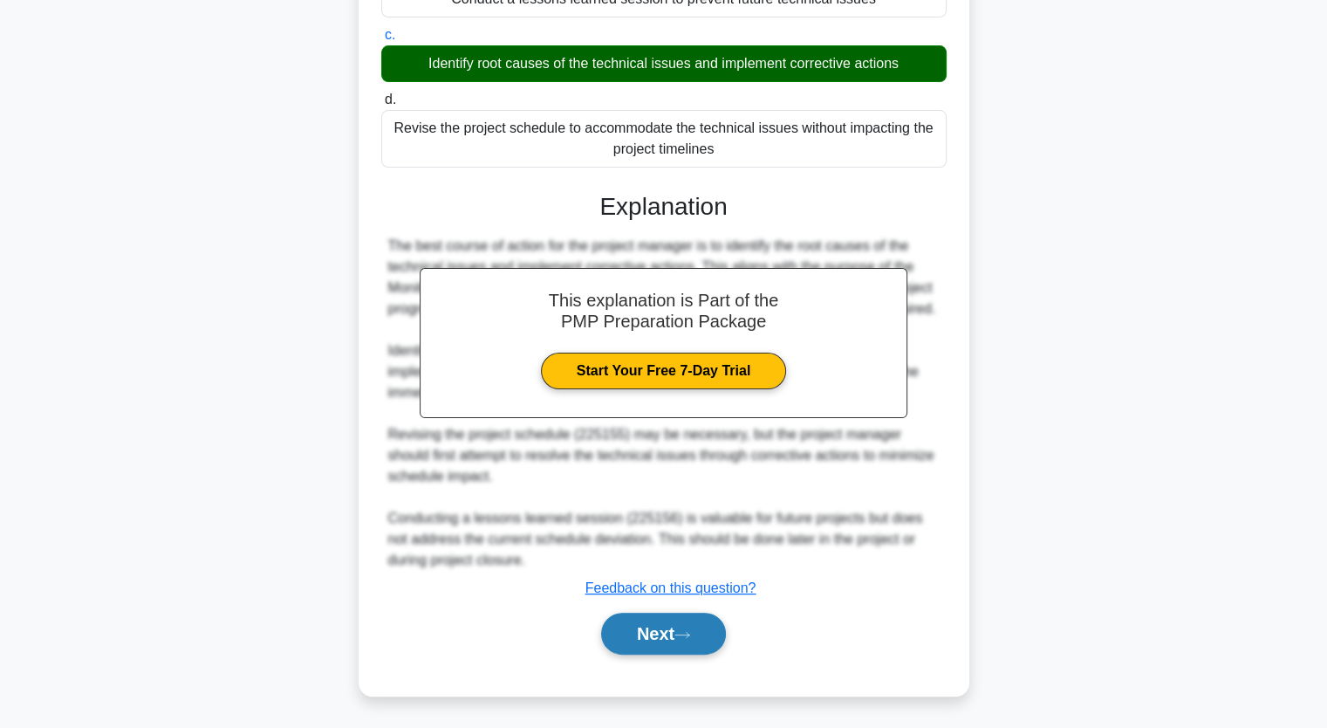
click at [673, 633] on button "Next" at bounding box center [663, 634] width 125 height 42
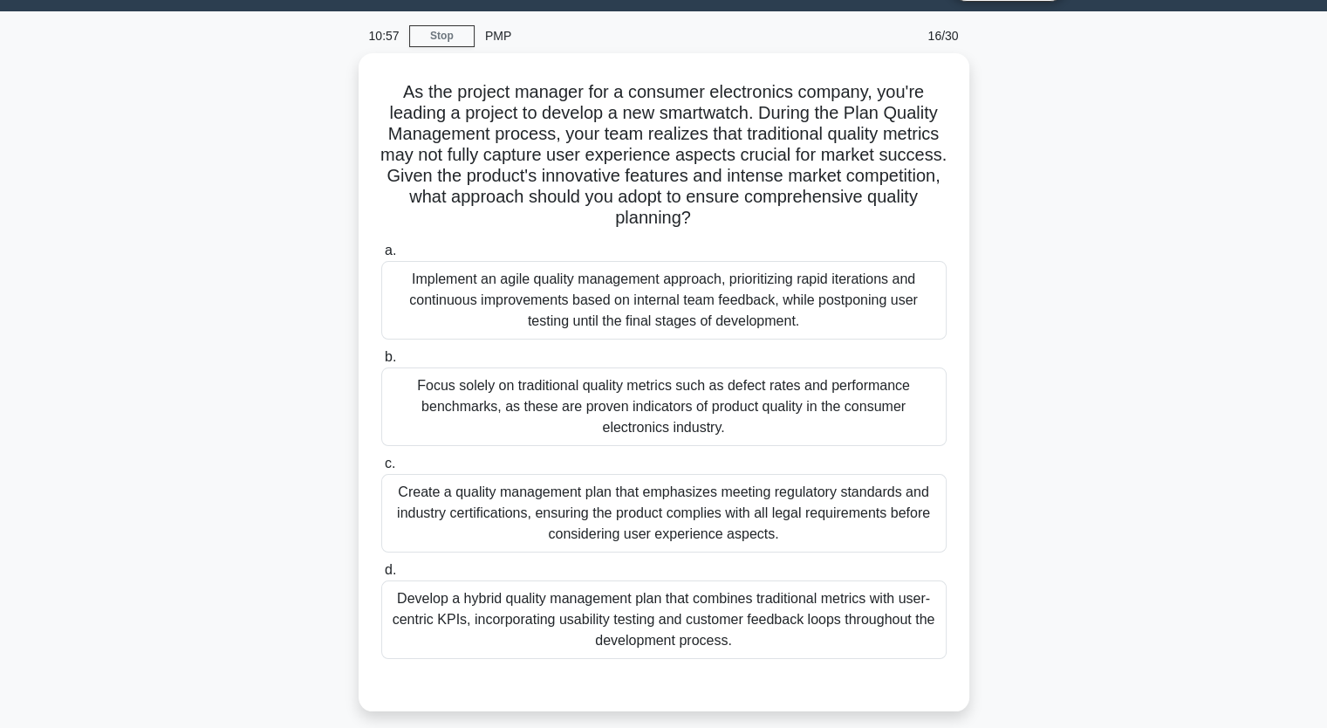
scroll to position [41, 0]
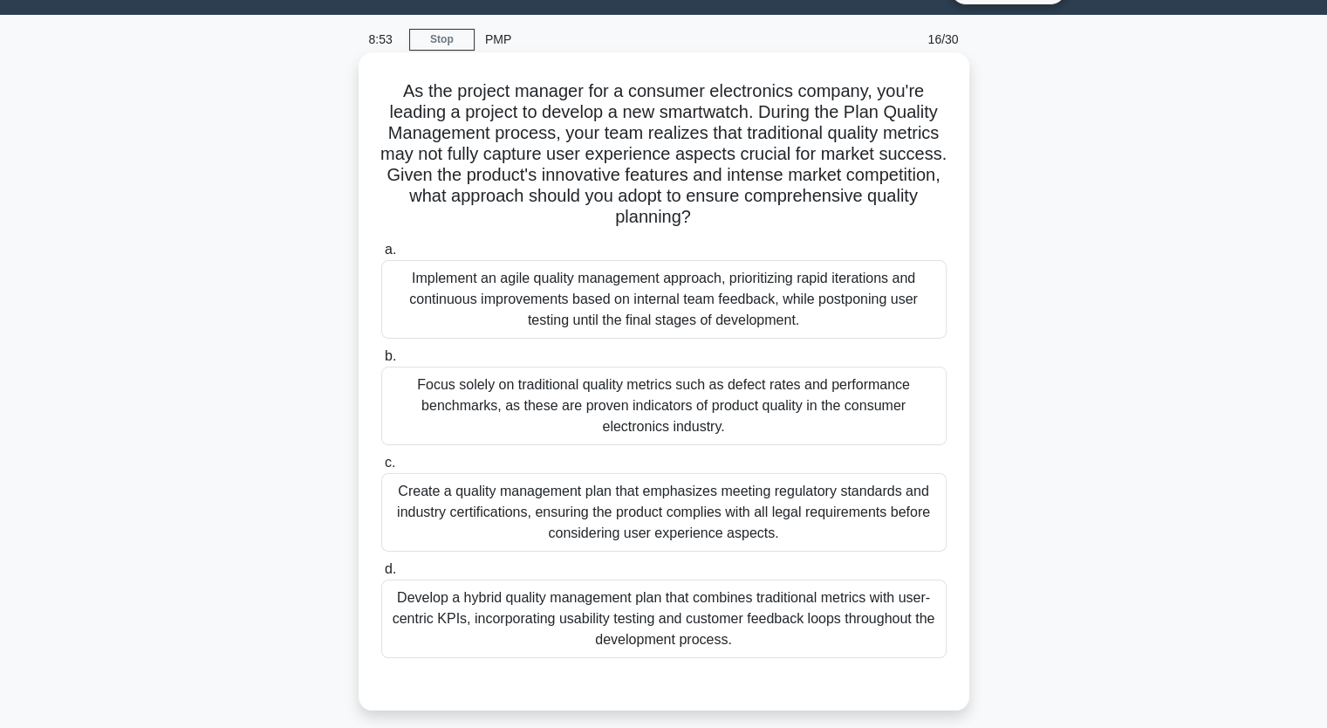
click at [810, 606] on div "Develop a hybrid quality management plan that combines traditional metrics with…" at bounding box center [663, 618] width 565 height 79
click at [381, 575] on input "d. Develop a hybrid quality management plan that combines traditional metrics w…" at bounding box center [381, 569] width 0 height 11
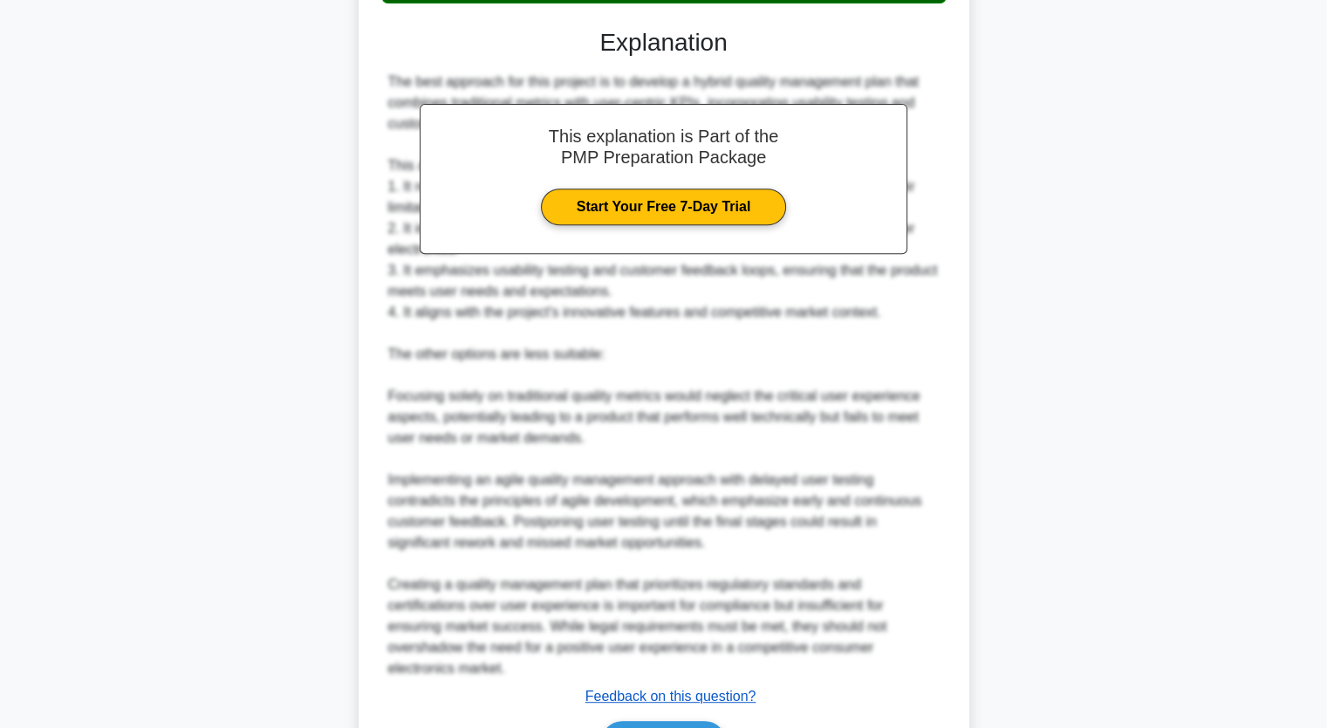
scroll to position [804, 0]
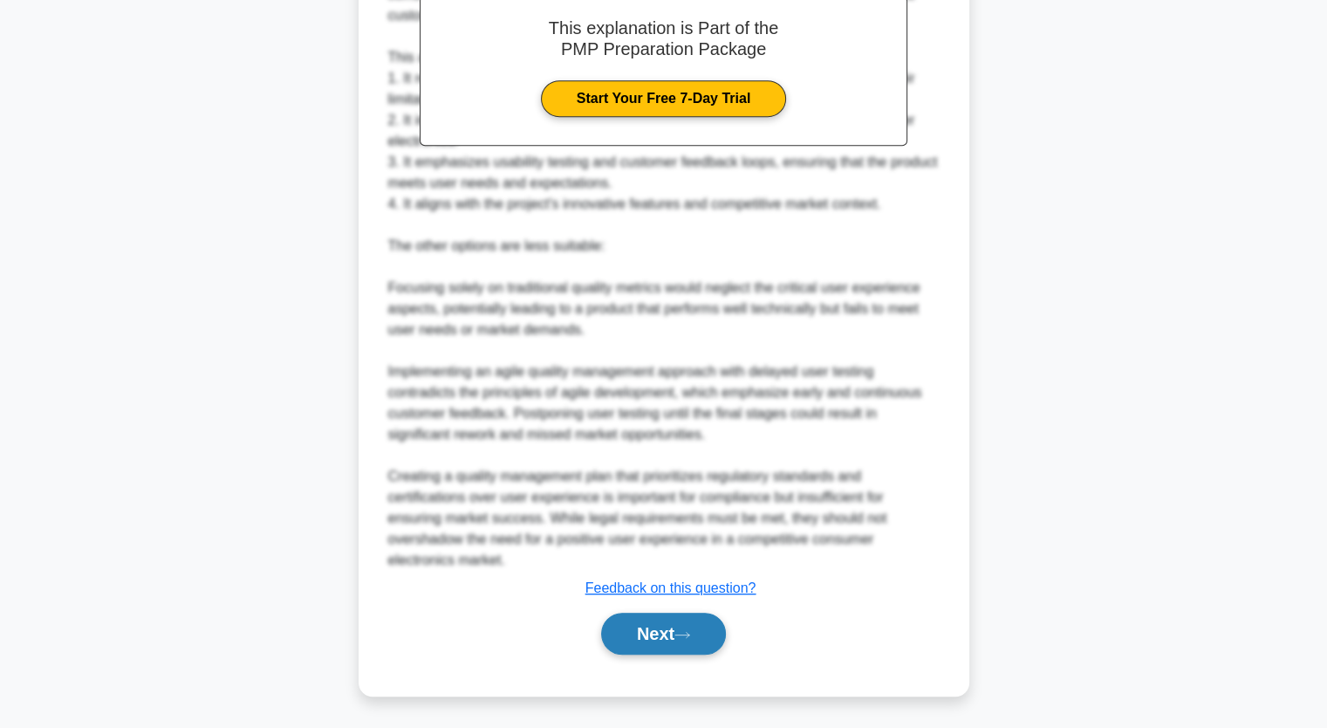
click at [685, 633] on icon at bounding box center [682, 634] width 14 height 5
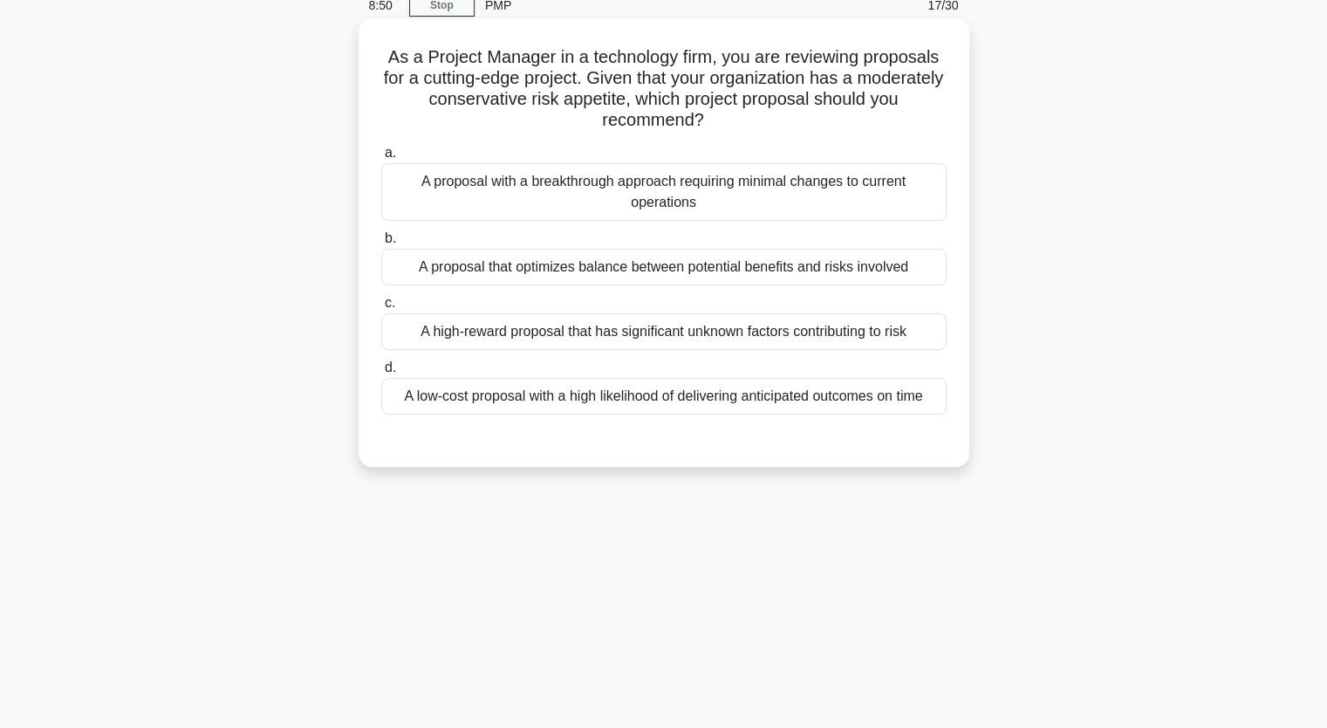
scroll to position [0, 0]
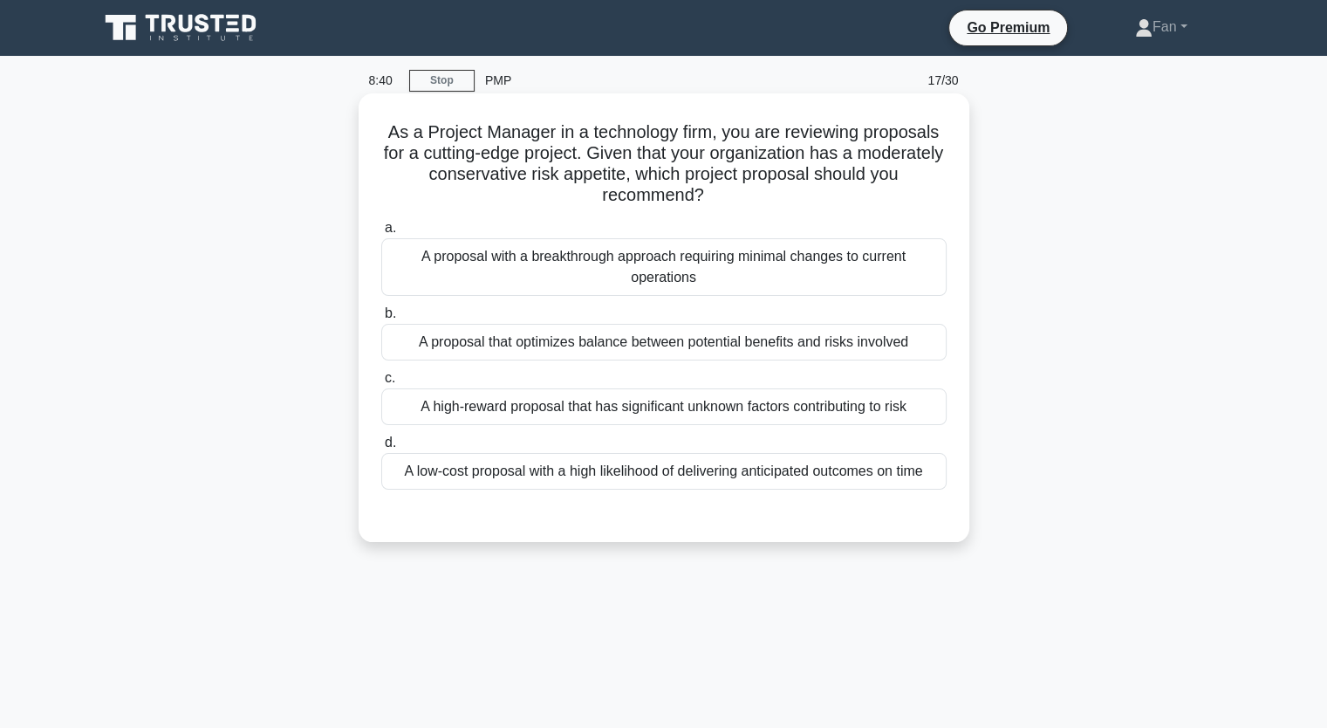
click at [594, 335] on div "A proposal that optimizes balance between potential benefits and risks involved" at bounding box center [663, 342] width 565 height 37
click at [381, 319] on input "b. A proposal that optimizes balance between potential benefits and risks invol…" at bounding box center [381, 313] width 0 height 11
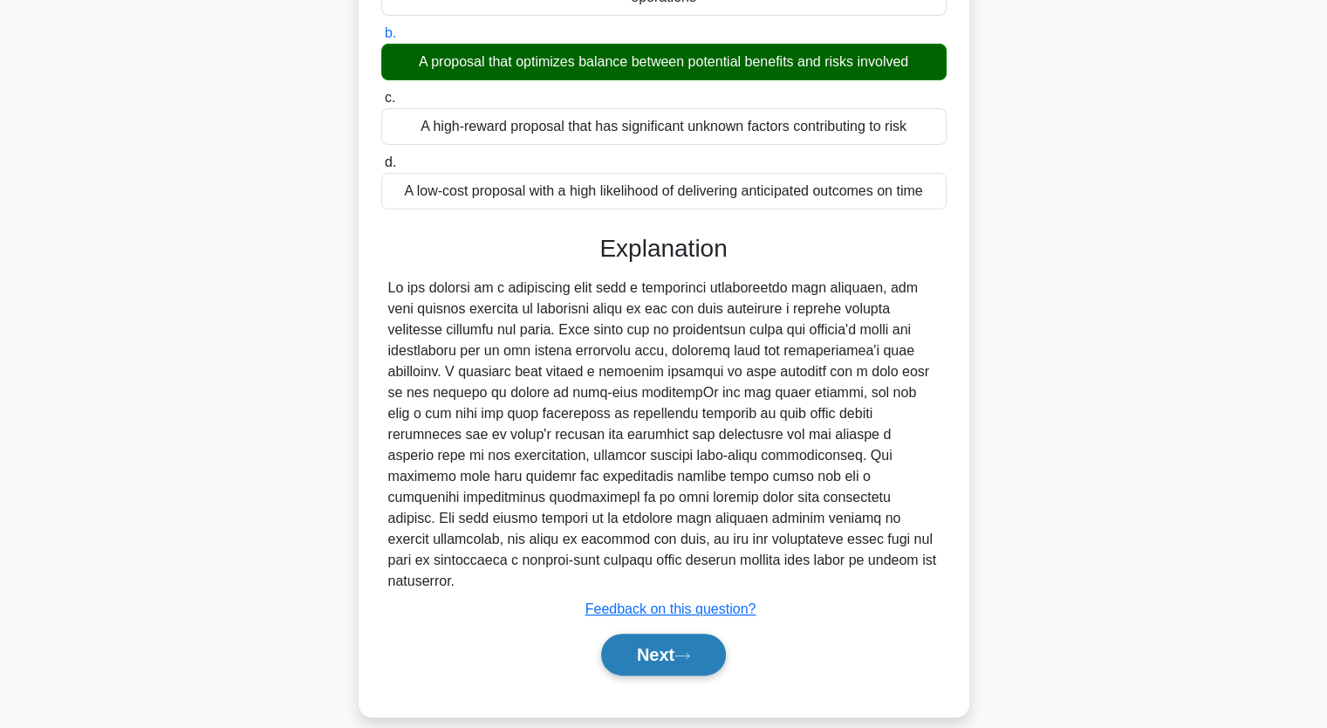
click at [657, 633] on button "Next" at bounding box center [663, 654] width 125 height 42
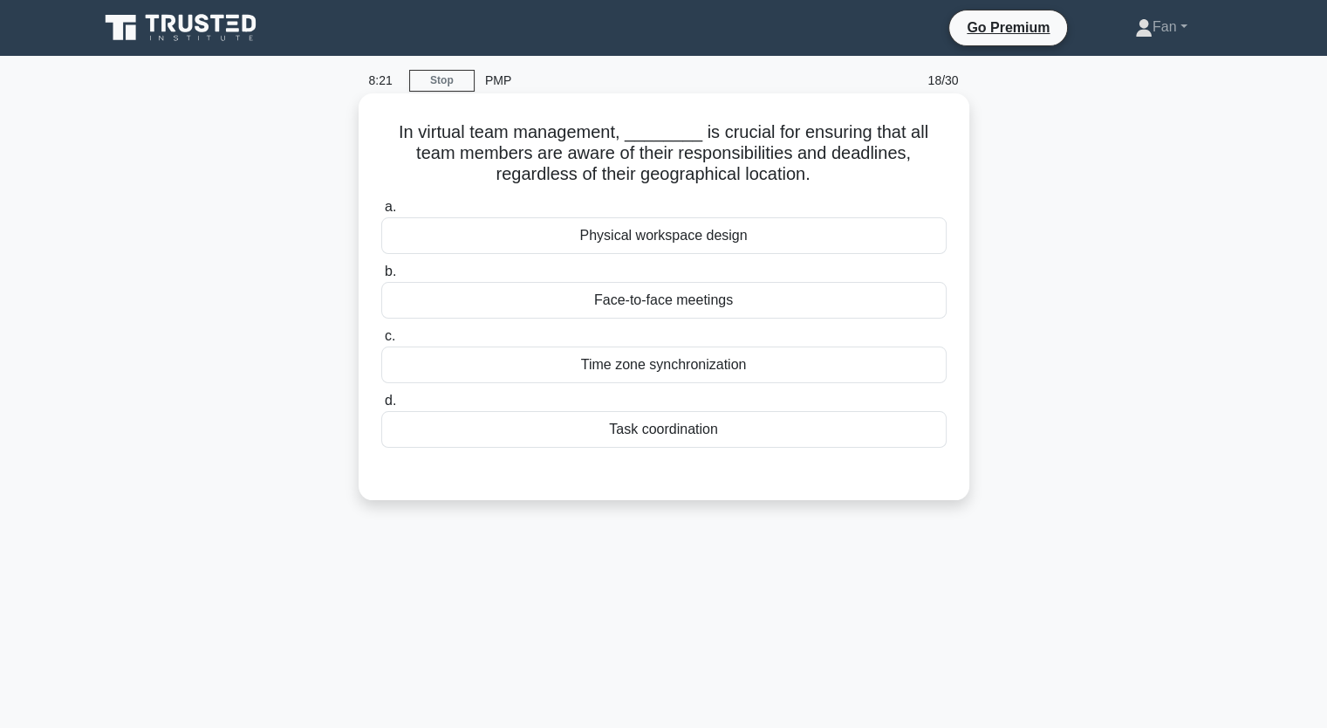
click at [734, 433] on div "Task coordination" at bounding box center [663, 429] width 565 height 37
click at [381, 407] on input "d. Task coordination" at bounding box center [381, 400] width 0 height 11
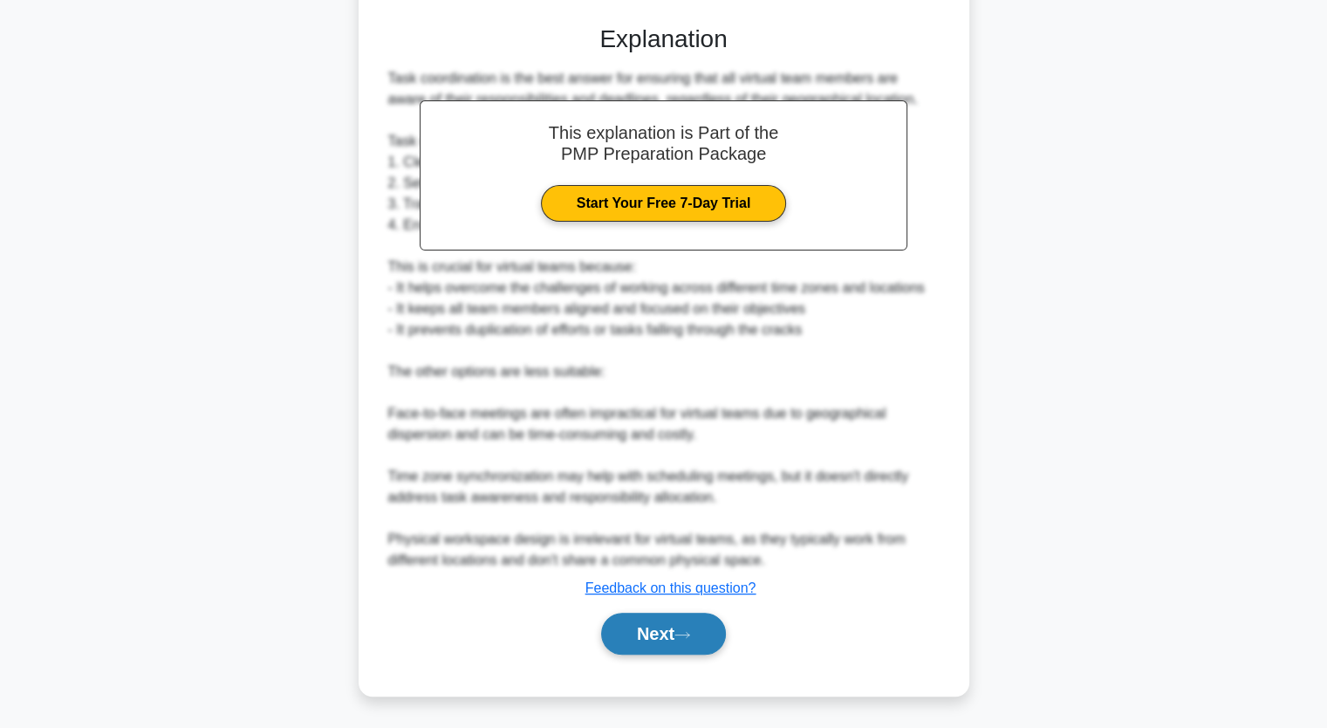
click at [679, 627] on button "Next" at bounding box center [663, 634] width 125 height 42
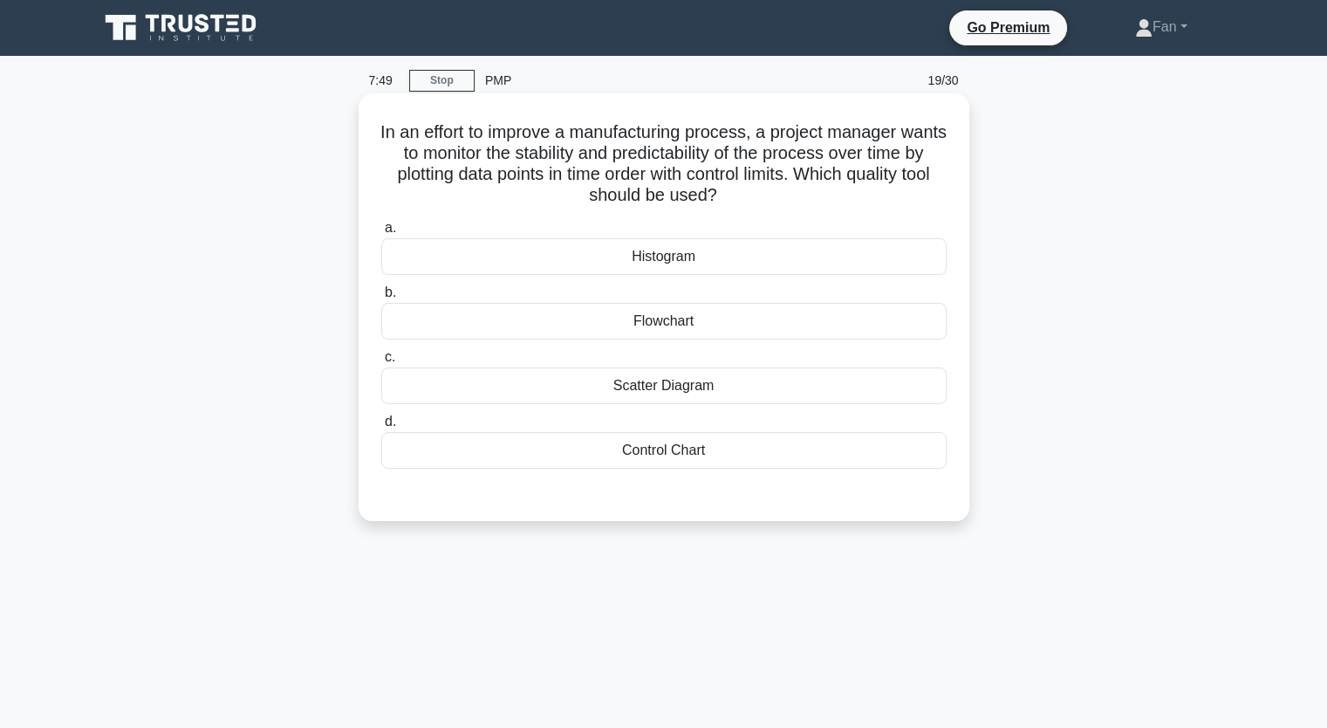
click at [747, 398] on div "Scatter Diagram" at bounding box center [663, 385] width 565 height 37
click at [381, 363] on input "c. Scatter Diagram" at bounding box center [381, 357] width 0 height 11
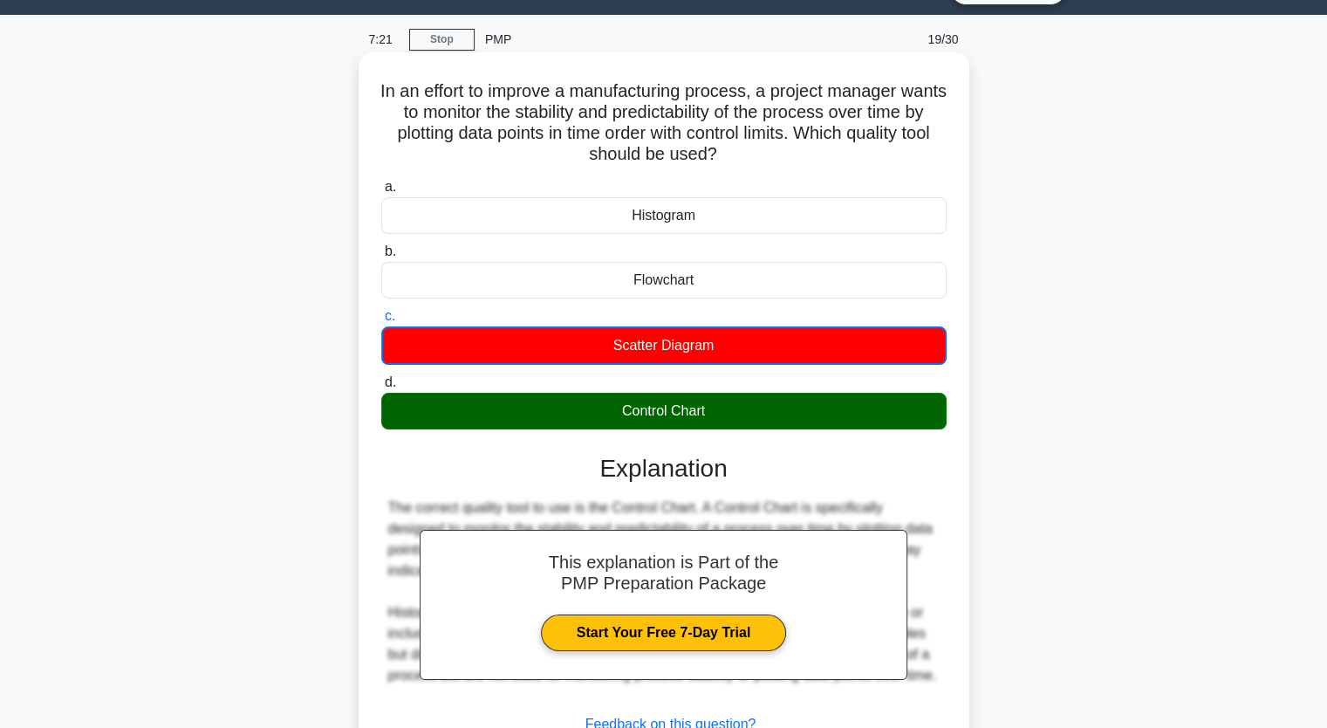
scroll to position [216, 0]
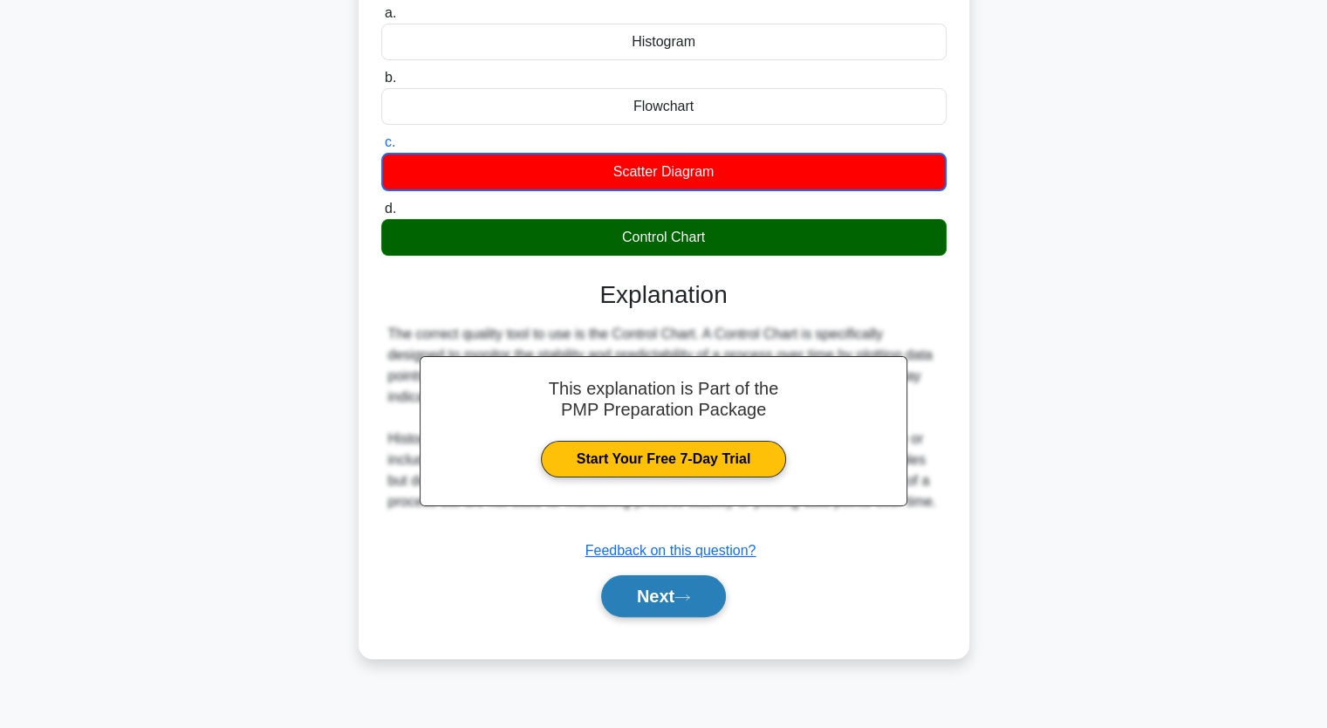
click at [674, 612] on button "Next" at bounding box center [663, 596] width 125 height 42
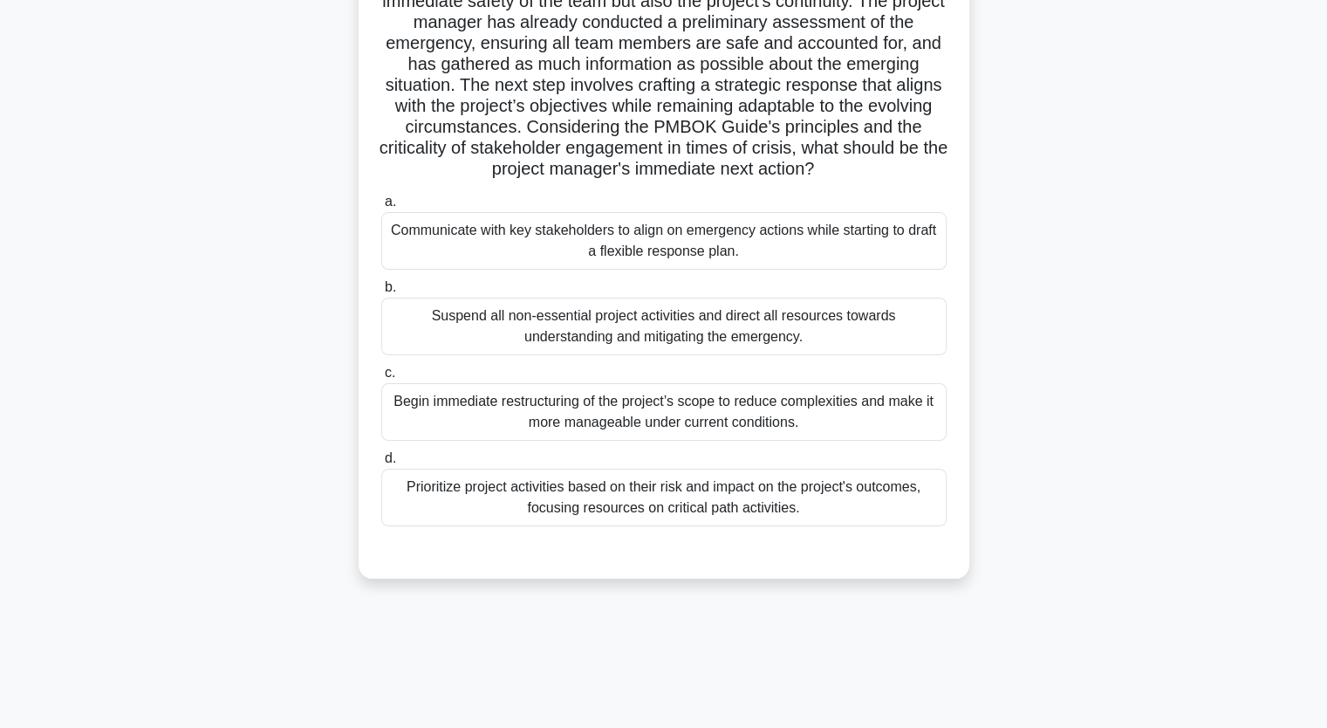
click at [758, 250] on div "Communicate with key stakeholders to align on emergency actions while starting …" at bounding box center [663, 241] width 565 height 58
click at [381, 208] on input "a. Communicate with key stakeholders to align on emergency actions while starti…" at bounding box center [381, 201] width 0 height 11
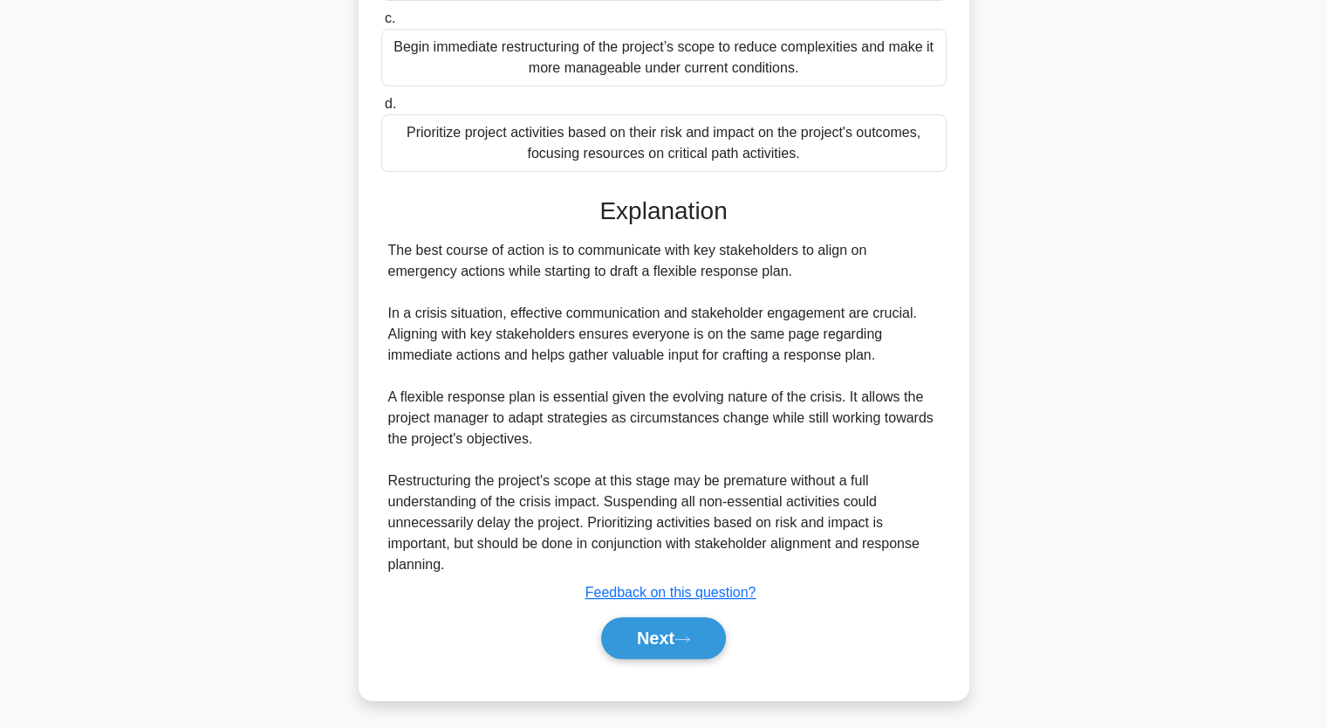
scroll to position [573, 0]
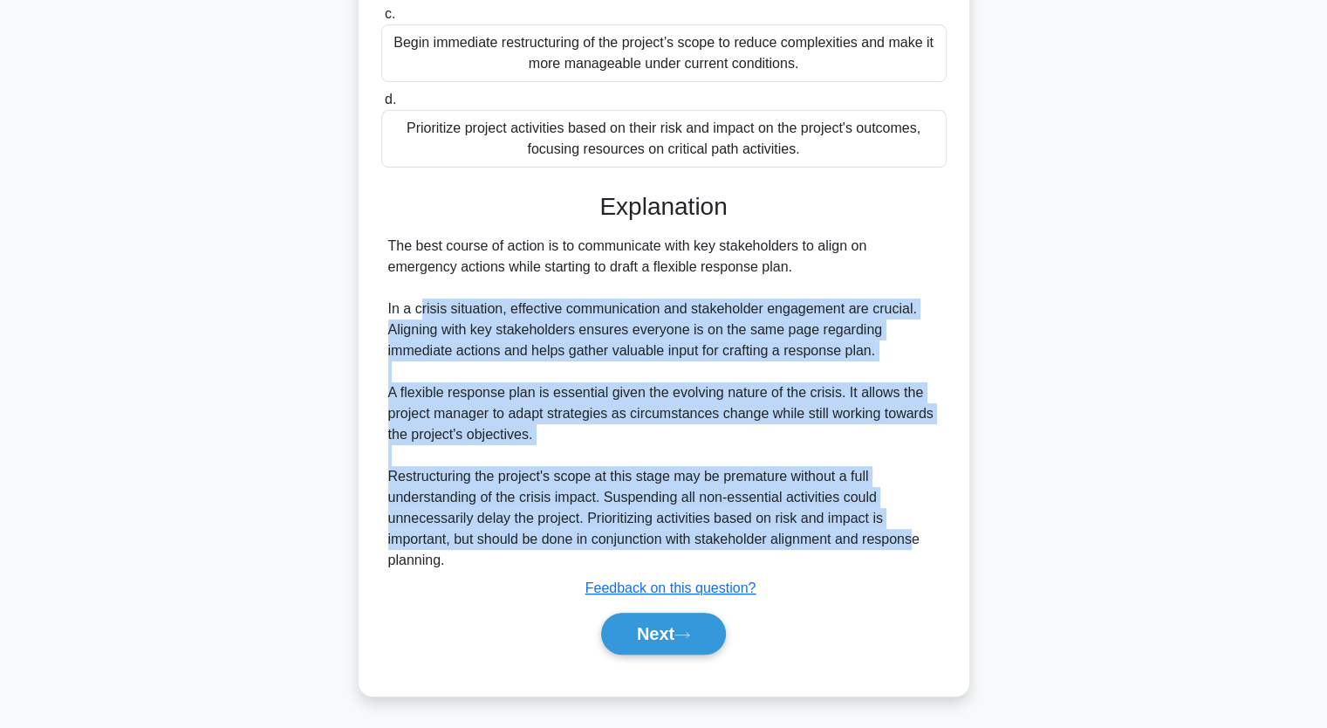
drag, startPoint x: 420, startPoint y: 301, endPoint x: 918, endPoint y: 542, distance: 553.4
click at [918, 542] on div "The best course of action is to communicate with key stakeholders to align on e…" at bounding box center [663, 403] width 551 height 335
drag, startPoint x: 613, startPoint y: 494, endPoint x: 605, endPoint y: 486, distance: 11.7
click at [613, 494] on div "The best course of action is to communicate with key stakeholders to align on e…" at bounding box center [663, 403] width 551 height 335
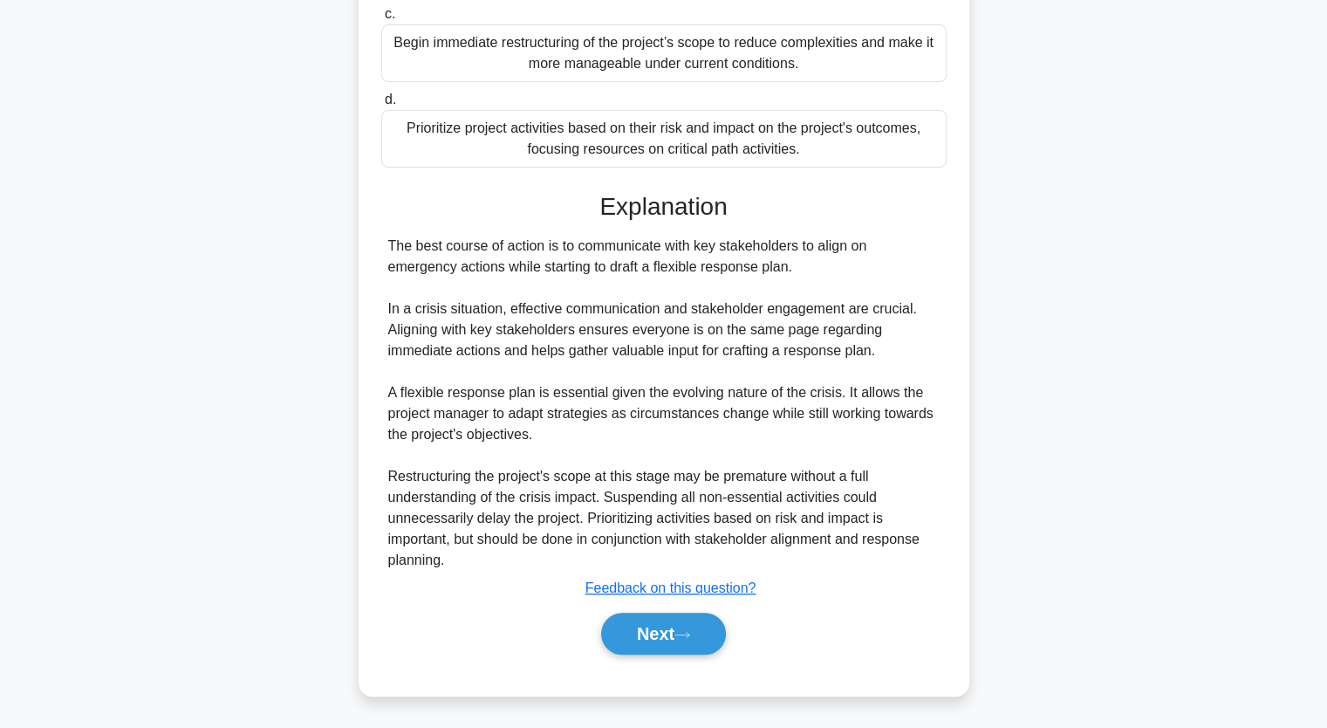
click at [517, 406] on div "The best course of action is to communicate with key stakeholders to align on e…" at bounding box center [663, 403] width 551 height 335
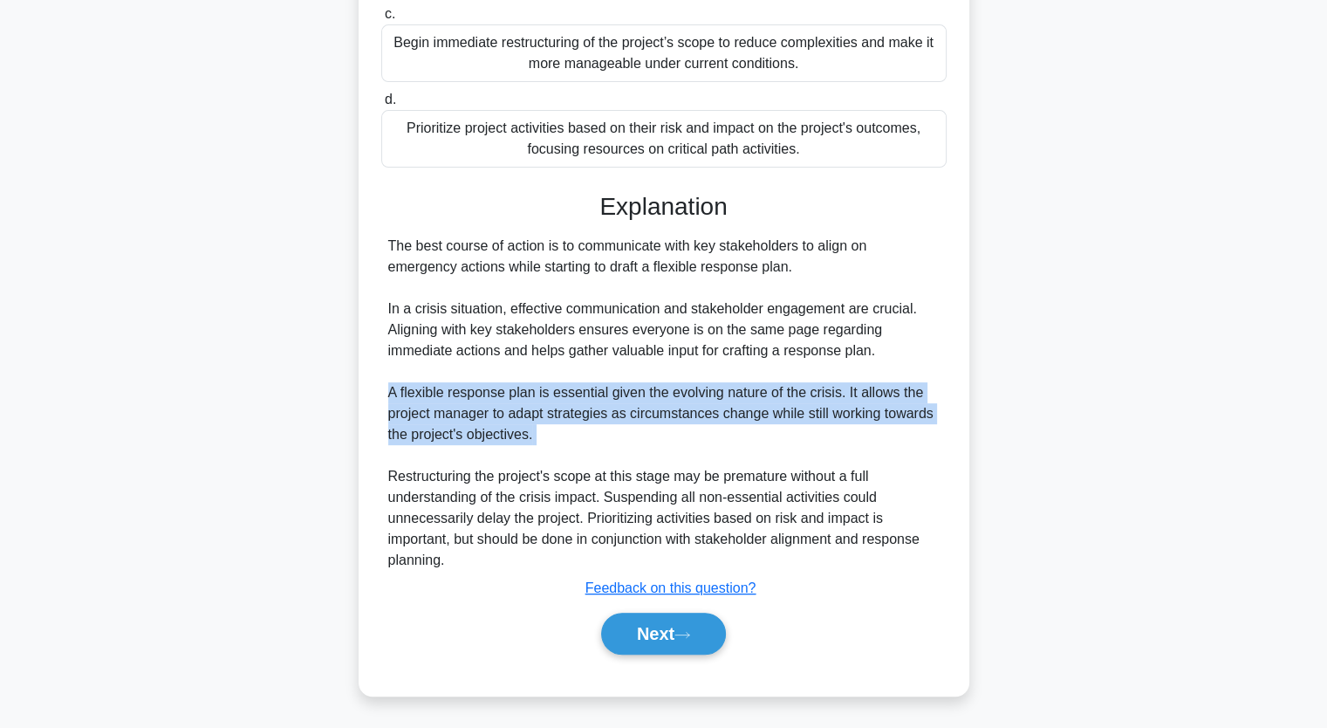
click at [517, 406] on div "The best course of action is to communicate with key stakeholders to align on e…" at bounding box center [663, 403] width 551 height 335
click at [738, 388] on div "The best course of action is to communicate with key stakeholders to align on e…" at bounding box center [663, 403] width 551 height 335
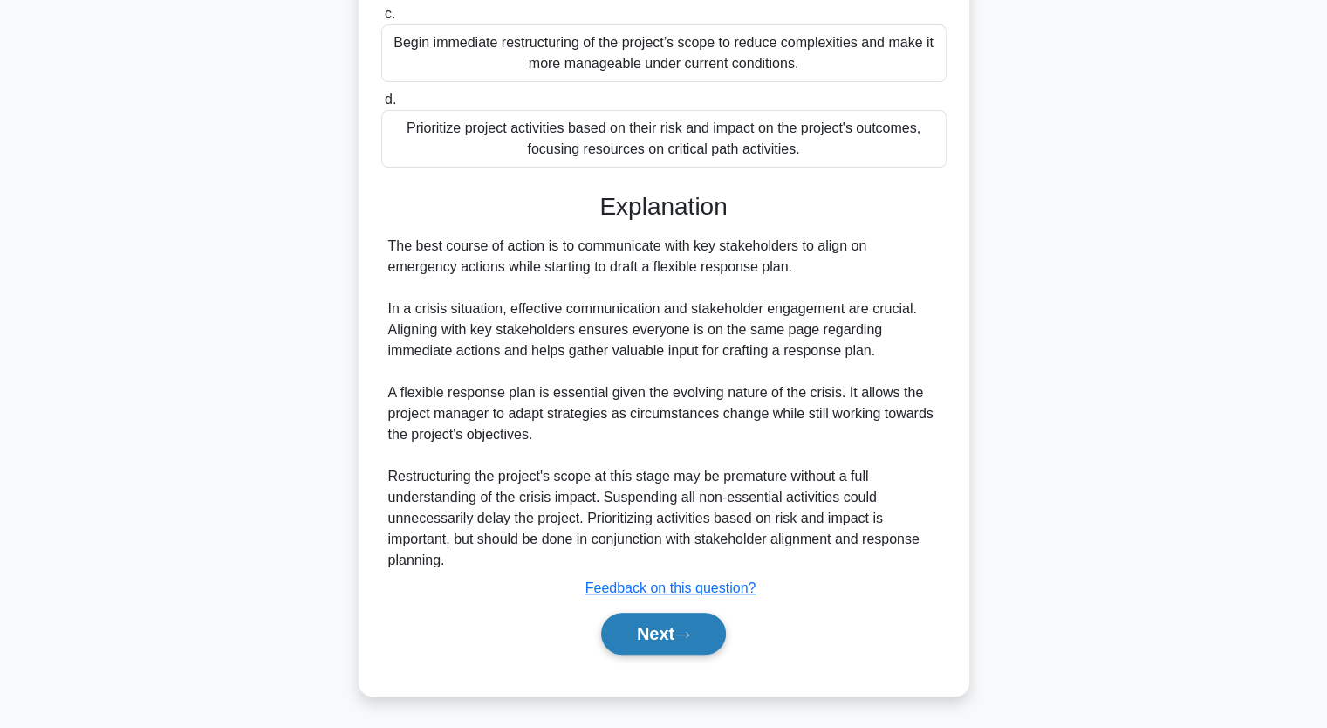
click at [630, 647] on button "Next" at bounding box center [663, 634] width 125 height 42
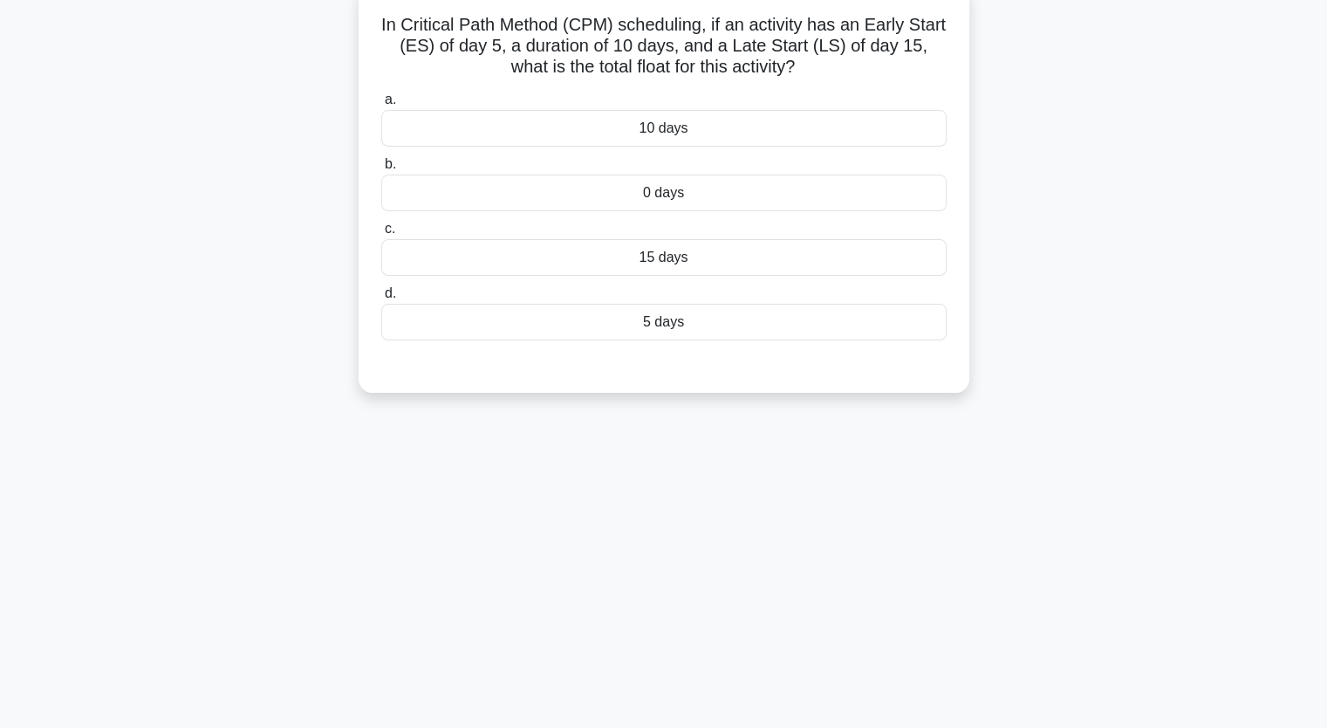
scroll to position [0, 0]
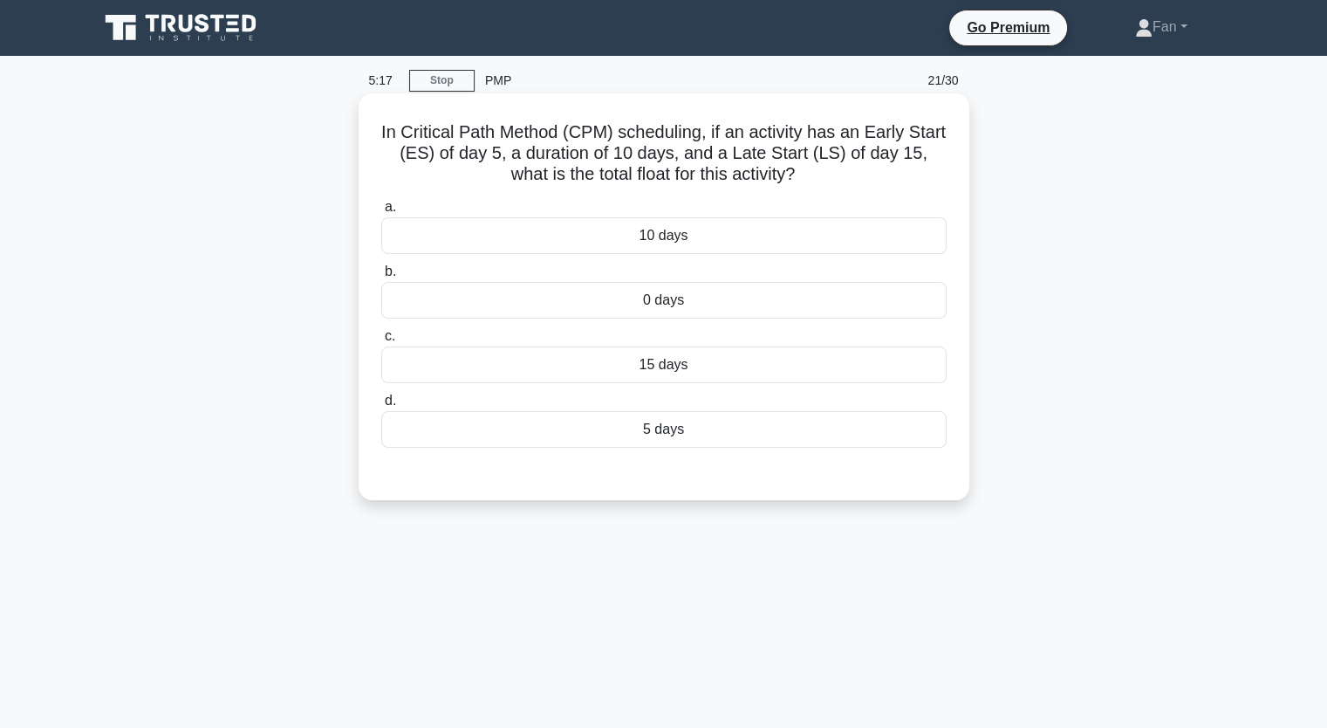
click at [514, 250] on div "10 days" at bounding box center [663, 235] width 565 height 37
click at [381, 213] on input "a. 10 days" at bounding box center [381, 207] width 0 height 11
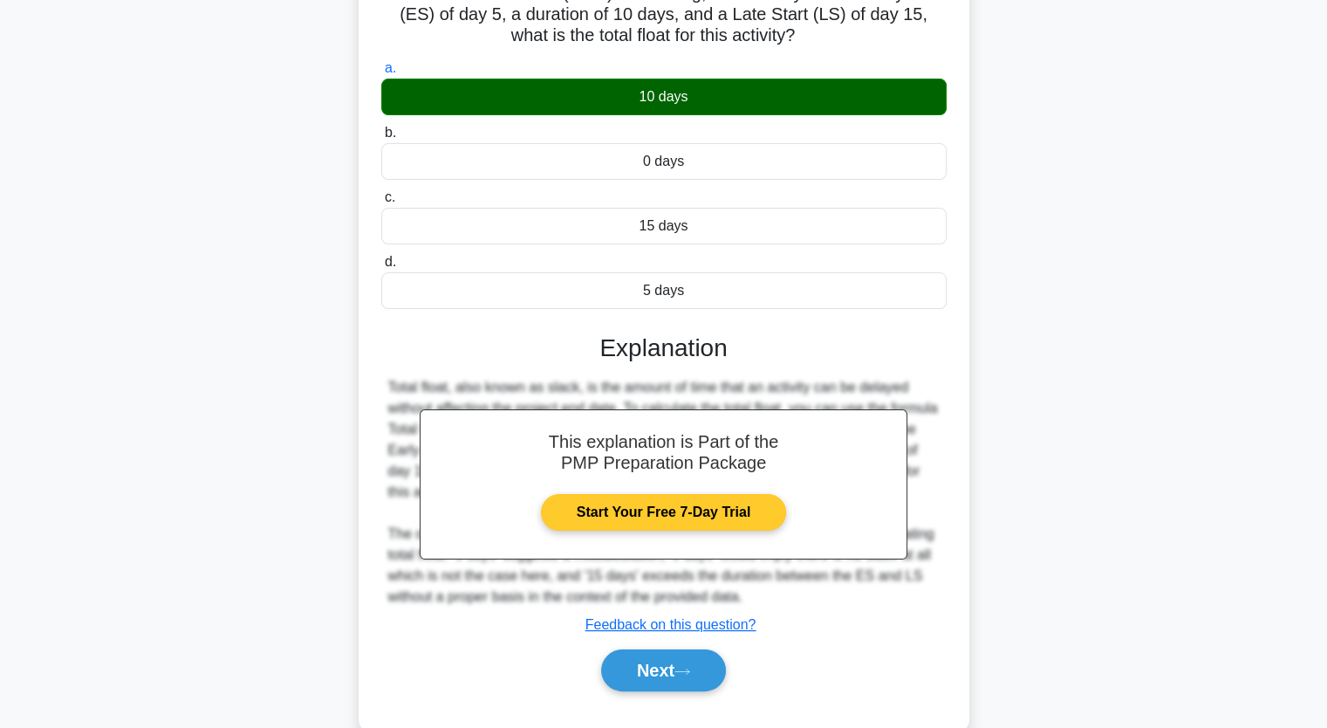
scroll to position [216, 0]
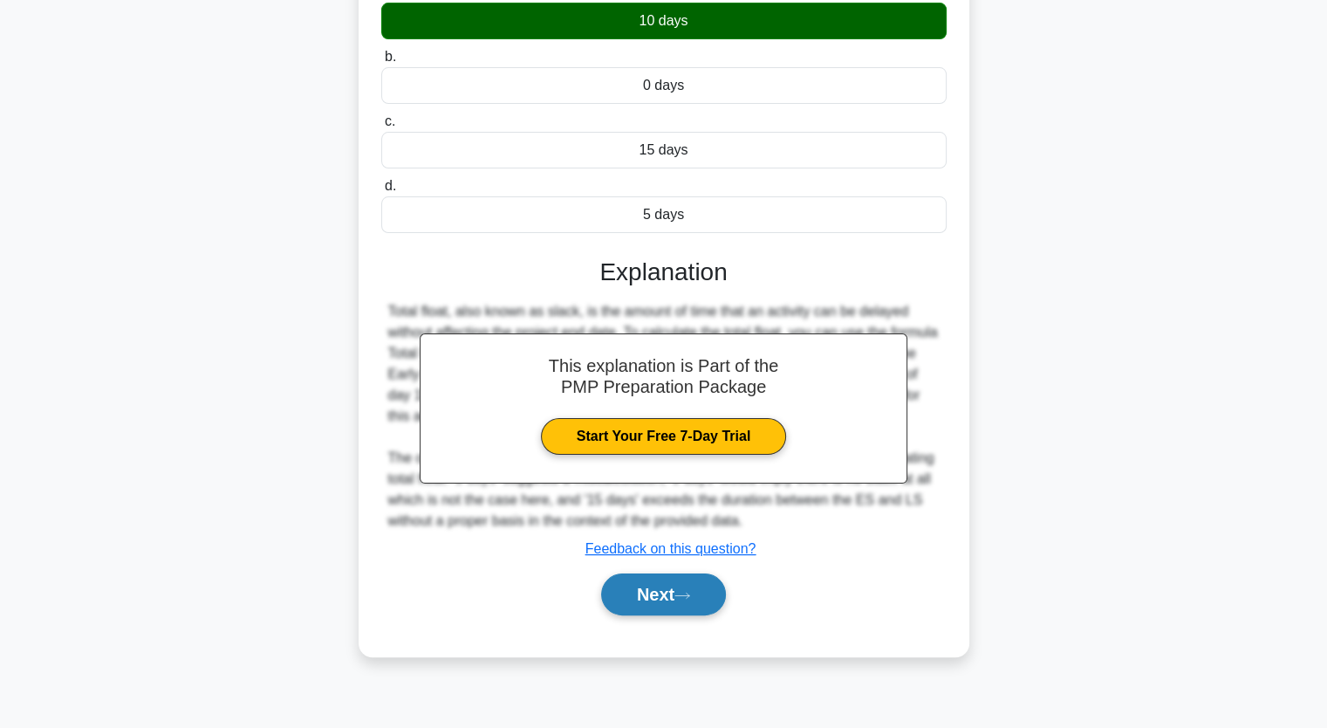
click at [612, 578] on button "Next" at bounding box center [663, 594] width 125 height 42
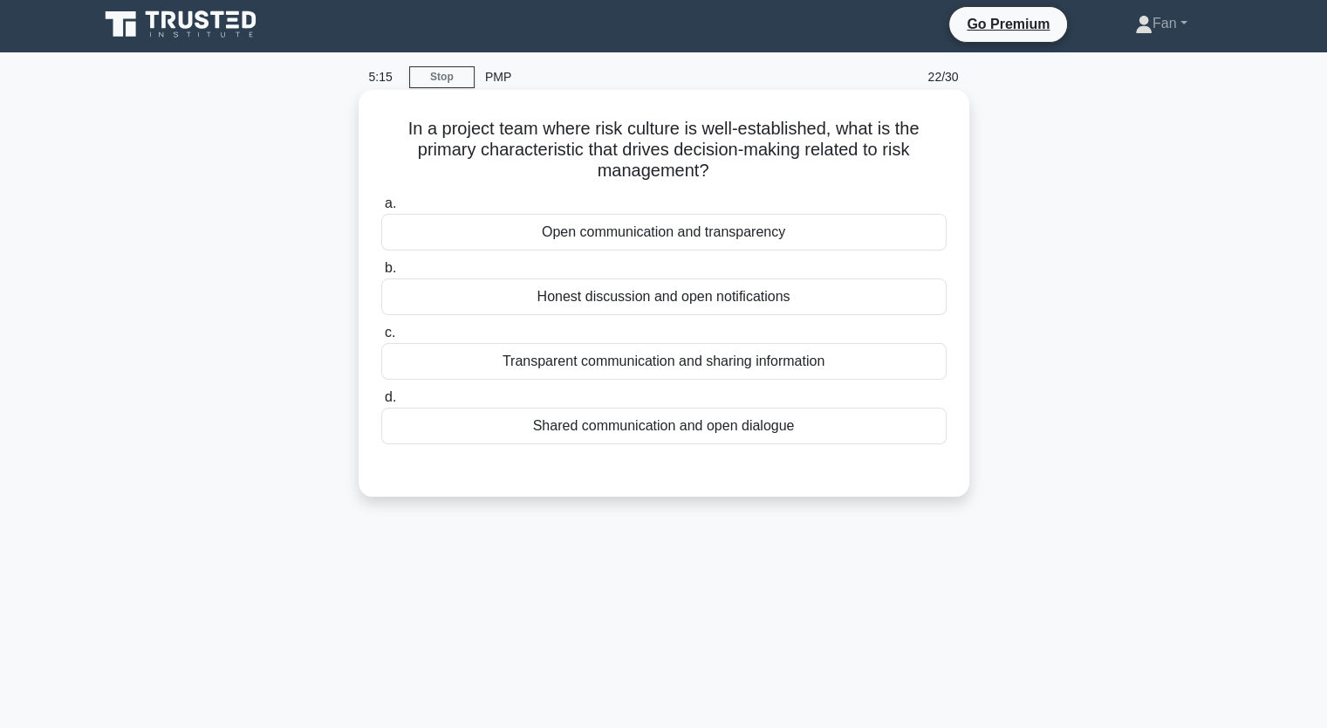
scroll to position [0, 0]
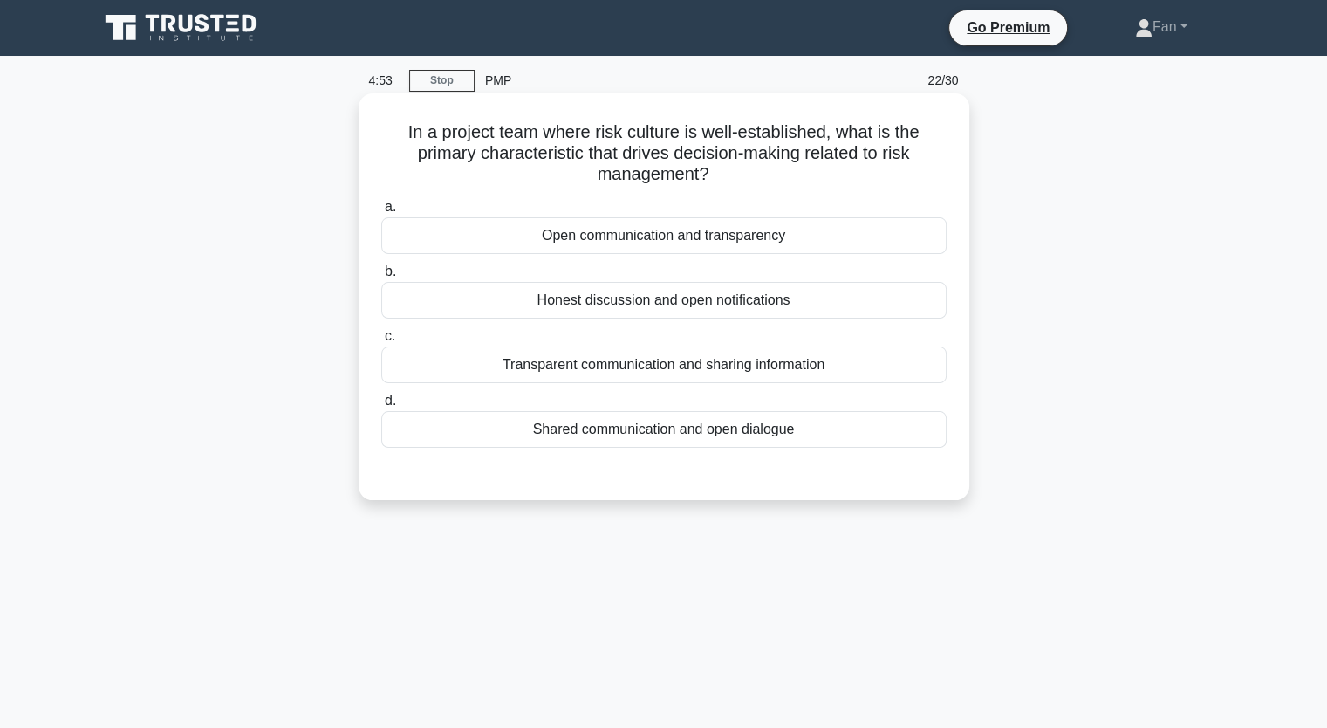
click at [843, 237] on div "Open communication and transparency" at bounding box center [663, 235] width 565 height 37
click at [381, 213] on input "a. Open communication and transparency" at bounding box center [381, 207] width 0 height 11
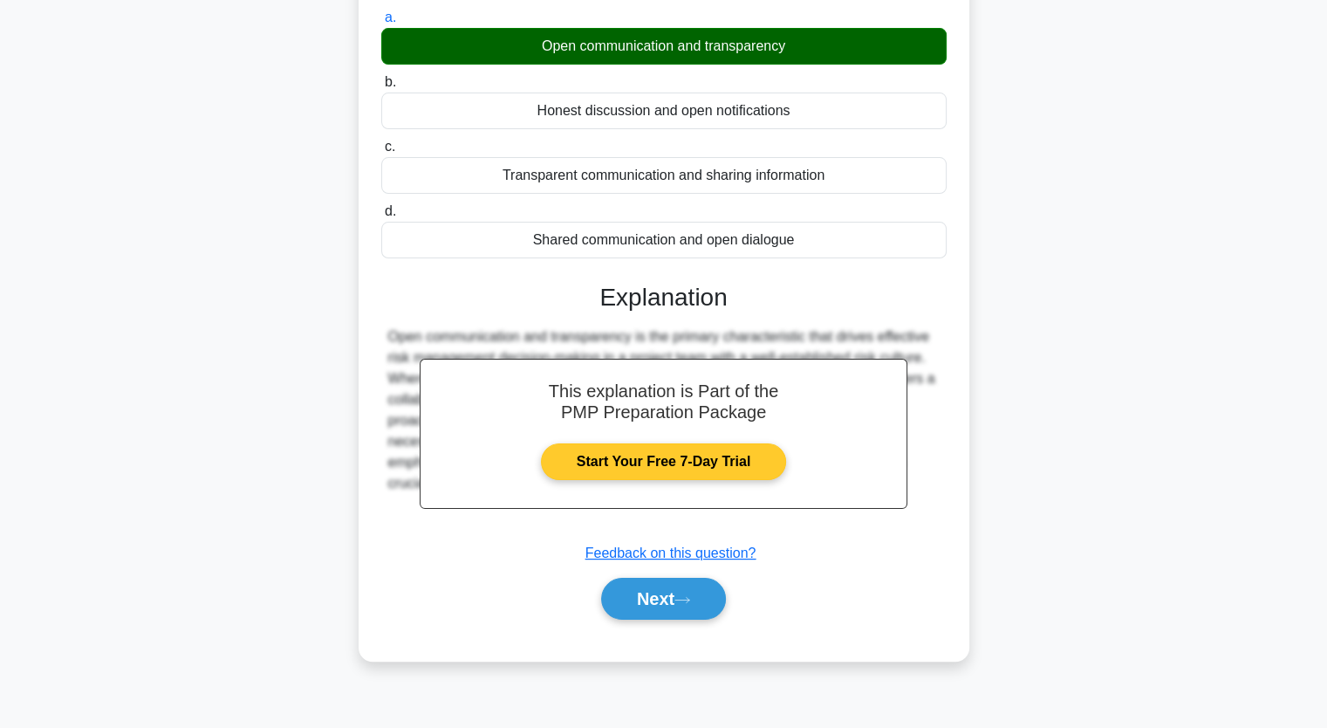
scroll to position [216, 0]
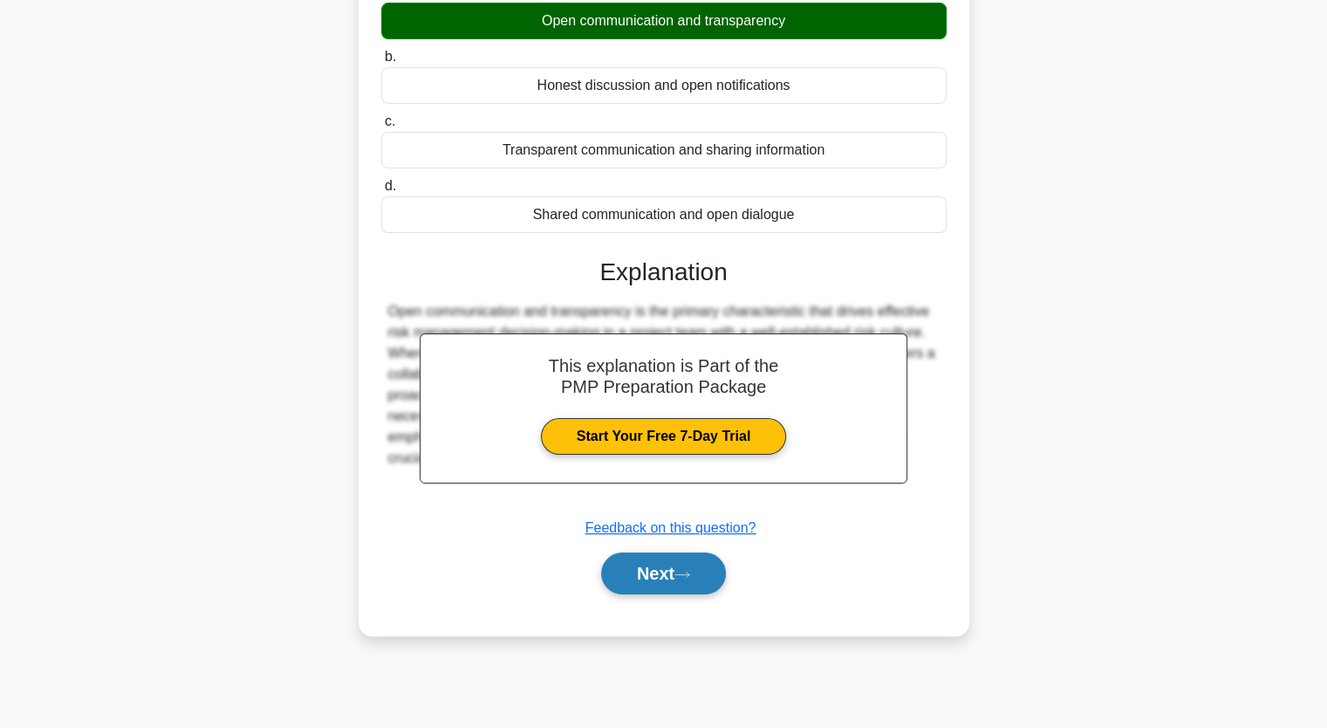
click at [674, 572] on button "Next" at bounding box center [663, 573] width 125 height 42
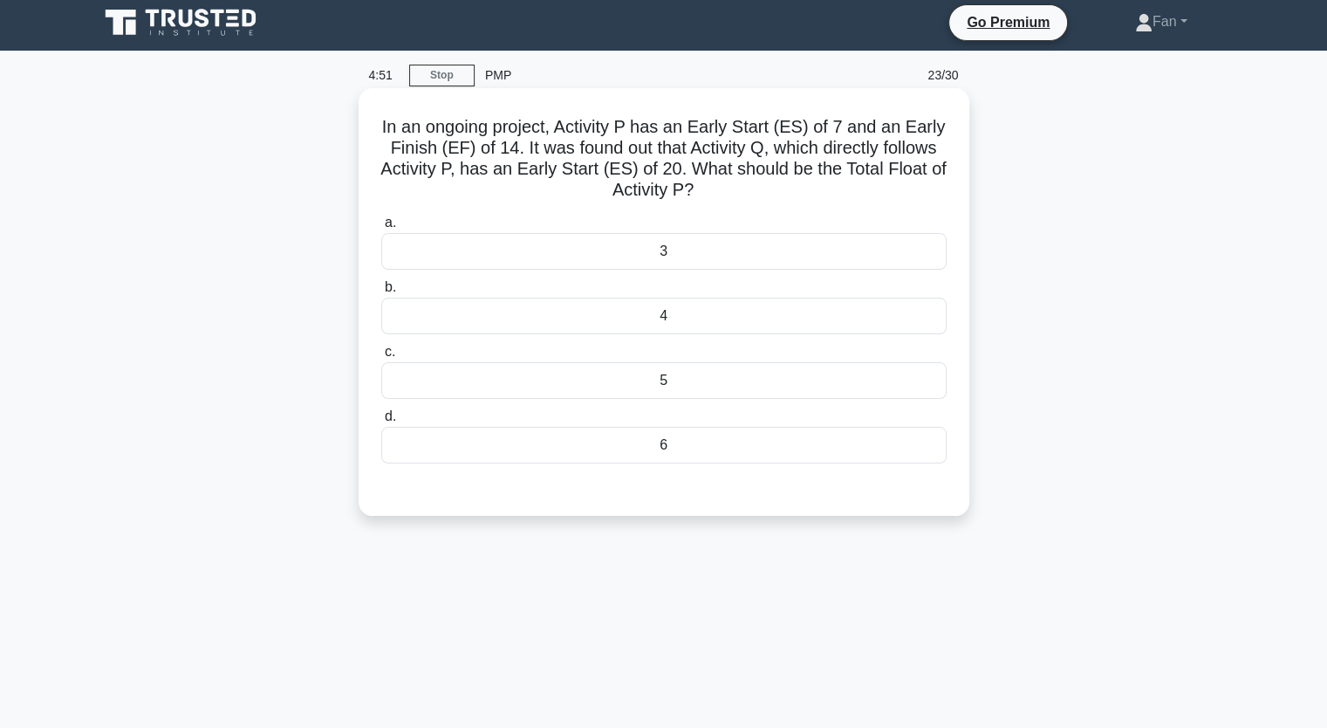
scroll to position [0, 0]
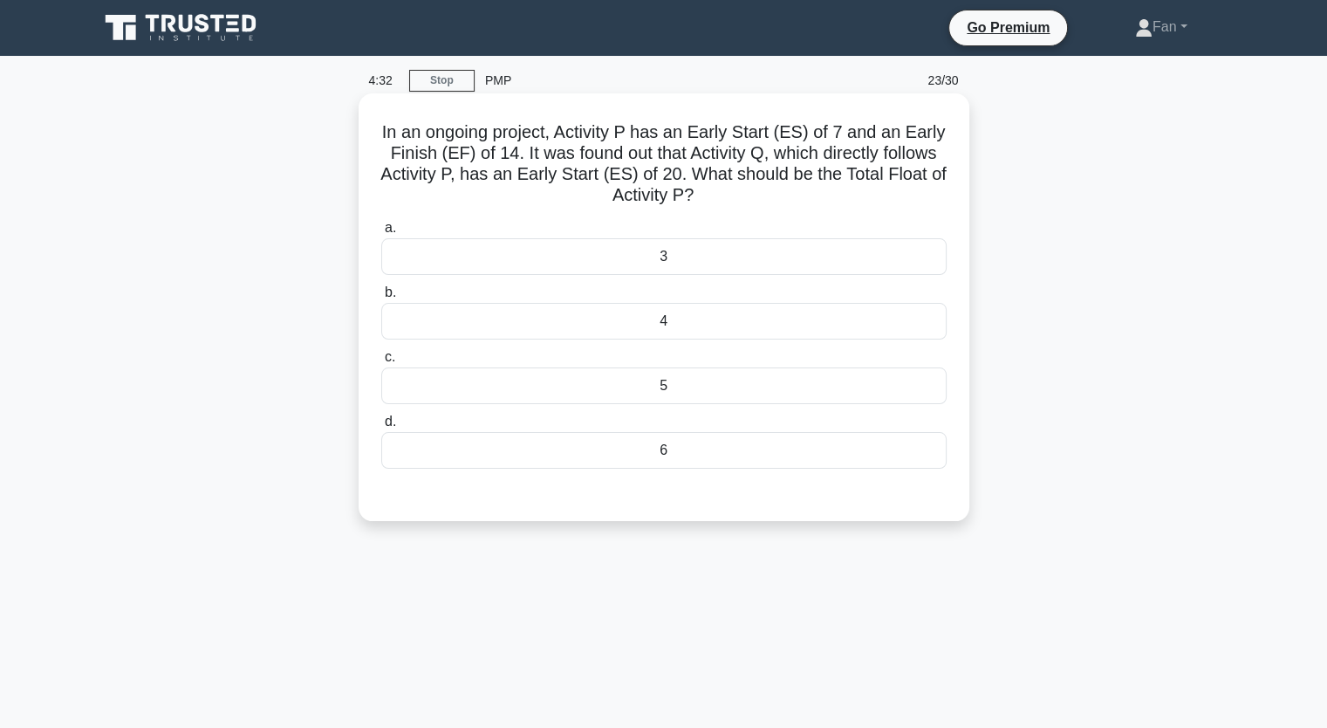
click at [666, 455] on div "6" at bounding box center [663, 450] width 565 height 37
click at [381, 428] on input "d. 6" at bounding box center [381, 421] width 0 height 11
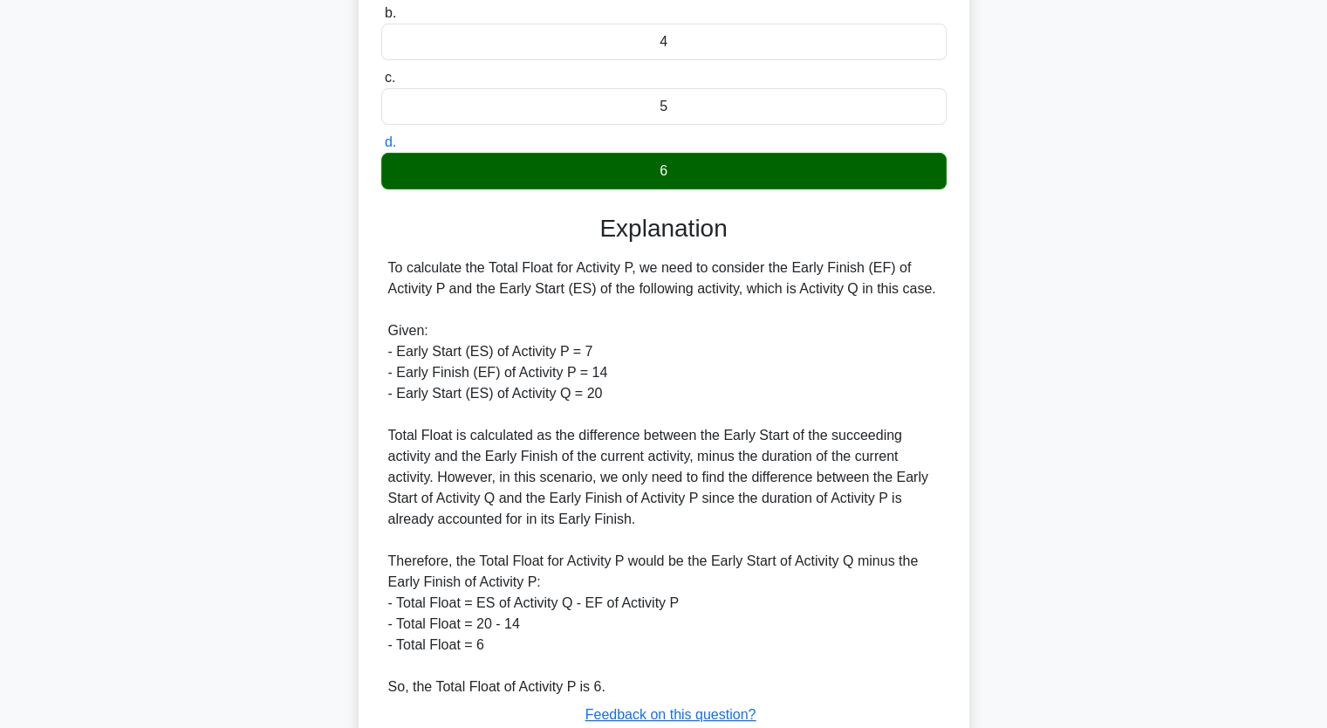
scroll to position [349, 0]
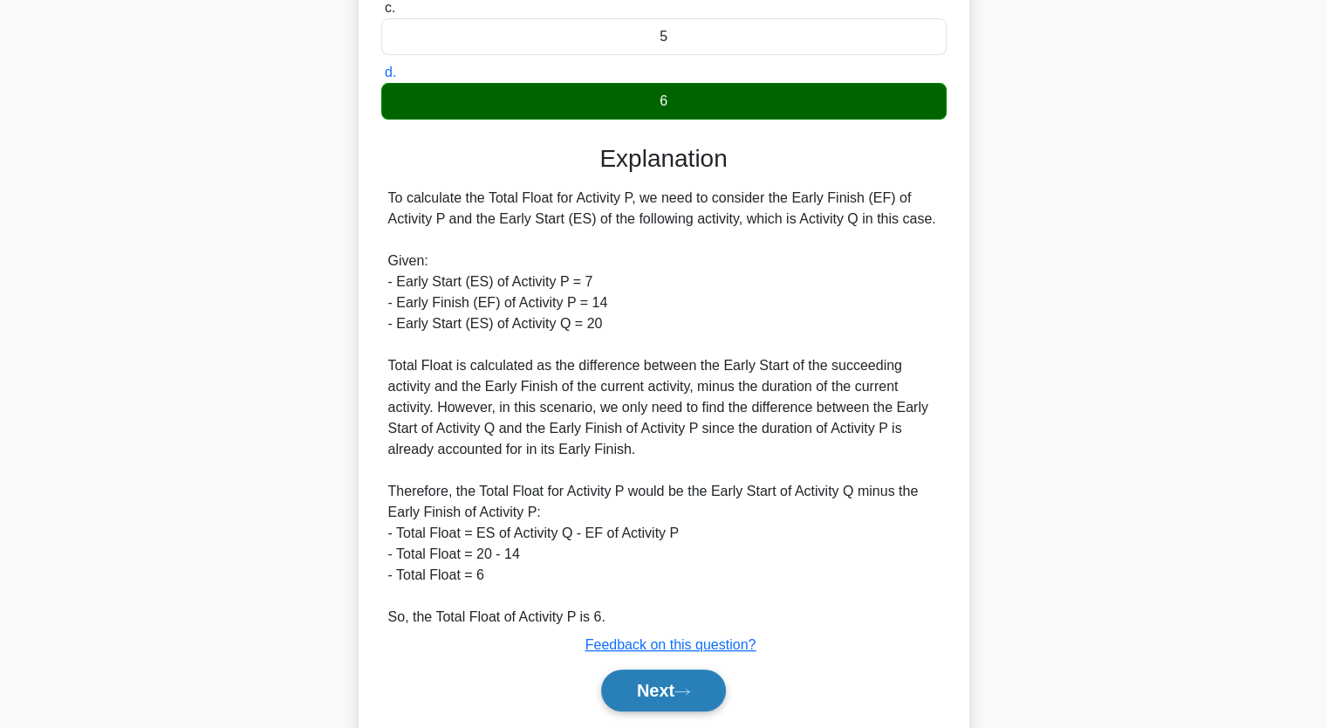
click at [661, 681] on button "Next" at bounding box center [663, 690] width 125 height 42
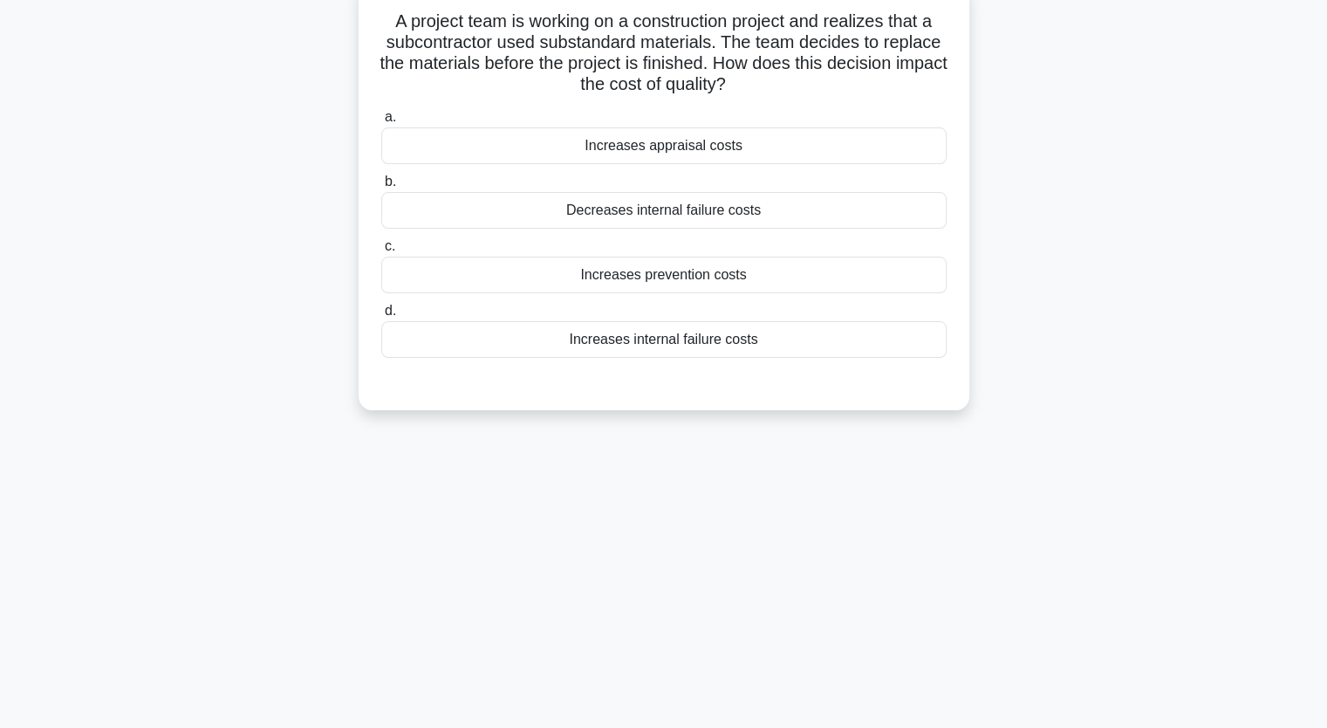
scroll to position [0, 0]
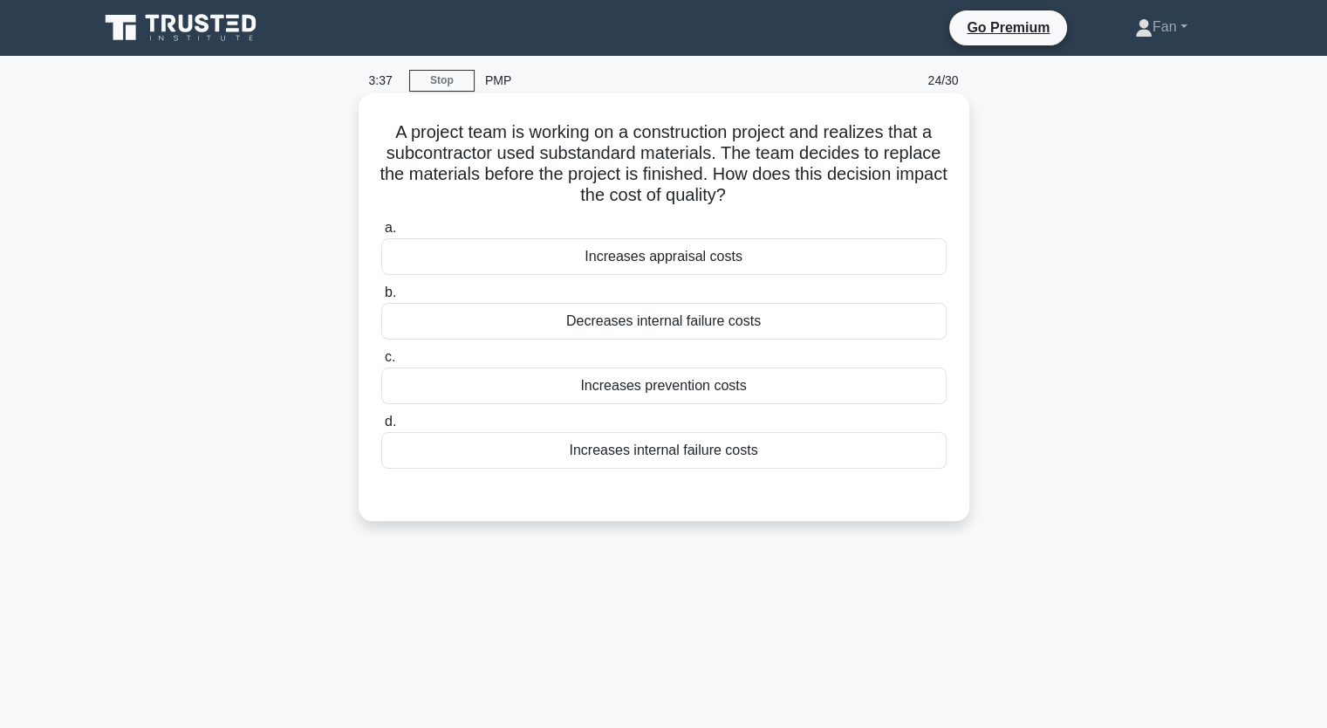
drag, startPoint x: 771, startPoint y: 395, endPoint x: 791, endPoint y: 394, distance: 19.2
click at [773, 395] on div "Increases prevention costs" at bounding box center [663, 385] width 565 height 37
click at [381, 363] on input "c. Increases prevention costs" at bounding box center [381, 357] width 0 height 11
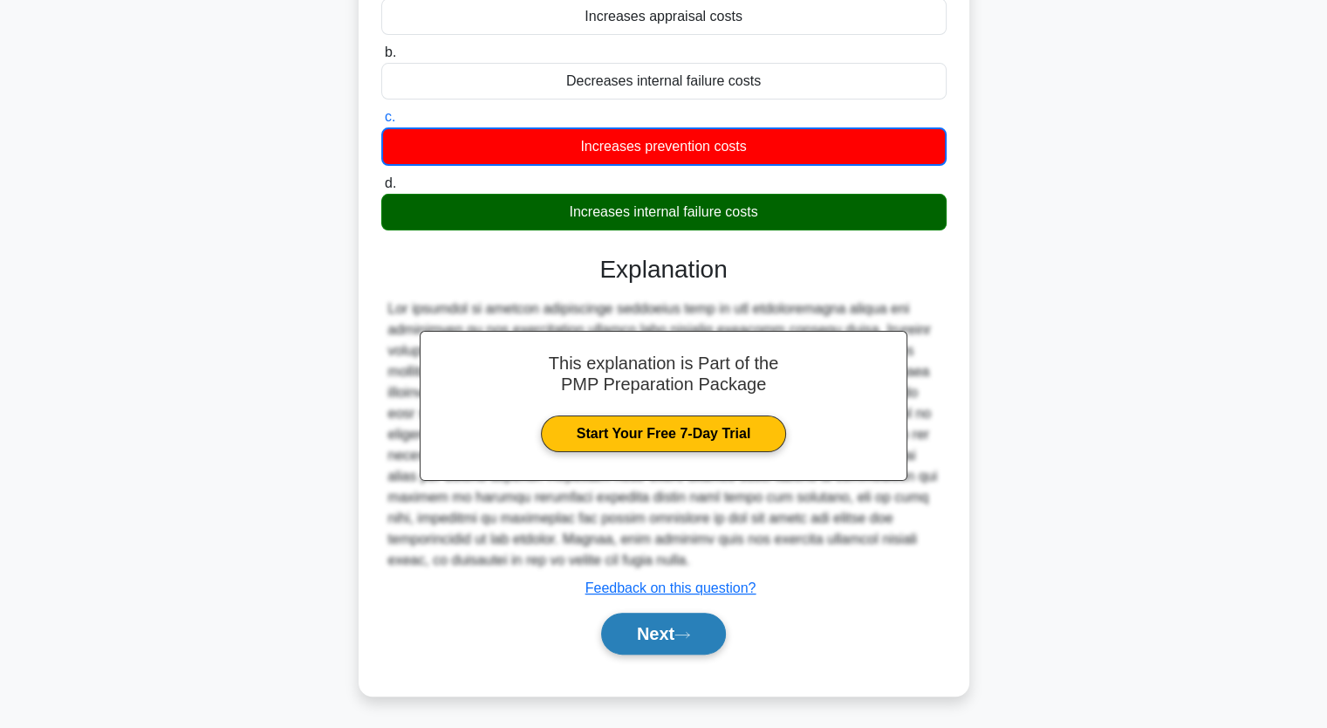
click at [628, 636] on button "Next" at bounding box center [663, 634] width 125 height 42
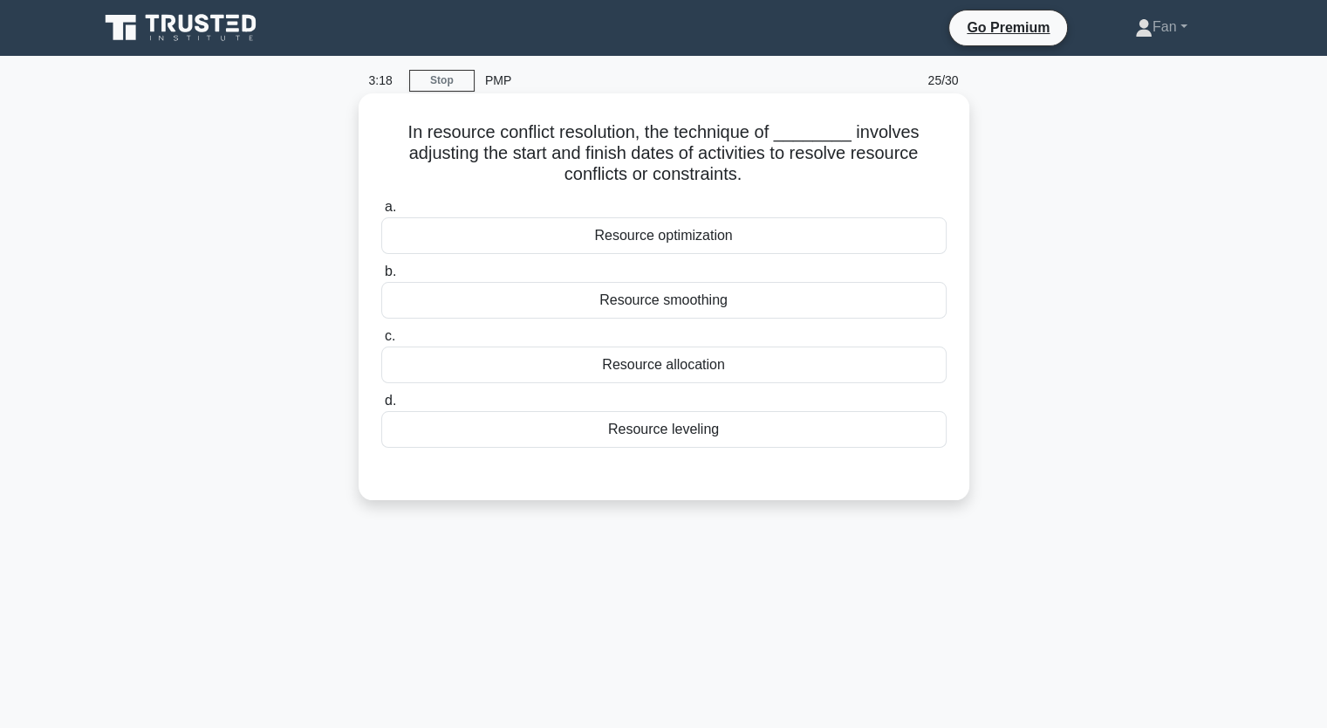
click at [733, 423] on div "Resource leveling" at bounding box center [663, 429] width 565 height 37
click at [381, 407] on input "d. Resource leveling" at bounding box center [381, 400] width 0 height 11
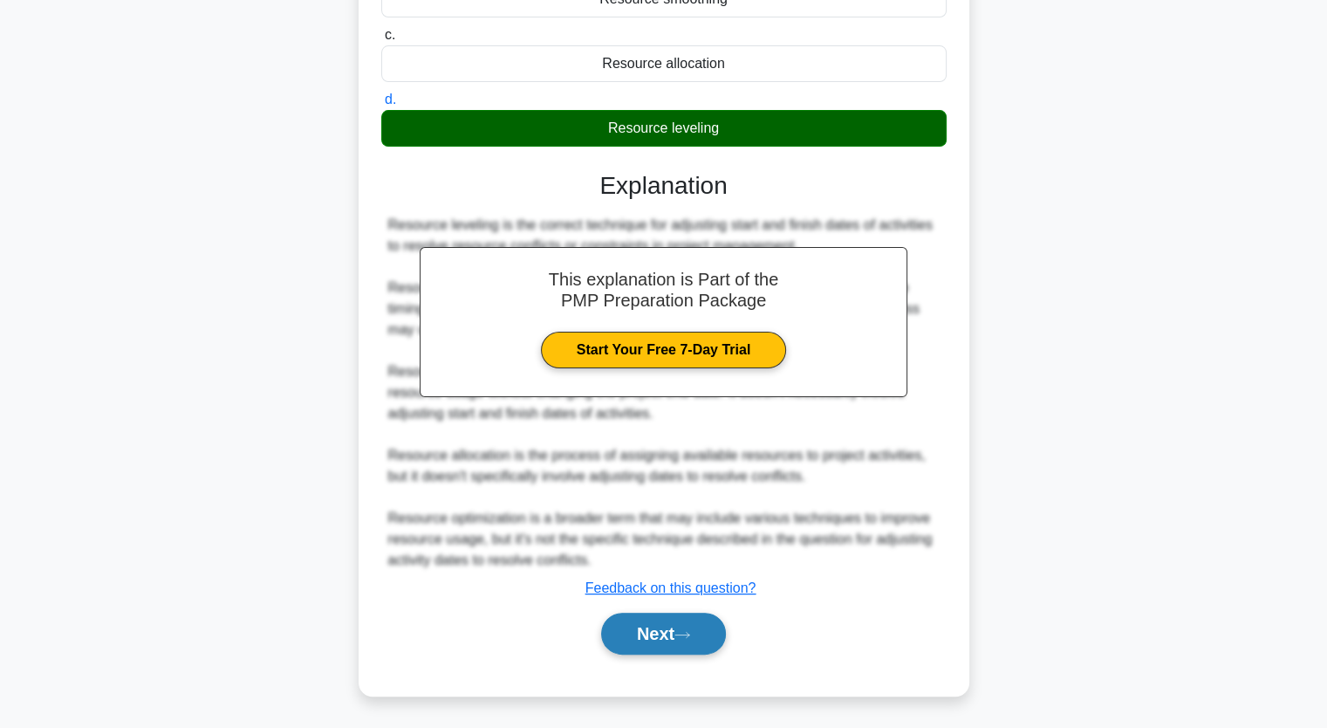
click at [682, 637] on icon at bounding box center [682, 635] width 16 height 10
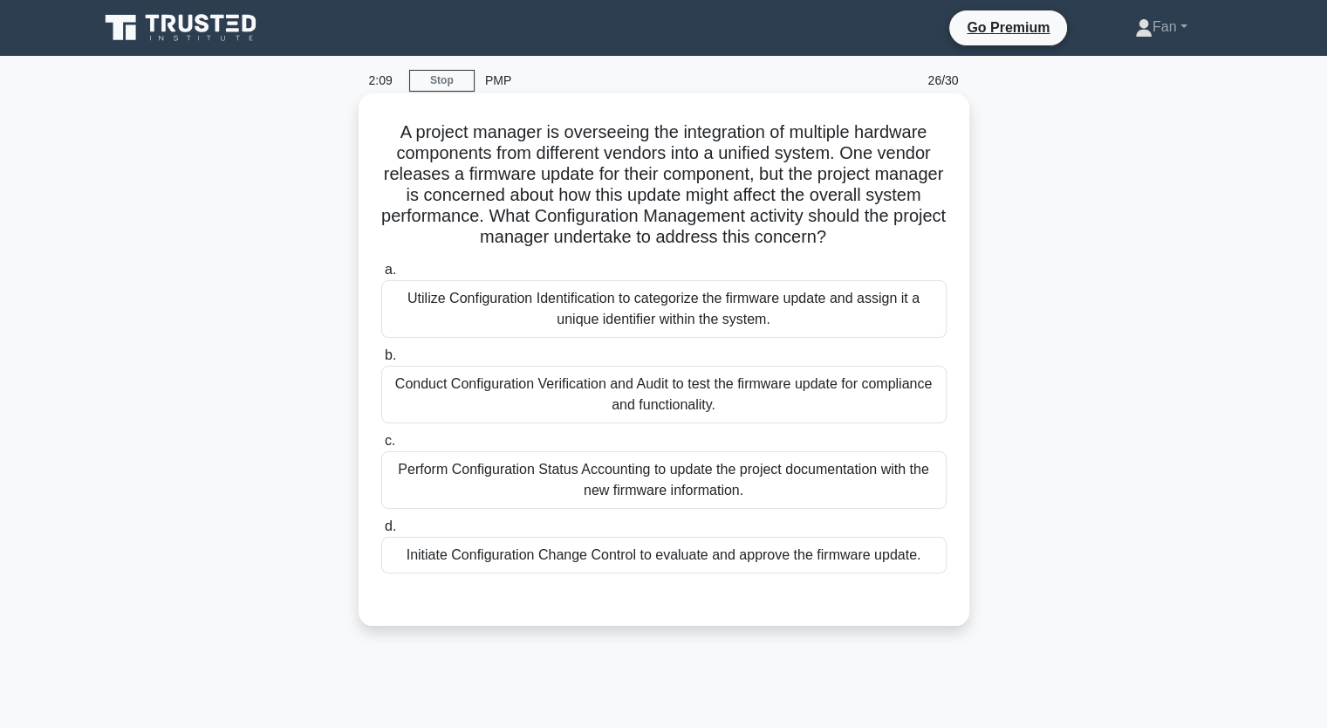
click at [720, 406] on div "Conduct Configuration Verification and Audit to test the firmware update for co…" at bounding box center [663, 395] width 565 height 58
click at [381, 361] on input "b. Conduct Configuration Verification and Audit to test the firmware update for…" at bounding box center [381, 355] width 0 height 11
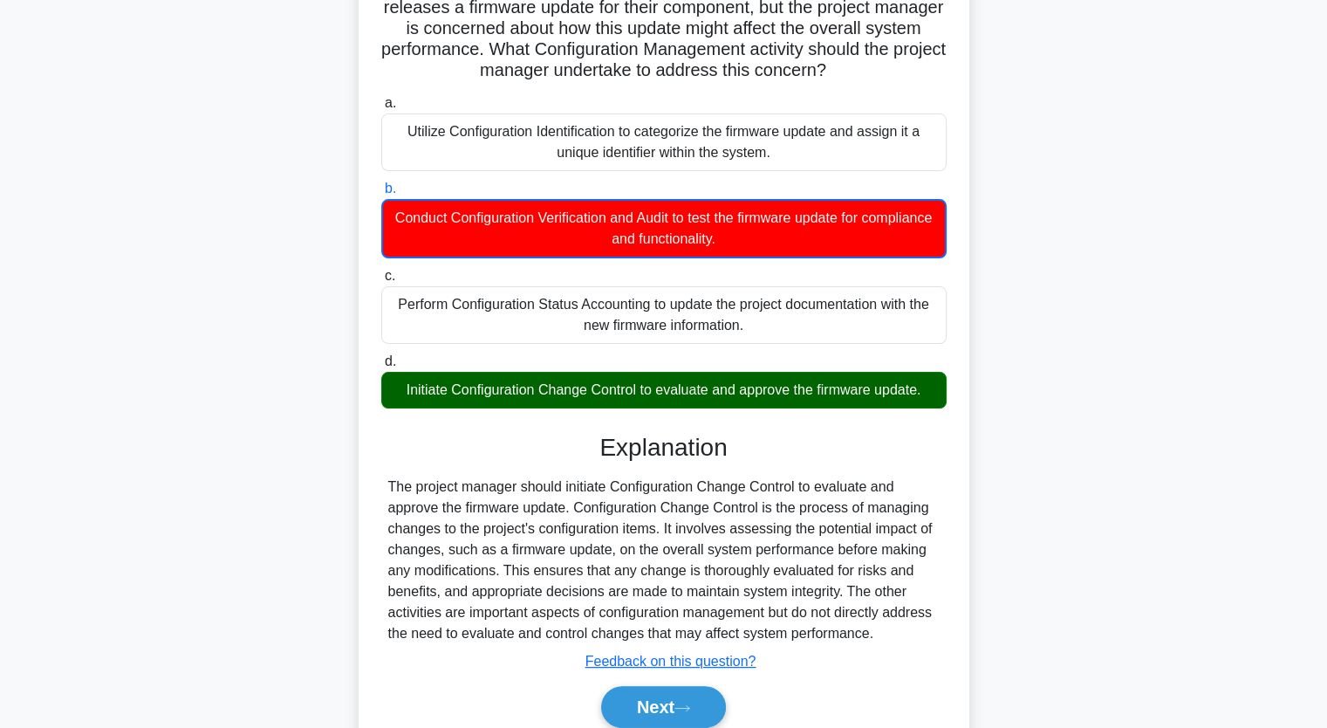
scroll to position [175, 0]
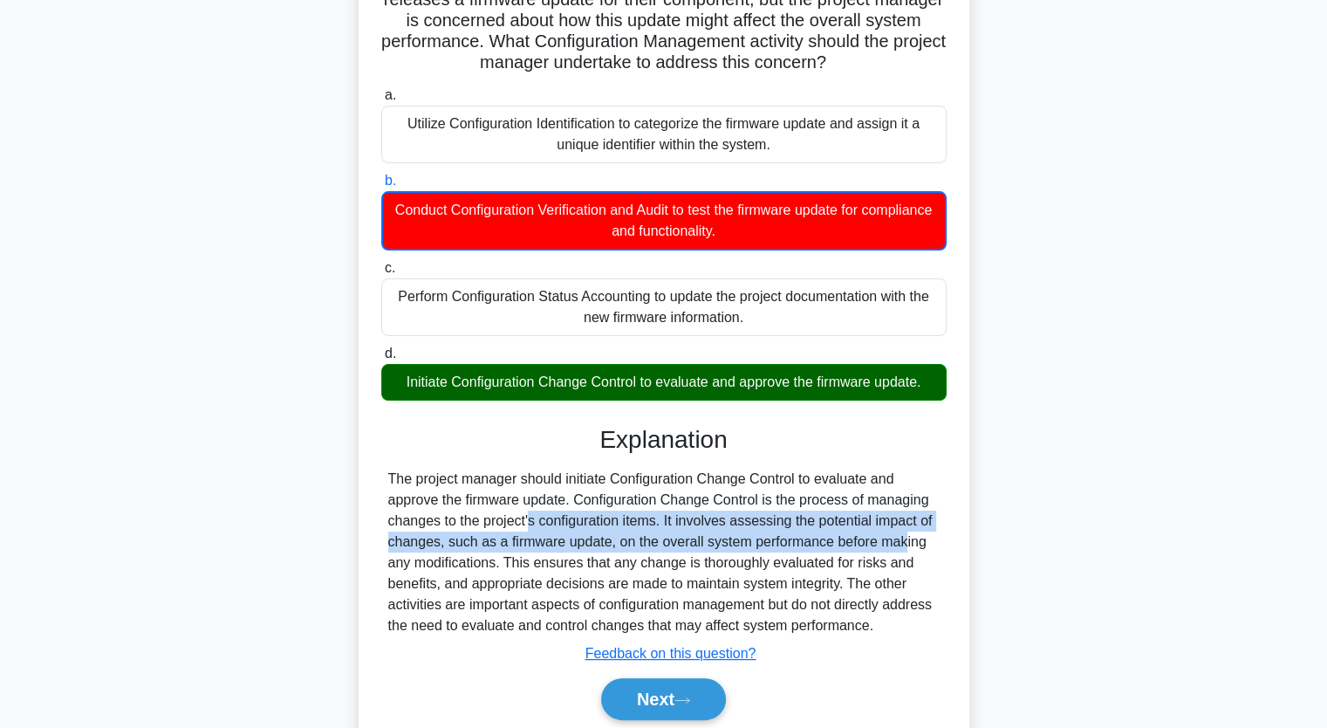
drag, startPoint x: 434, startPoint y: 517, endPoint x: 782, endPoint y: 535, distance: 348.6
click at [782, 535] on div "The project manager should initiate Configuration Change Control to evaluate an…" at bounding box center [663, 553] width 551 height 168
click at [680, 709] on button "Next" at bounding box center [663, 699] width 125 height 42
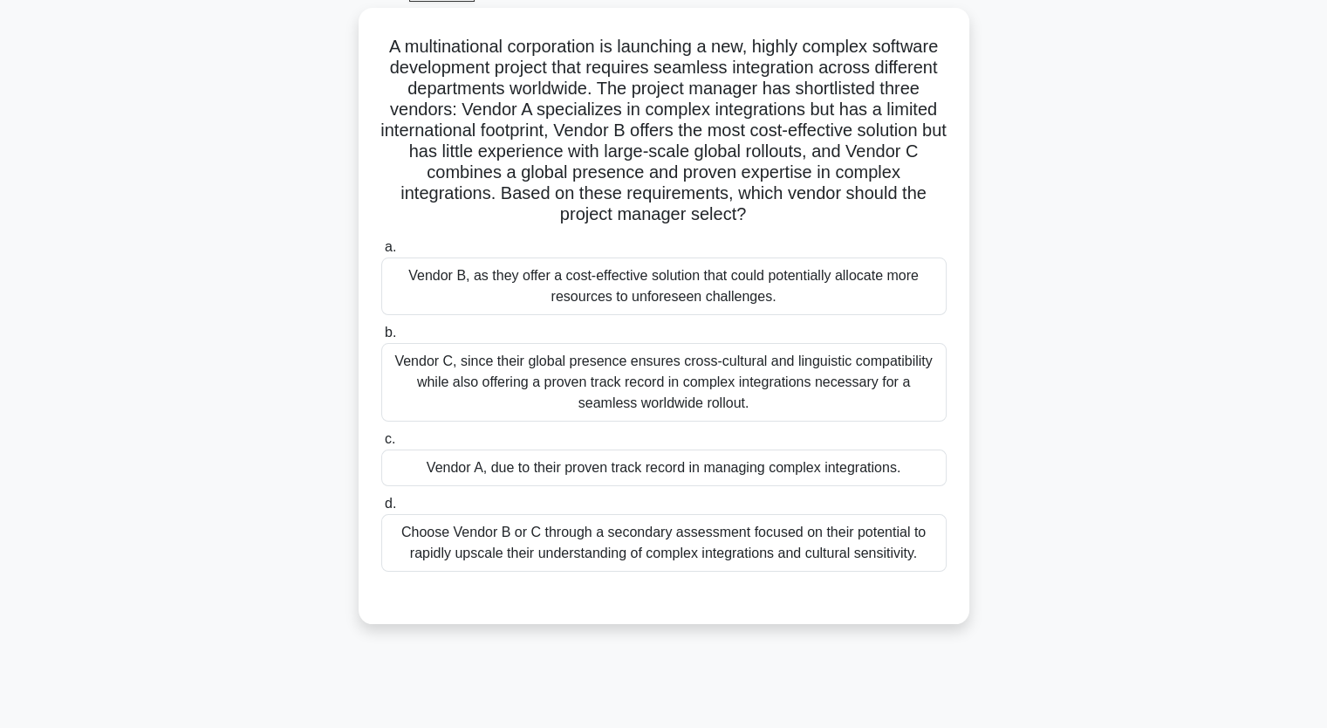
scroll to position [0, 0]
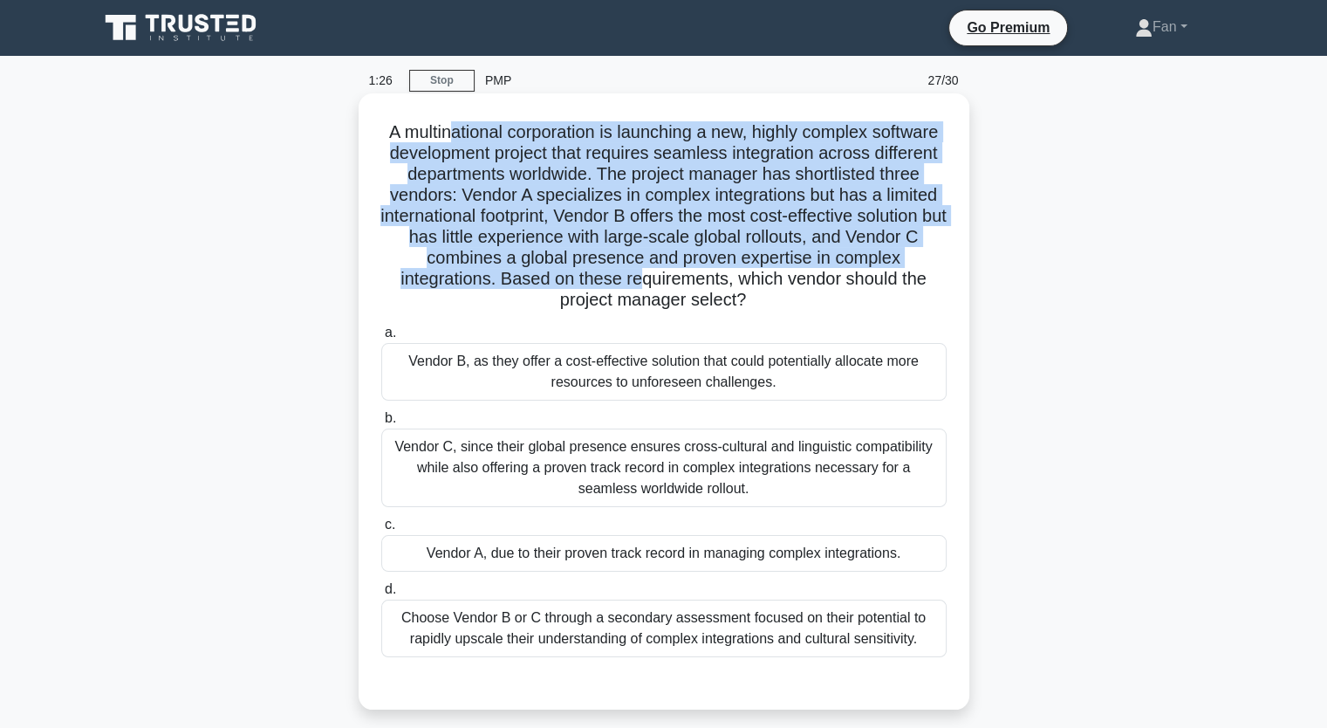
drag, startPoint x: 480, startPoint y: 128, endPoint x: 639, endPoint y: 275, distance: 216.1
click at [639, 275] on h5 "A multinational corporation is launching a new, highly complex software develop…" at bounding box center [664, 216] width 569 height 190
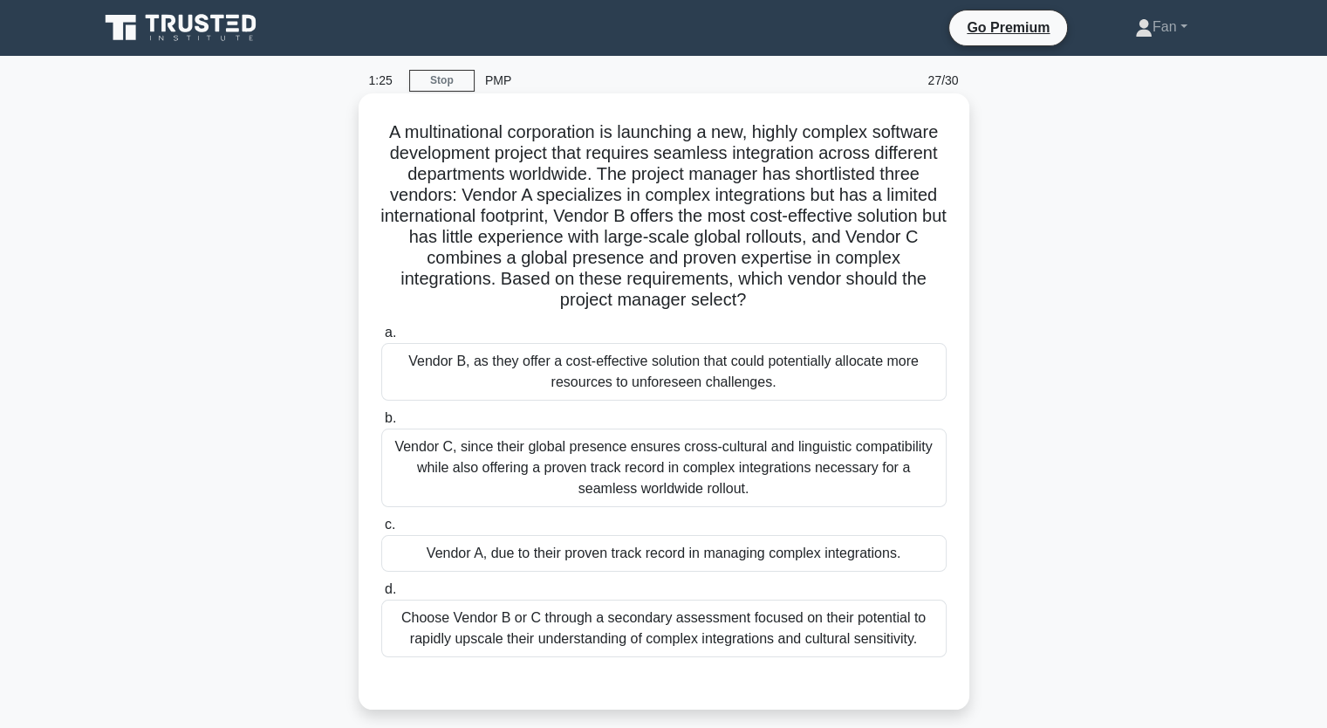
click at [856, 311] on h5 "A multinational corporation is launching a new, highly complex software develop…" at bounding box center [664, 216] width 569 height 190
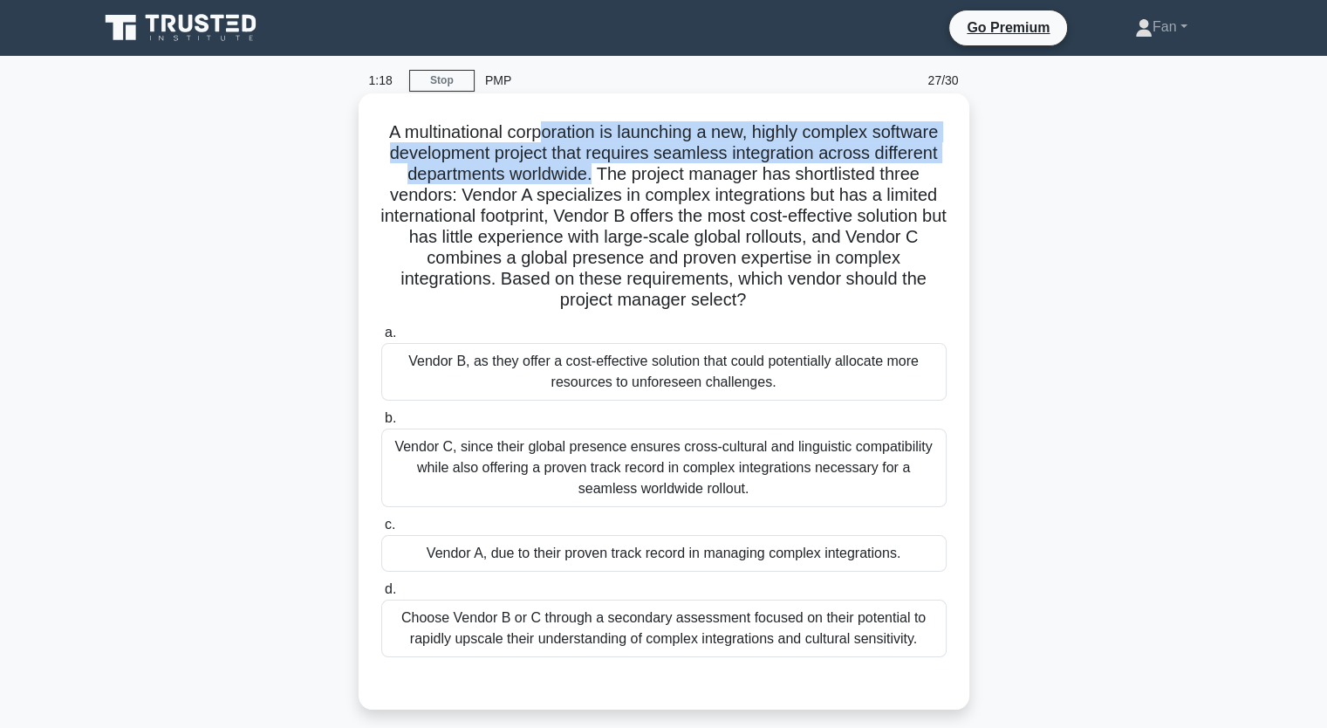
drag, startPoint x: 616, startPoint y: 143, endPoint x: 653, endPoint y: 182, distance: 53.7
click at [653, 182] on h5 "A multinational corporation is launching a new, highly complex software develop…" at bounding box center [664, 216] width 569 height 190
click at [611, 152] on h5 "A multinational corporation is launching a new, highly complex software develop…" at bounding box center [664, 216] width 569 height 190
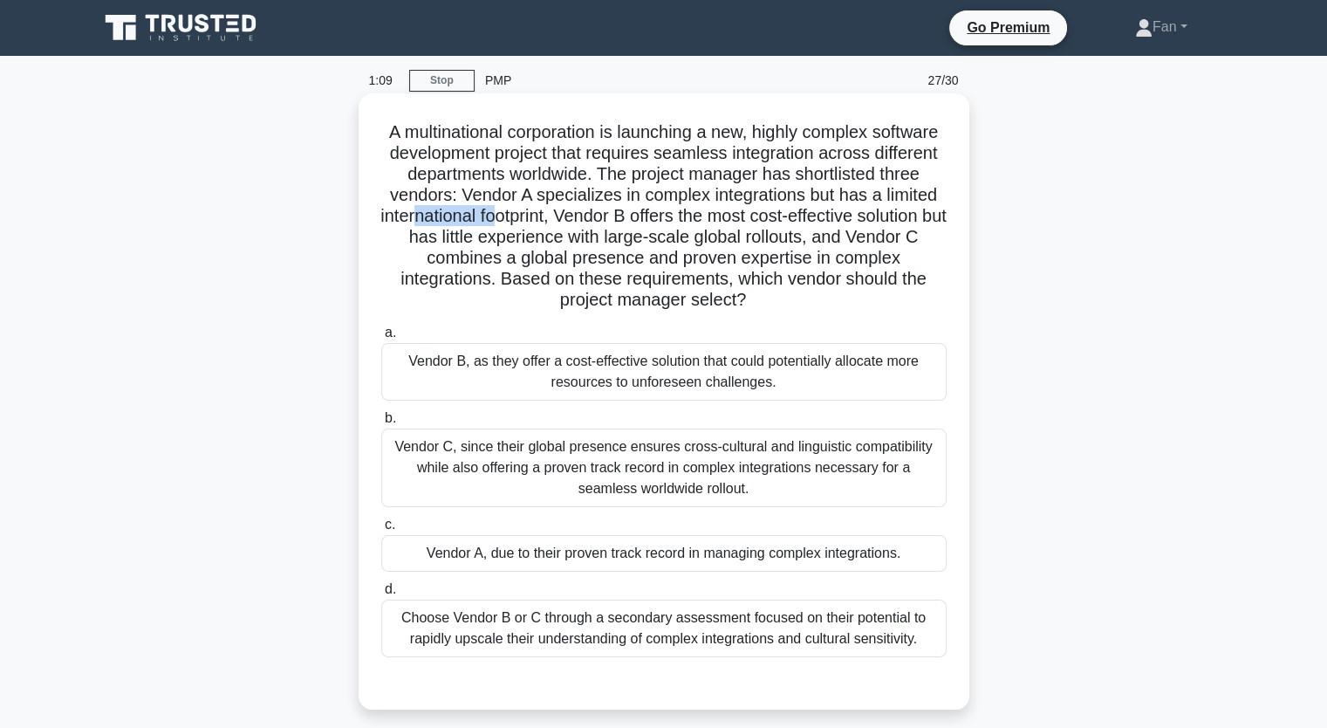
drag, startPoint x: 482, startPoint y: 210, endPoint x: 577, endPoint y: 223, distance: 96.0
click at [572, 223] on h5 "A multinational corporation is launching a new, highly complex software develop…" at bounding box center [664, 216] width 569 height 190
click at [824, 216] on h5 "A multinational corporation is launching a new, highly complex software develop…" at bounding box center [664, 216] width 569 height 190
drag, startPoint x: 422, startPoint y: 235, endPoint x: 667, endPoint y: 232, distance: 244.3
click at [667, 232] on h5 "A multinational corporation is launching a new, highly complex software develop…" at bounding box center [664, 216] width 569 height 190
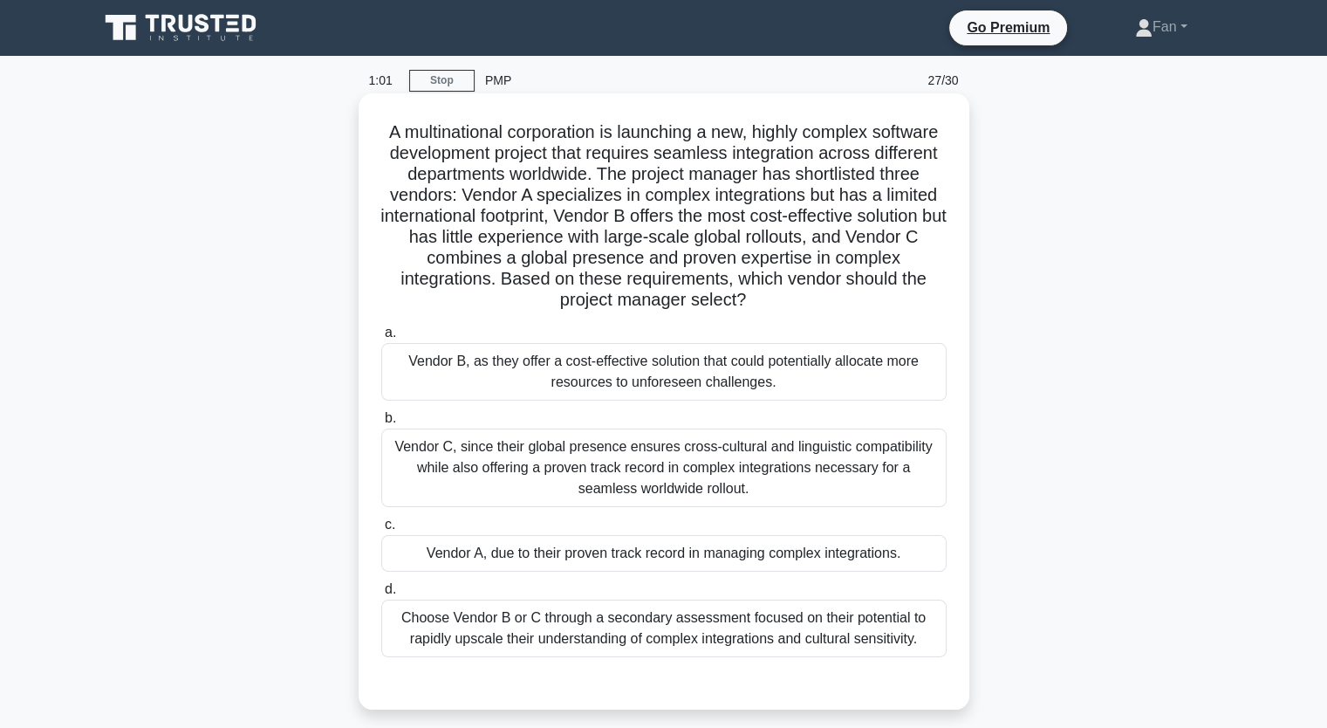
click at [496, 257] on h5 "A multinational corporation is launching a new, highly complex software develop…" at bounding box center [664, 216] width 569 height 190
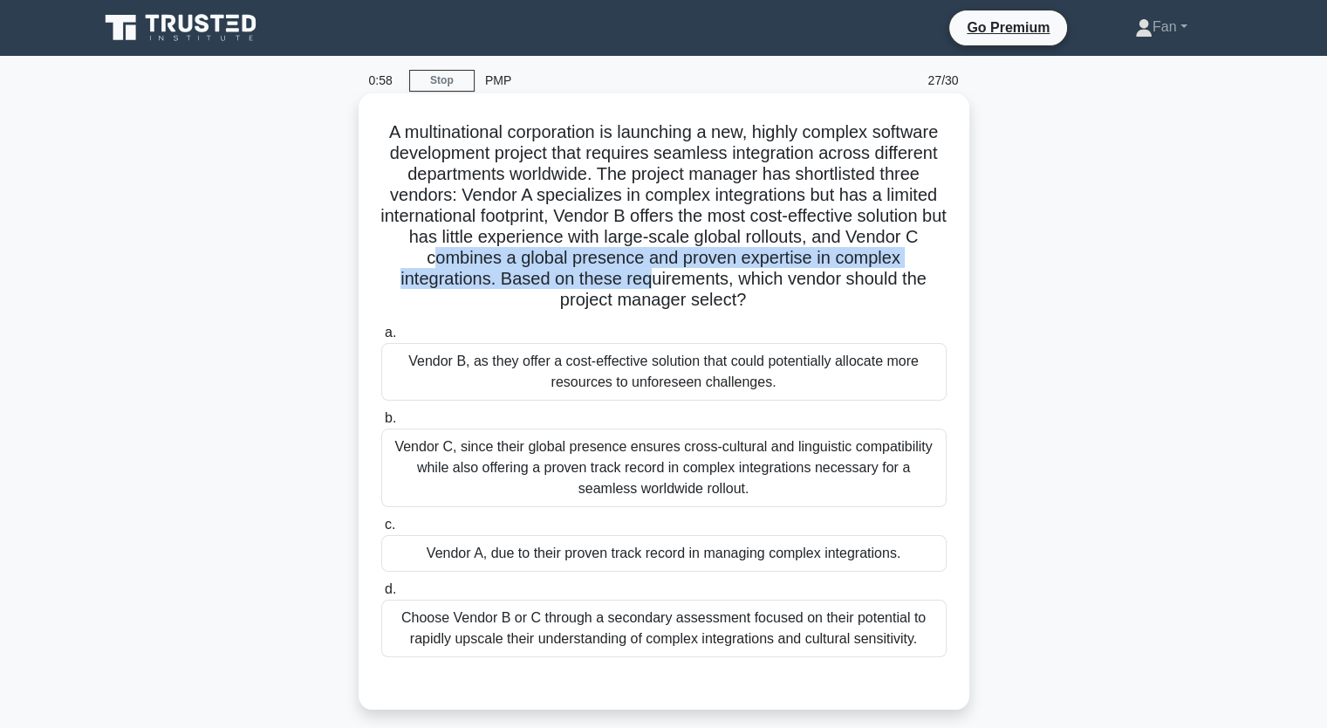
drag, startPoint x: 469, startPoint y: 255, endPoint x: 647, endPoint y: 279, distance: 178.8
click at [647, 279] on h5 "A multinational corporation is launching a new, highly complex software develop…" at bounding box center [664, 216] width 569 height 190
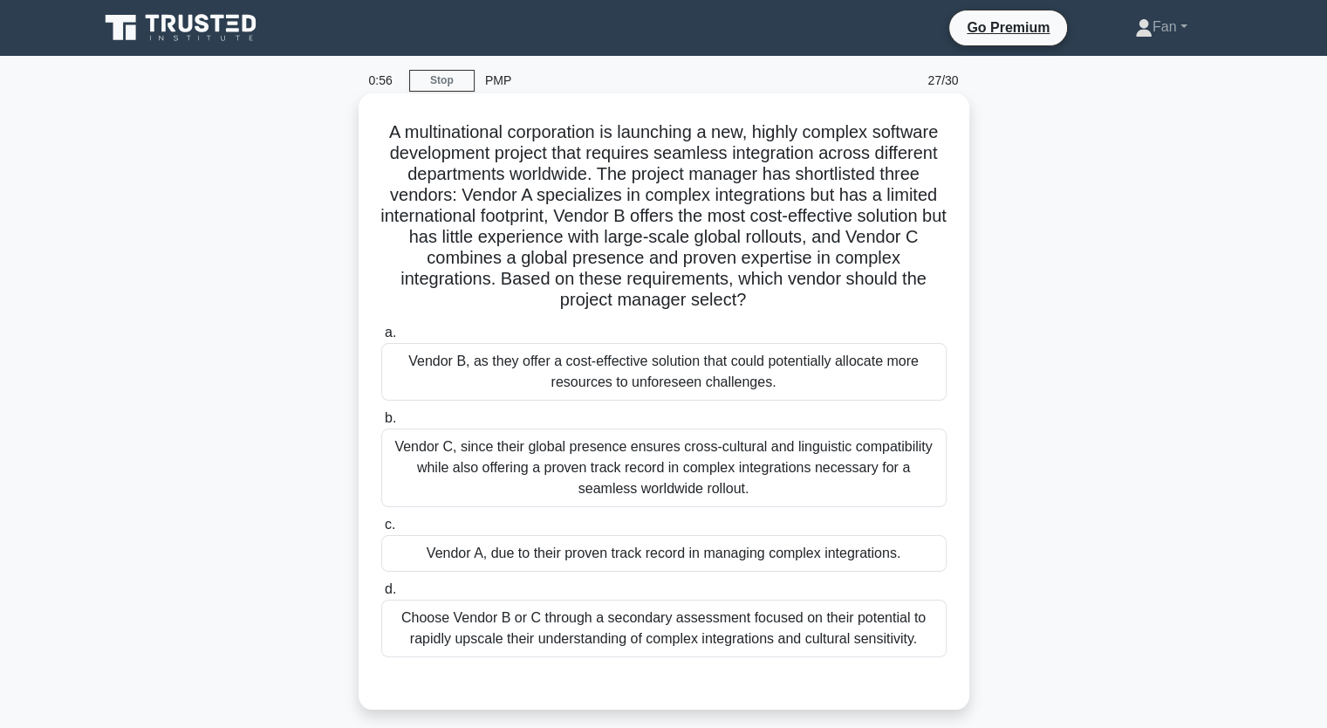
click at [642, 469] on div "Vendor C, since their global presence ensures cross-cultural and linguistic com…" at bounding box center [663, 467] width 565 height 79
click at [381, 424] on input "b. Vendor C, since their global presence ensures cross-cultural and linguistic …" at bounding box center [381, 418] width 0 height 11
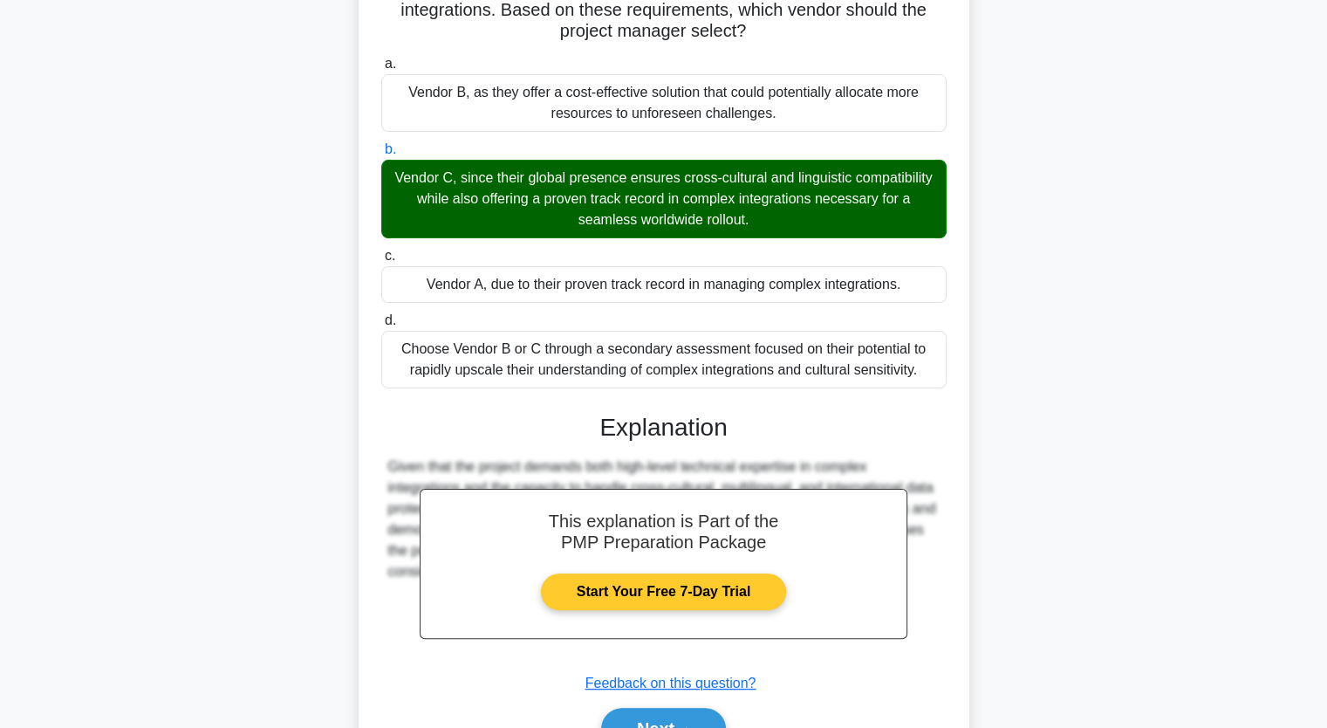
scroll to position [364, 0]
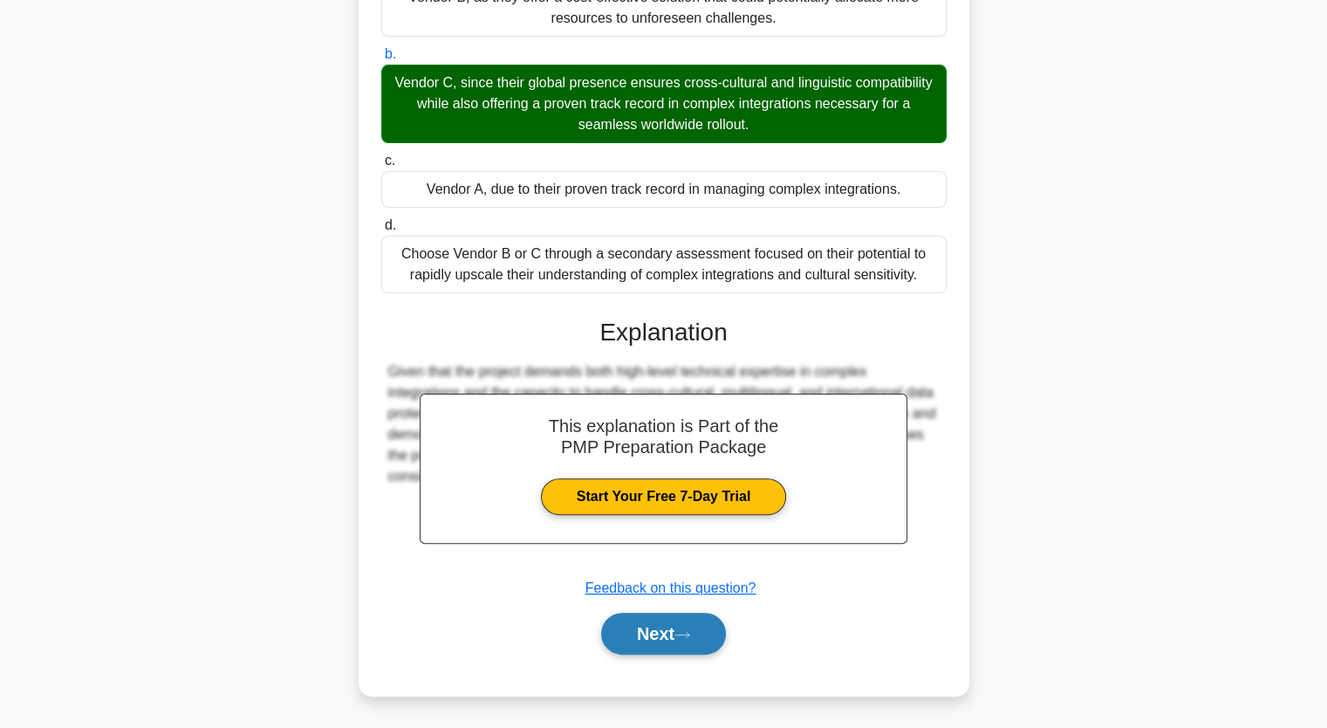
click at [653, 641] on button "Next" at bounding box center [663, 634] width 125 height 42
click at [667, 619] on button "Next" at bounding box center [663, 634] width 125 height 42
click at [659, 645] on button "Next" at bounding box center [663, 634] width 125 height 42
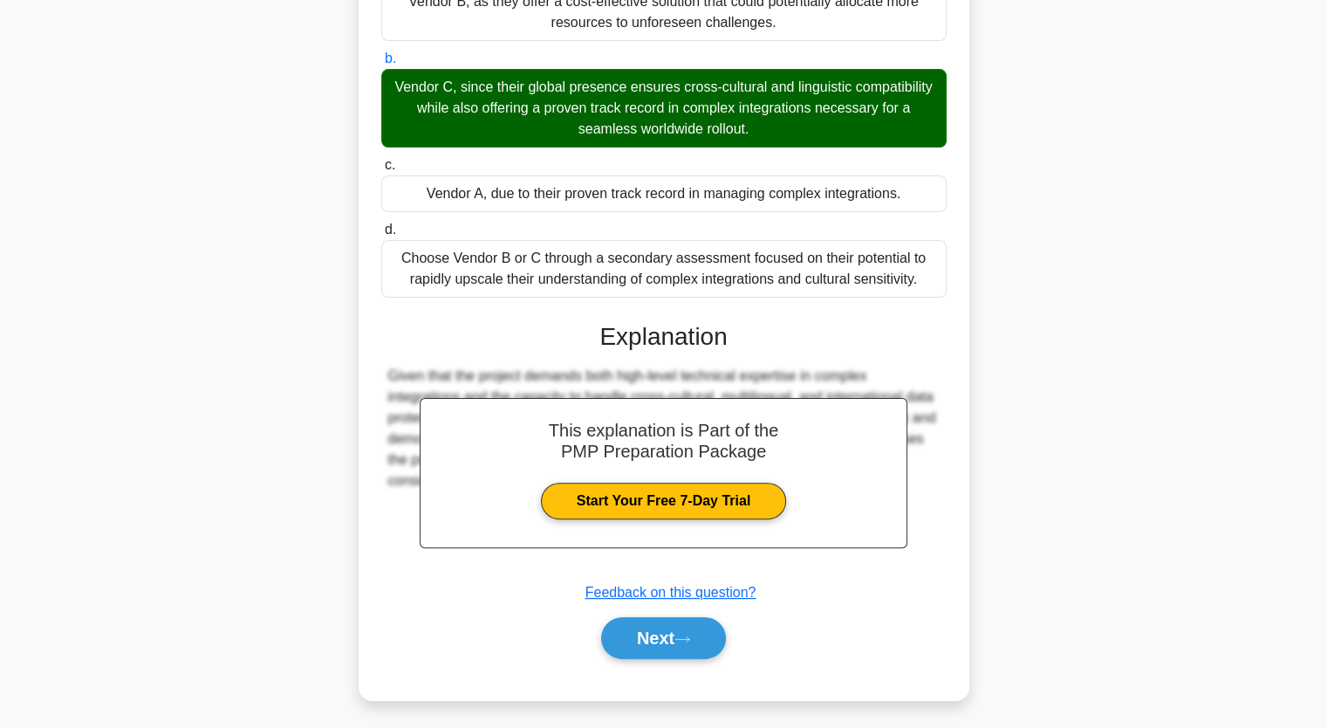
scroll to position [216, 0]
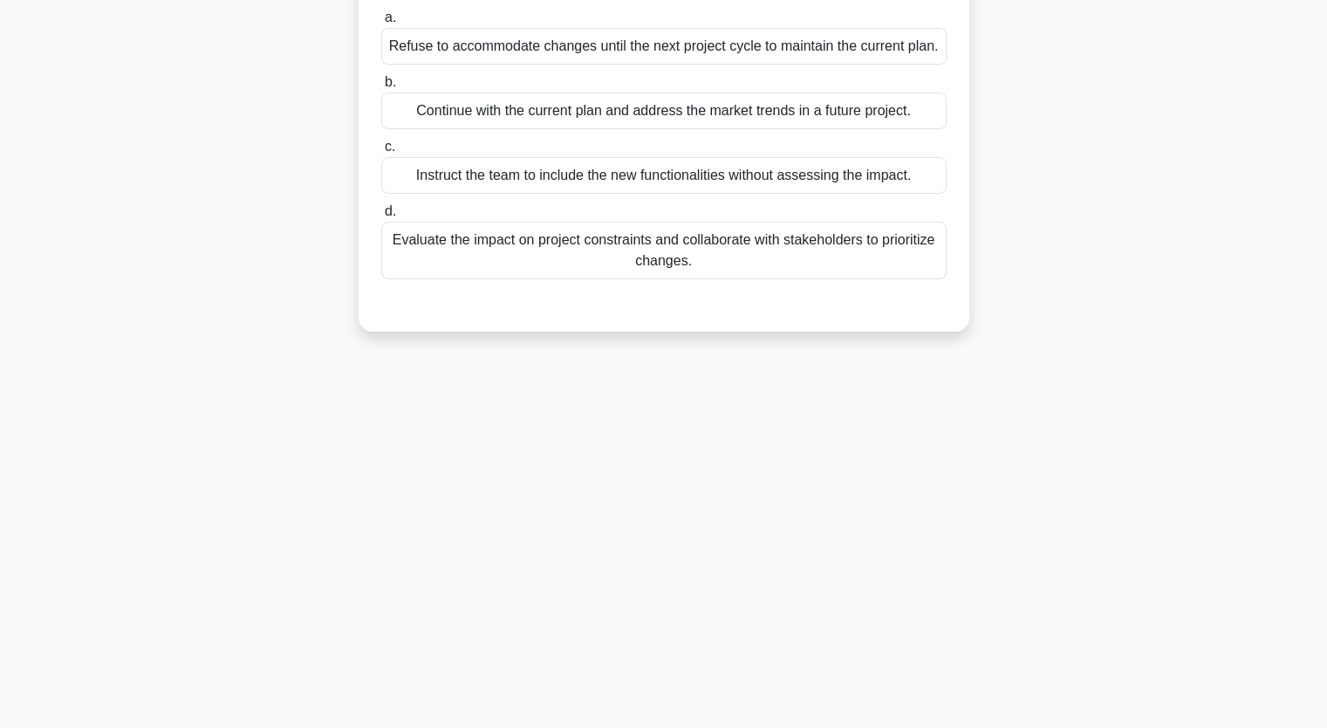
click at [667, 640] on div "0:51 Stop PMP 30/30 During an adaptive planning cycle, the customer demands new…" at bounding box center [664, 284] width 1152 height 873
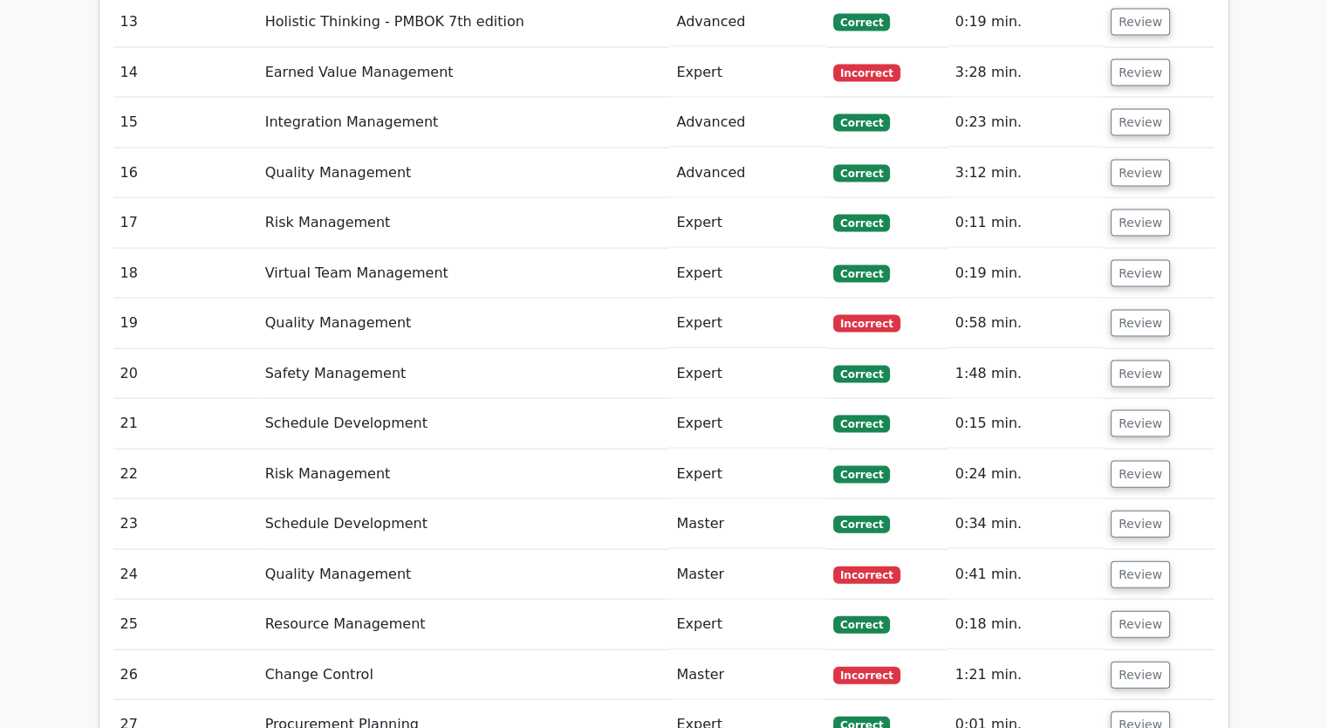
scroll to position [3665, 0]
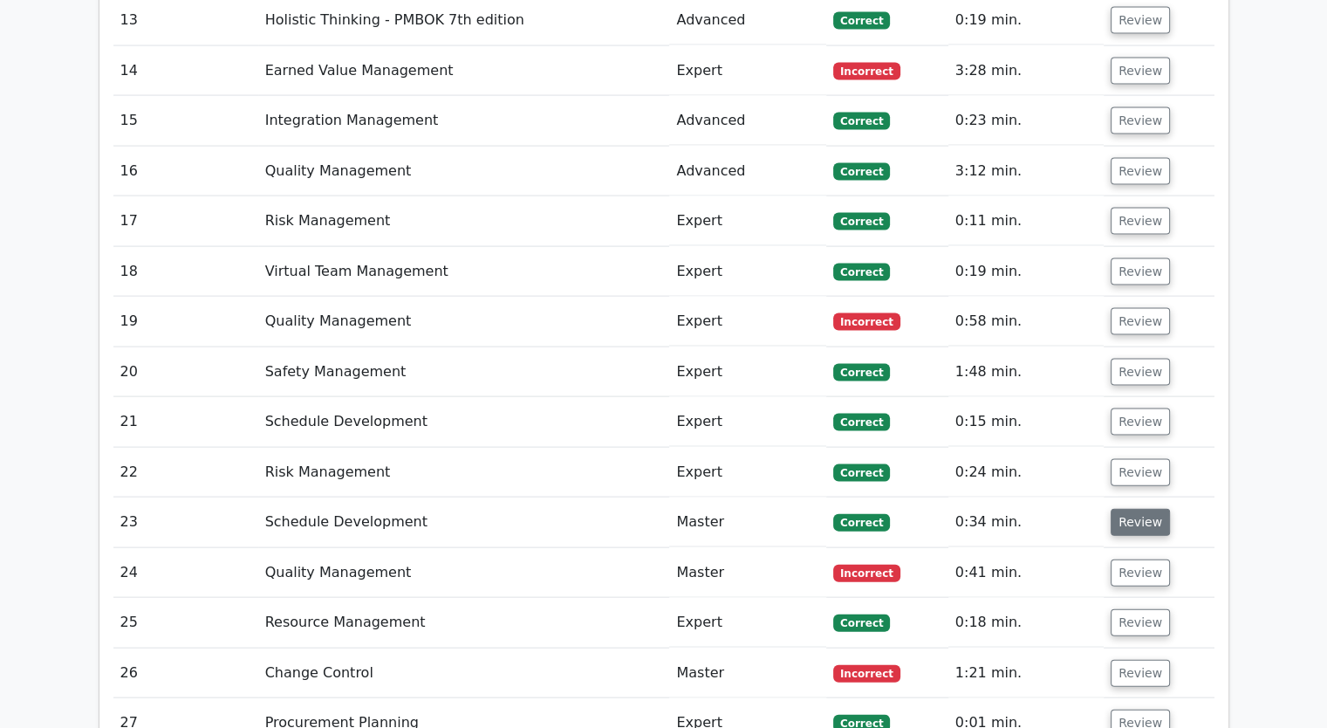
click at [1125, 509] on button "Review" at bounding box center [1140, 522] width 59 height 27
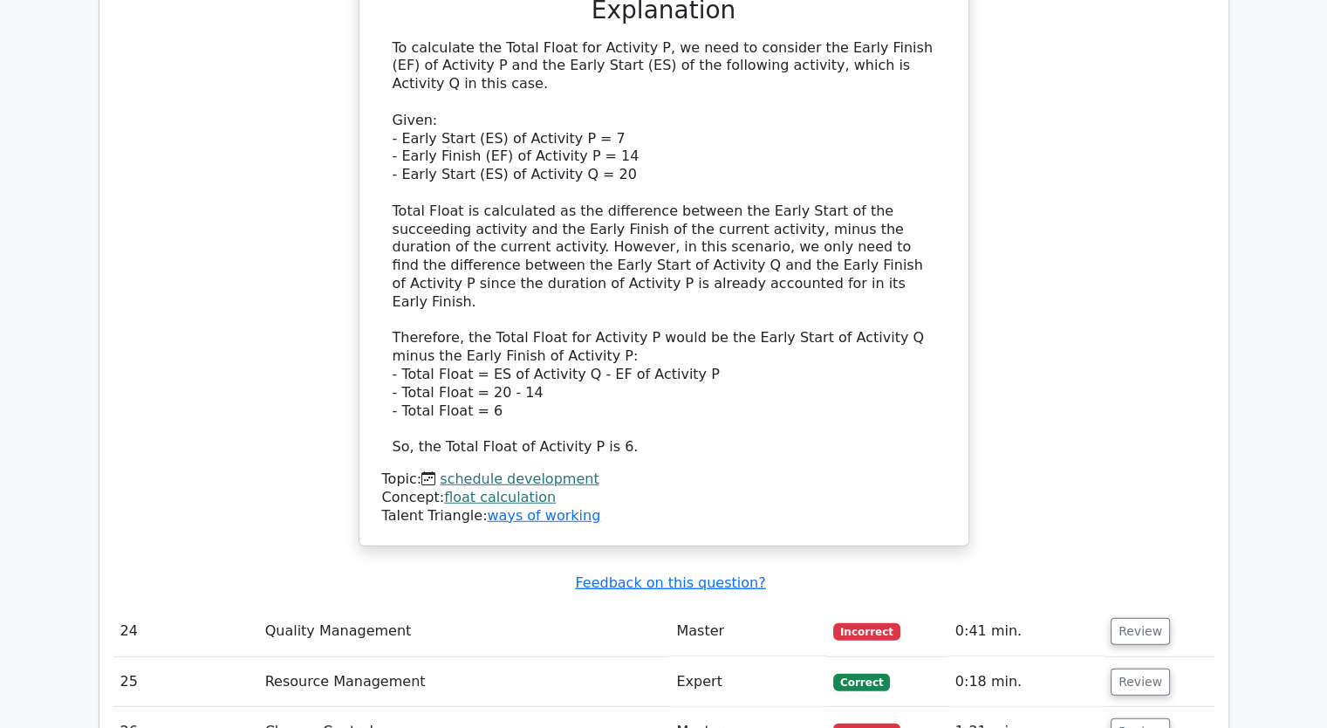
scroll to position [4886, 0]
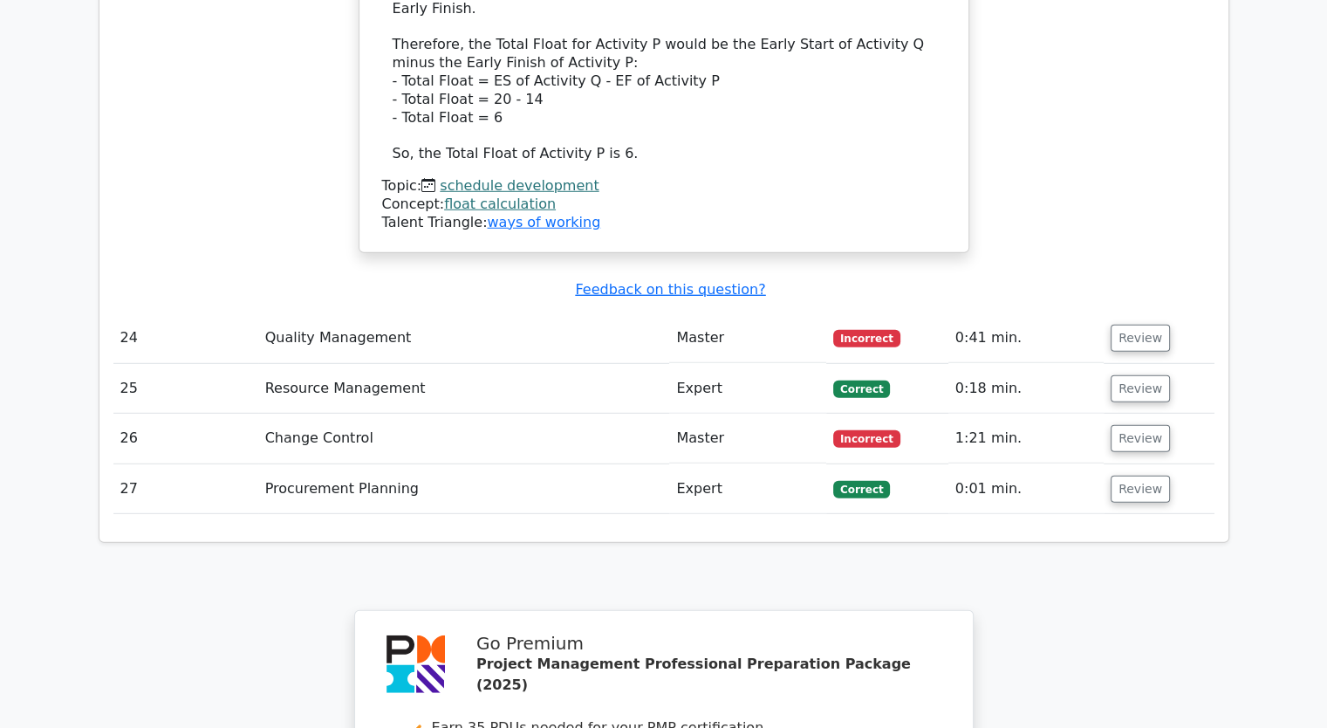
click at [1147, 414] on td "Review" at bounding box center [1159, 439] width 111 height 50
click at [1143, 425] on button "Review" at bounding box center [1140, 438] width 59 height 27
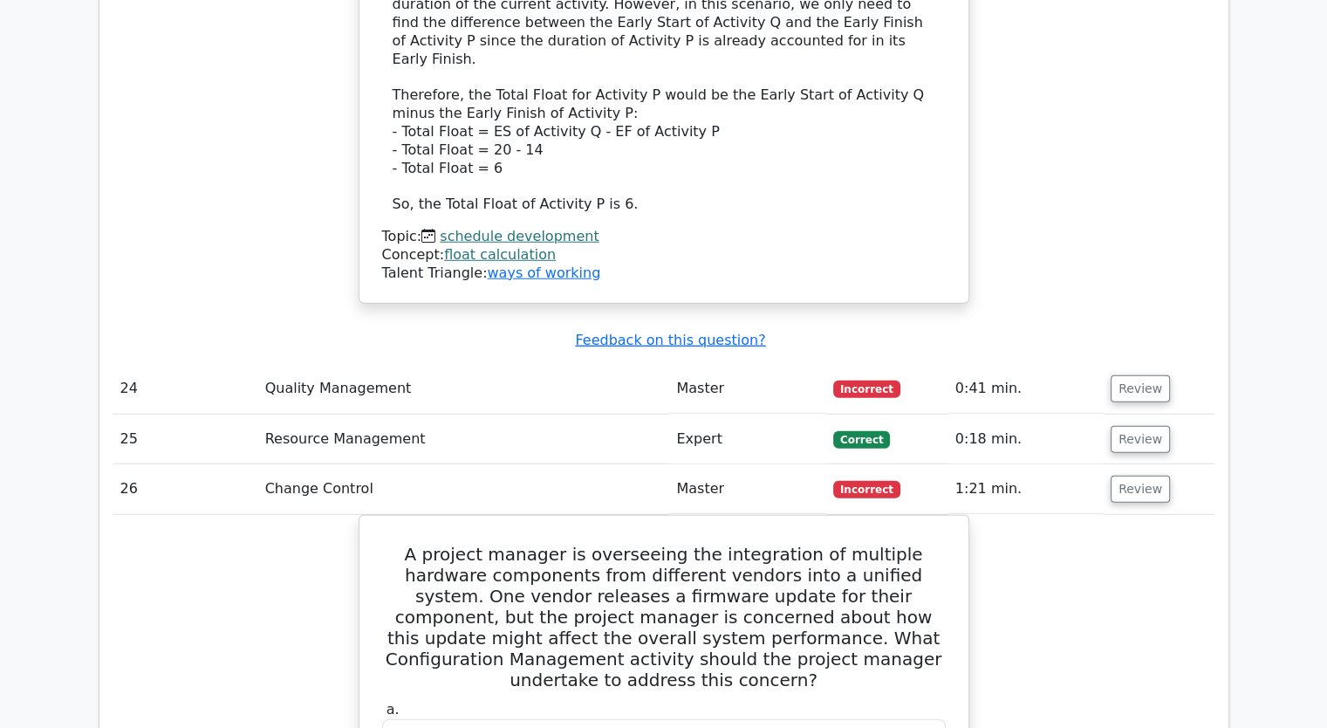
scroll to position [4712, 0]
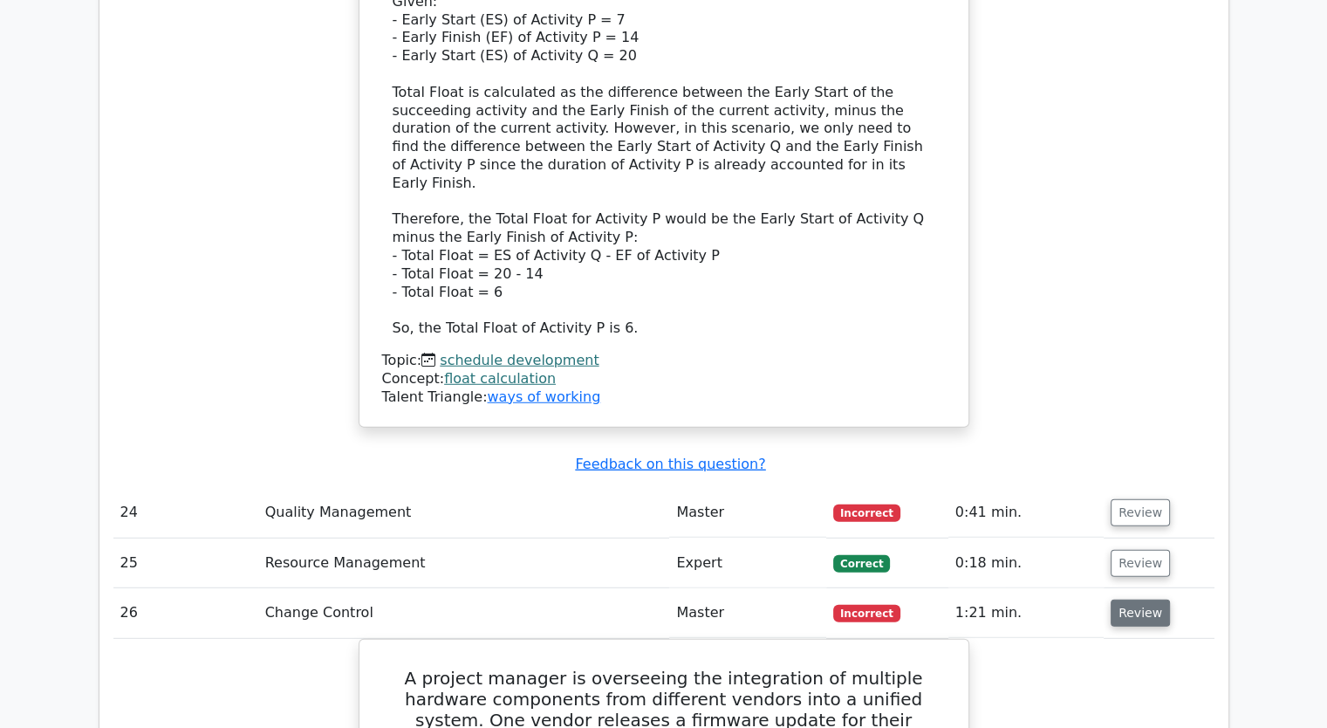
click at [1147, 599] on button "Review" at bounding box center [1140, 612] width 59 height 27
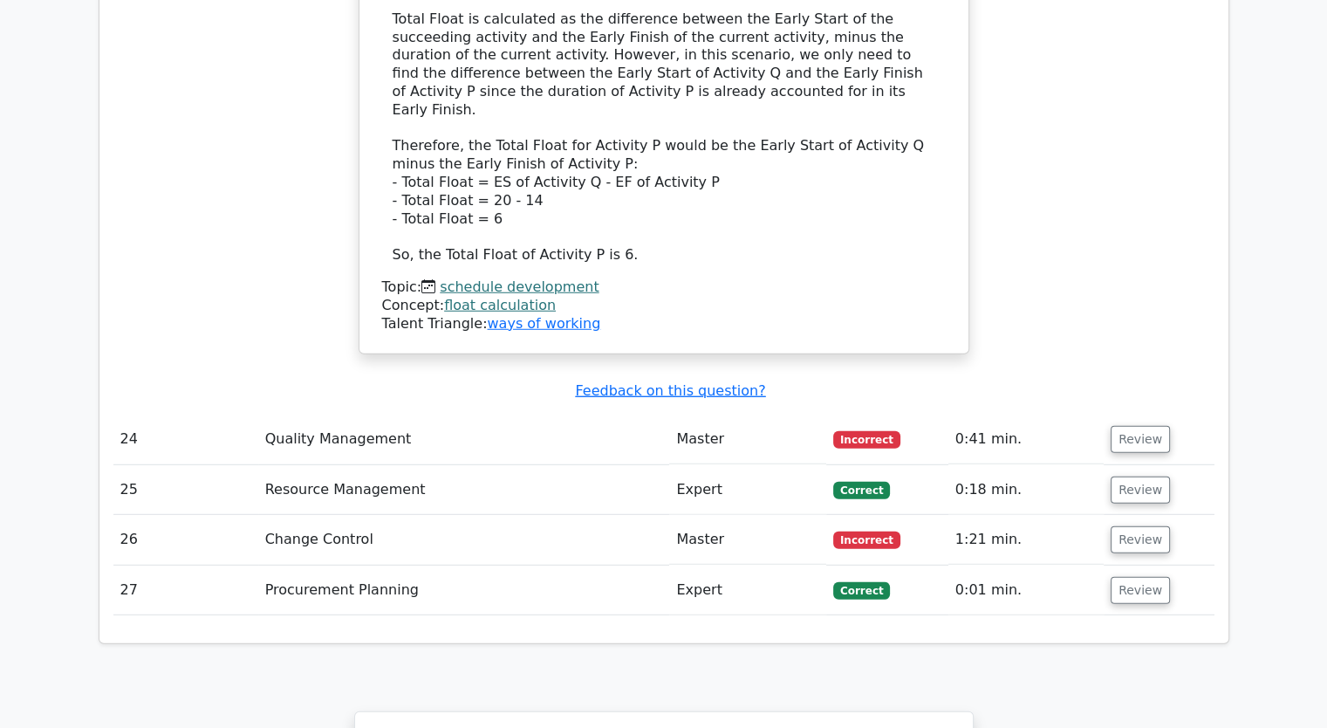
scroll to position [4886, 0]
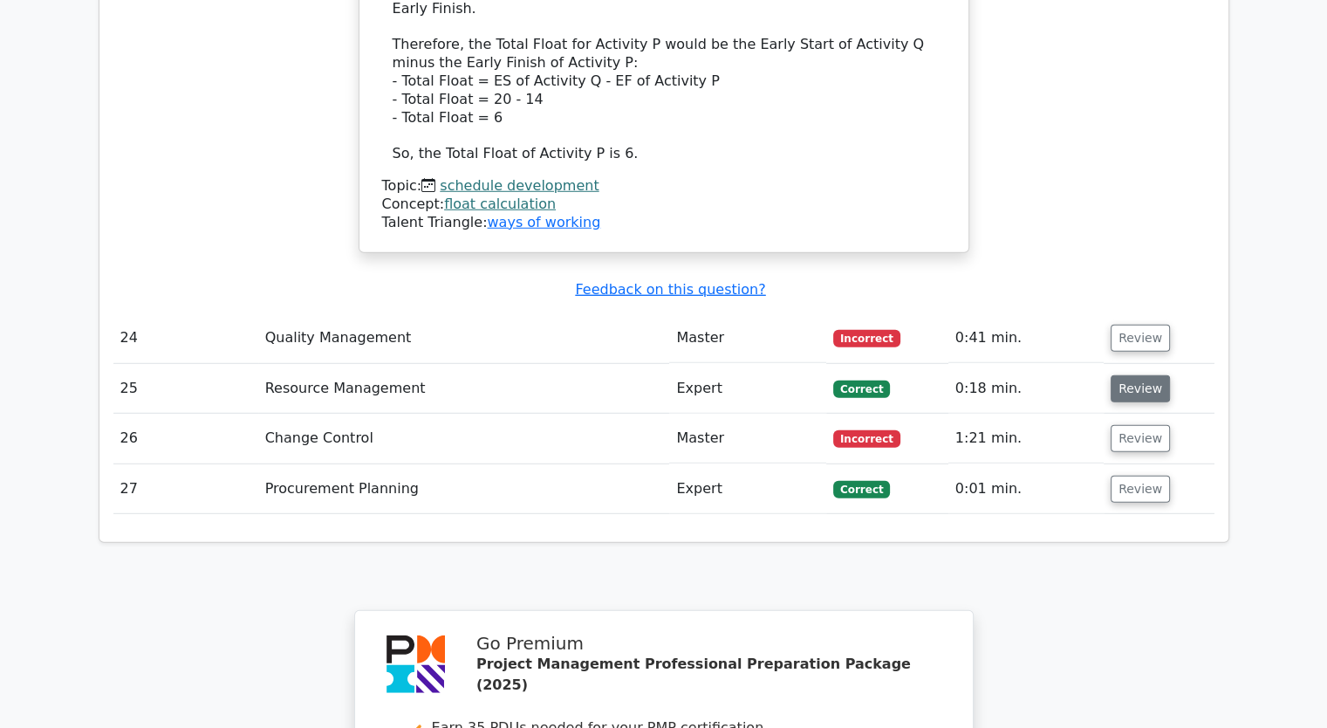
click at [1129, 375] on button "Review" at bounding box center [1140, 388] width 59 height 27
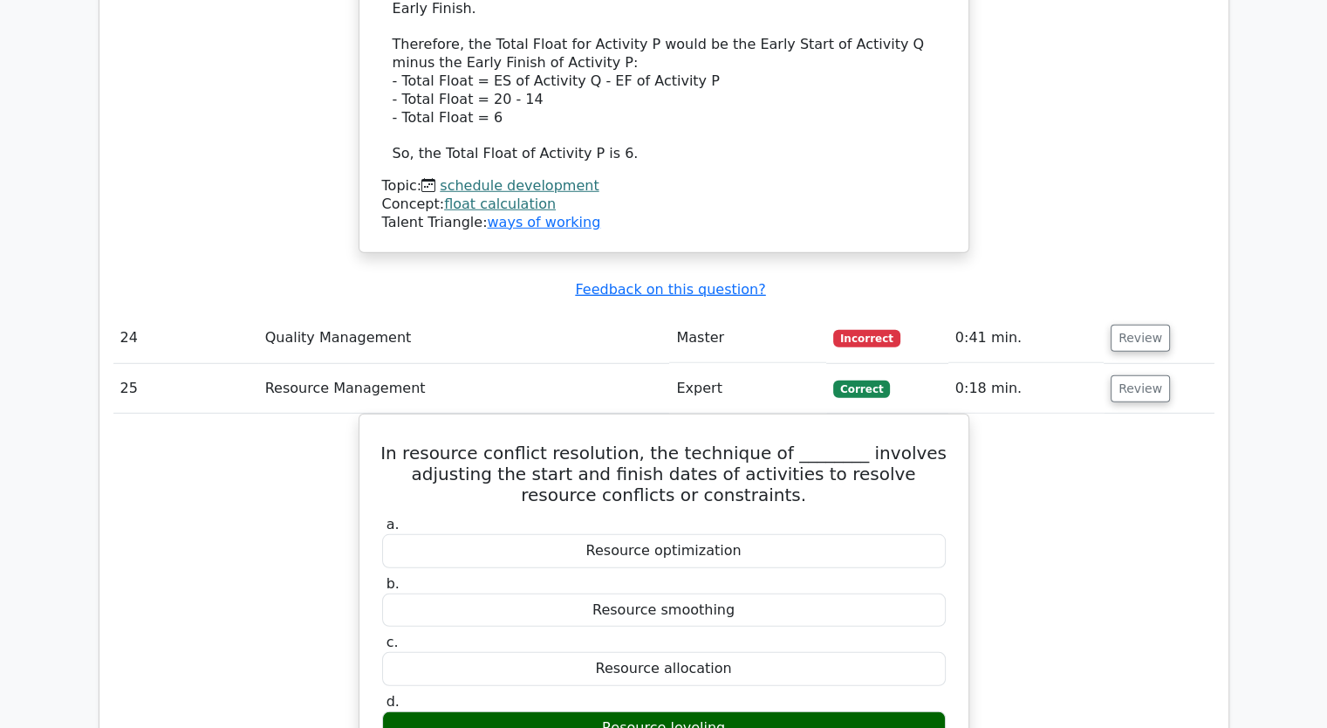
click at [1131, 325] on button "Review" at bounding box center [1140, 338] width 59 height 27
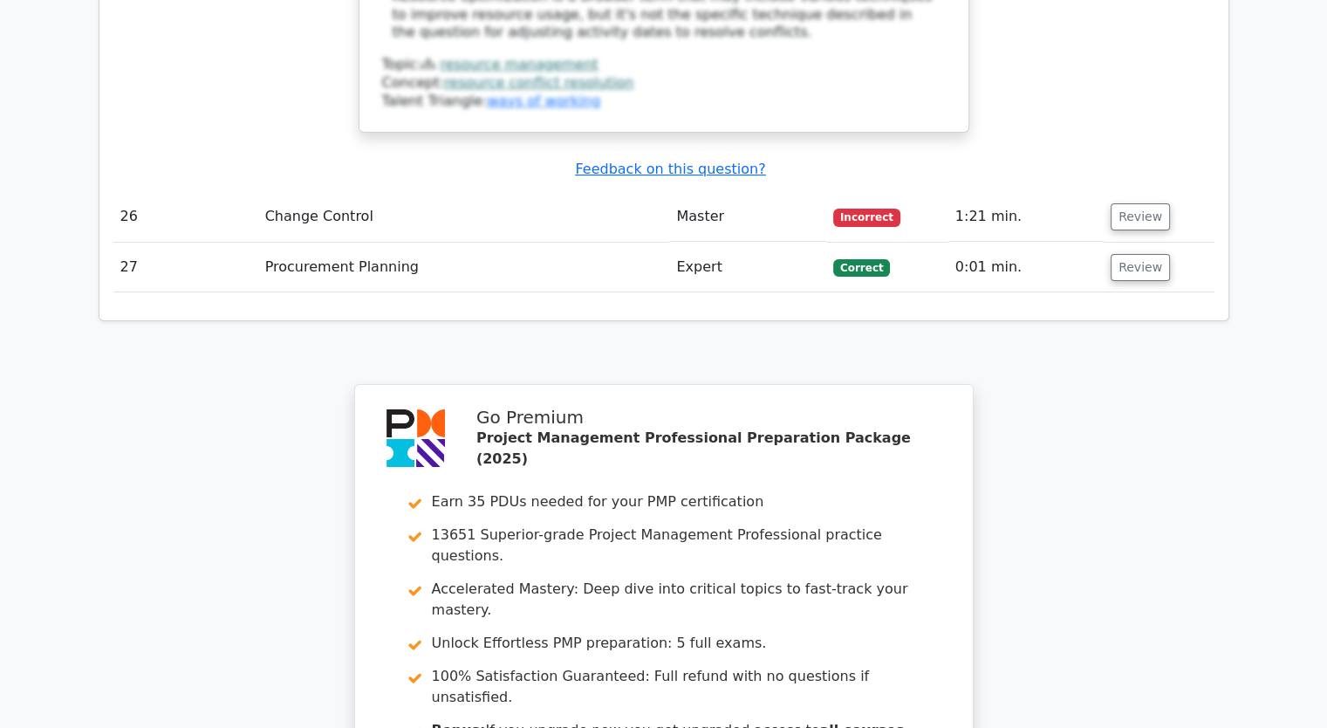
scroll to position [7064, 0]
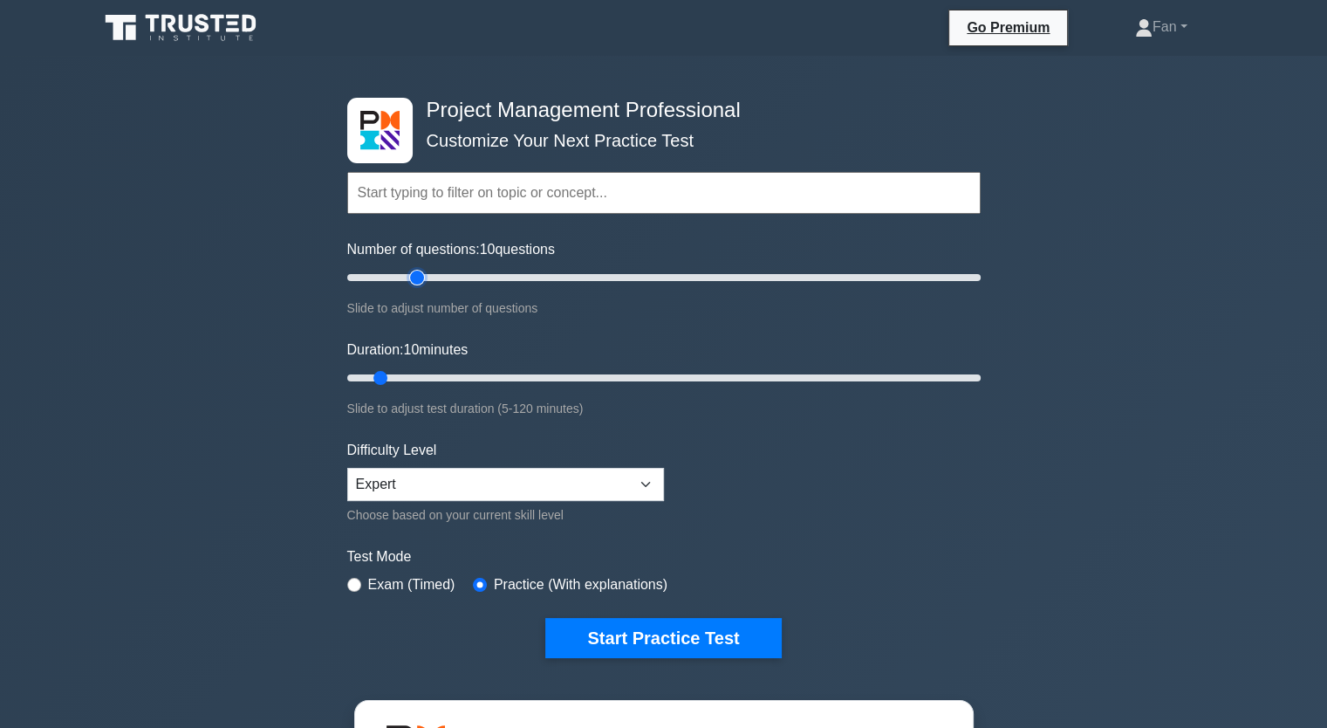
click at [416, 279] on input "Number of questions: 10 questions" at bounding box center [663, 277] width 633 height 21
type input "30"
click at [435, 276] on input "Number of questions: 25 questions" at bounding box center [663, 277] width 633 height 21
click at [458, 380] on input "Duration: 25 minutes" at bounding box center [663, 377] width 633 height 21
type input "30"
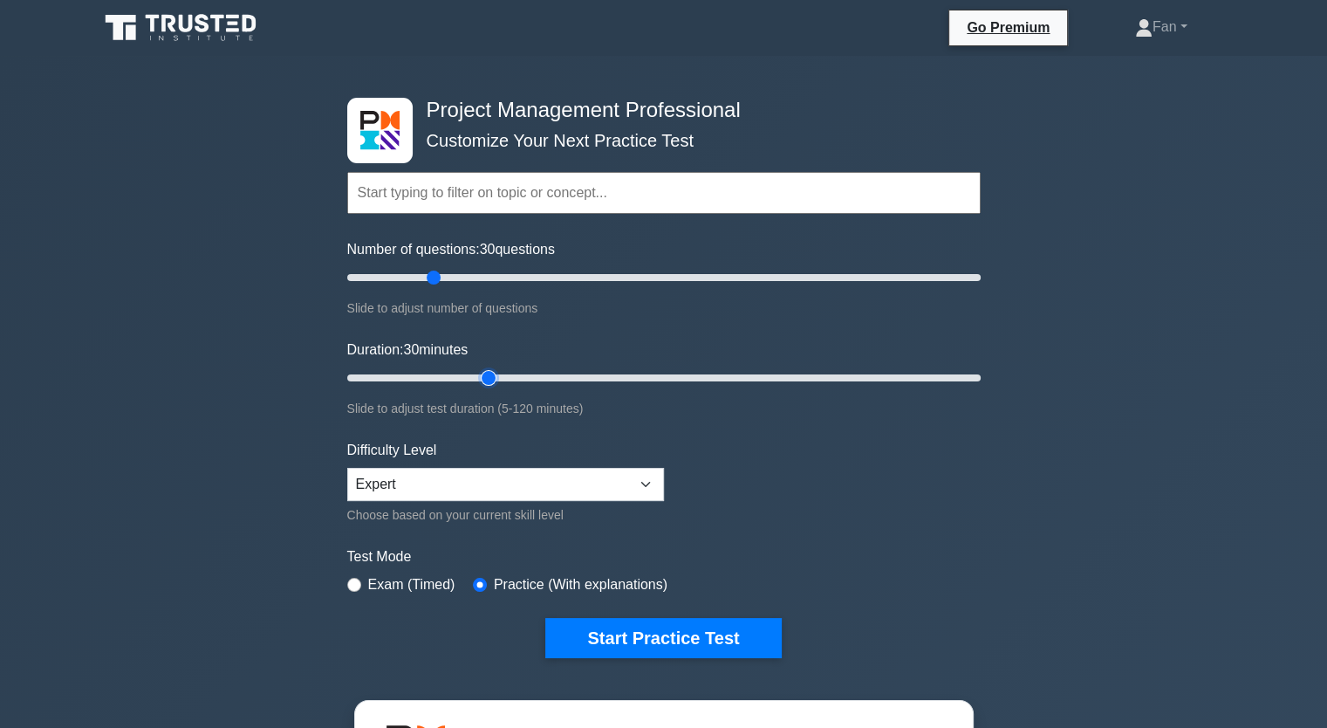
click at [476, 374] on input "Duration: 30 minutes" at bounding box center [663, 377] width 633 height 21
